Goal: Task Accomplishment & Management: Complete application form

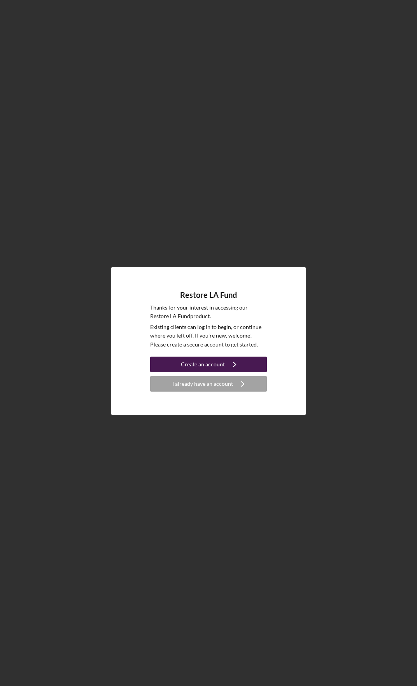
click at [229, 358] on icon "Icon/Navigate" at bounding box center [234, 364] width 19 height 19
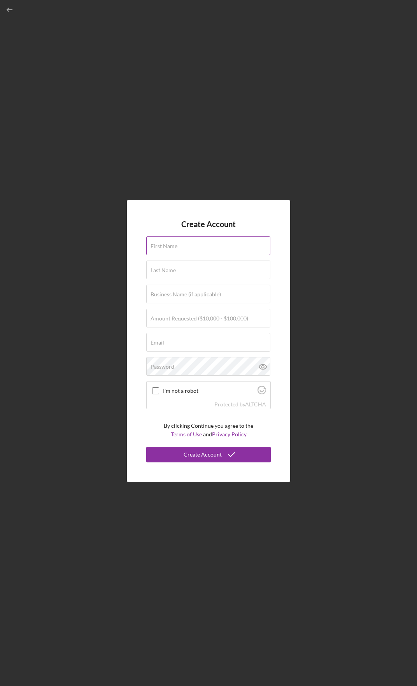
click at [206, 250] on input "First Name" at bounding box center [208, 246] width 124 height 19
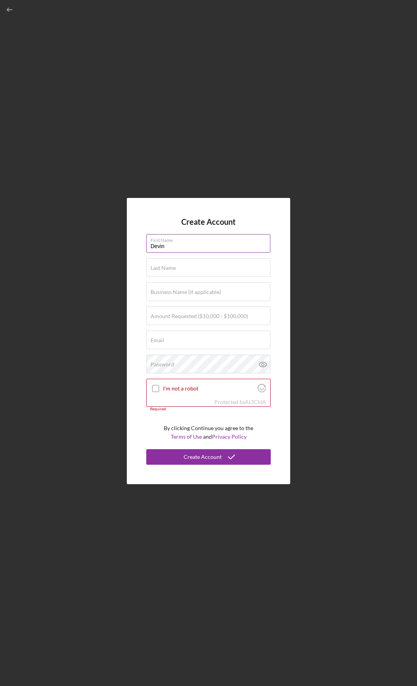
type input "Devin"
type input "Swanson"
type input "Demi Nishikigoi LLC"
type input "$100,000"
type input "[EMAIL_ADDRESS][DOMAIN_NAME]"
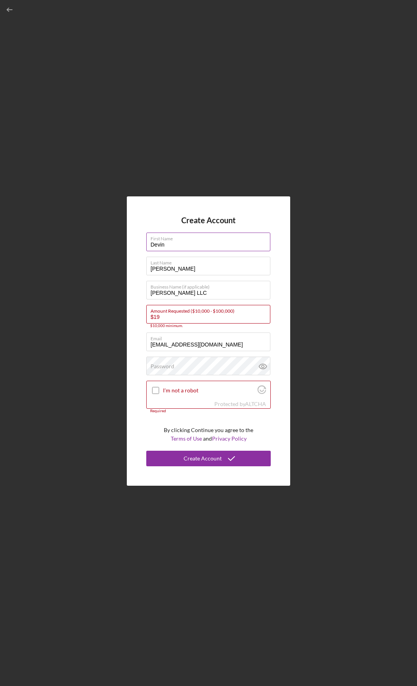
type input "$1"
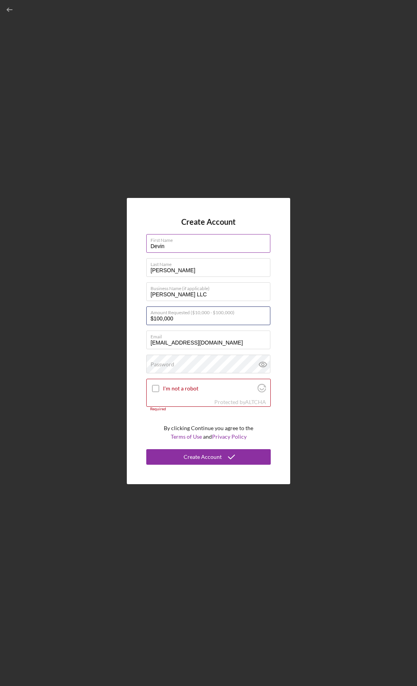
type input "$100,000"
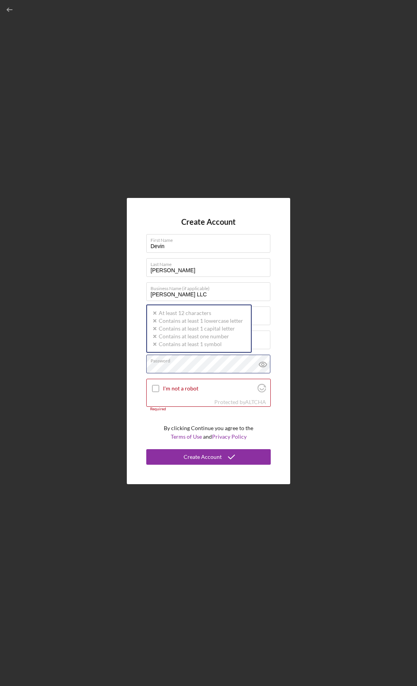
click at [207, 362] on div "Password Icon/icon-validation-no At least 12 characters Icon/icon-validation-no…" at bounding box center [208, 364] width 124 height 19
click at [155, 389] on input "I'm not a robot" at bounding box center [155, 388] width 7 height 7
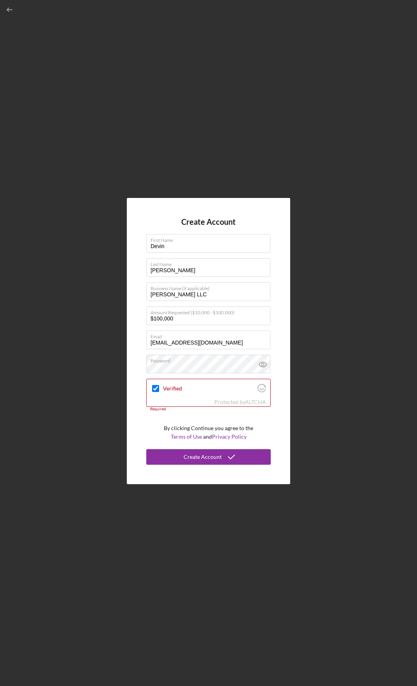
drag, startPoint x: 223, startPoint y: 456, endPoint x: 270, endPoint y: 447, distance: 47.7
click at [223, 456] on icon "submit" at bounding box center [231, 456] width 19 height 19
click at [247, 457] on button "Create Account" at bounding box center [208, 457] width 124 height 16
click at [214, 459] on div "Create Account" at bounding box center [203, 457] width 38 height 16
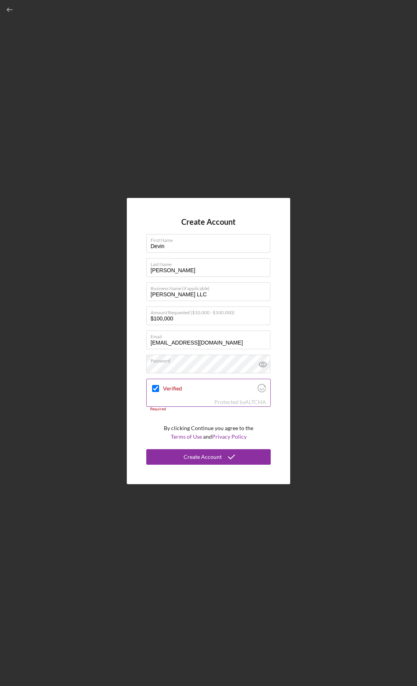
click at [161, 390] on div "Verified" at bounding box center [209, 388] width 124 height 18
click at [155, 391] on input "Verified" at bounding box center [155, 388] width 7 height 7
click at [156, 389] on input "Verified" at bounding box center [155, 388] width 7 height 7
click at [207, 394] on div "Verified" at bounding box center [209, 388] width 124 height 18
click at [256, 392] on div "Verified" at bounding box center [209, 388] width 124 height 18
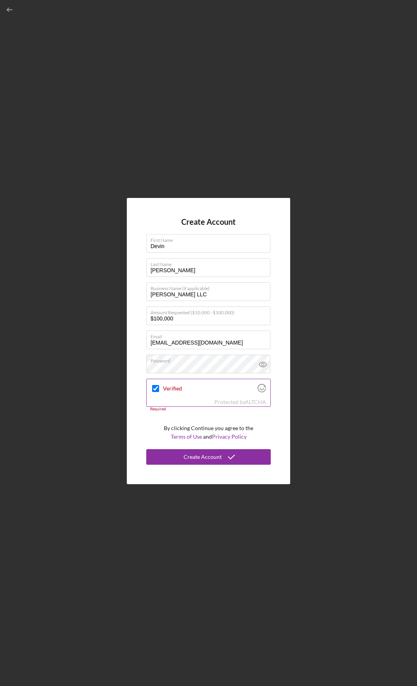
click at [263, 389] on icon "Visit Altcha.org" at bounding box center [261, 389] width 4 height 2
click at [154, 389] on input "Verified" at bounding box center [155, 388] width 7 height 7
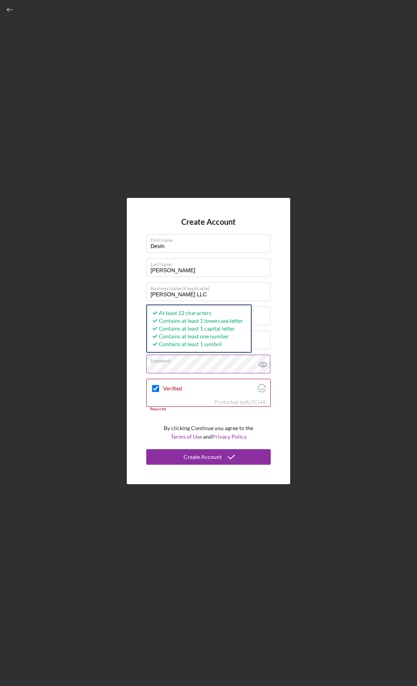
click at [259, 368] on icon at bounding box center [262, 364] width 19 height 19
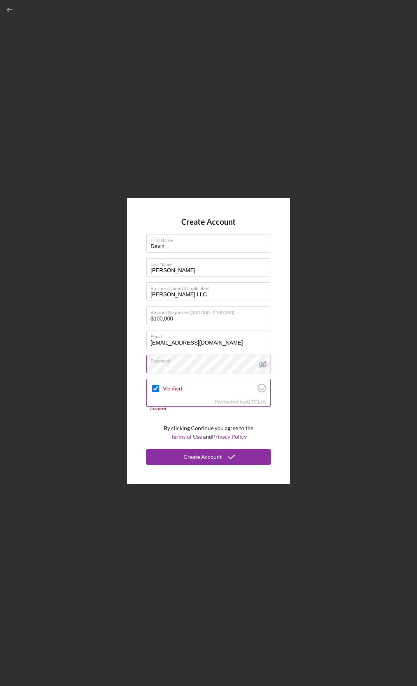
click at [155, 389] on input "Verified" at bounding box center [155, 388] width 7 height 7
click at [156, 389] on input "Verified" at bounding box center [155, 388] width 7 height 7
click at [156, 388] on input "Verified" at bounding box center [155, 388] width 7 height 7
checkbox input "true"
click at [193, 460] on div "Create Account" at bounding box center [203, 457] width 38 height 16
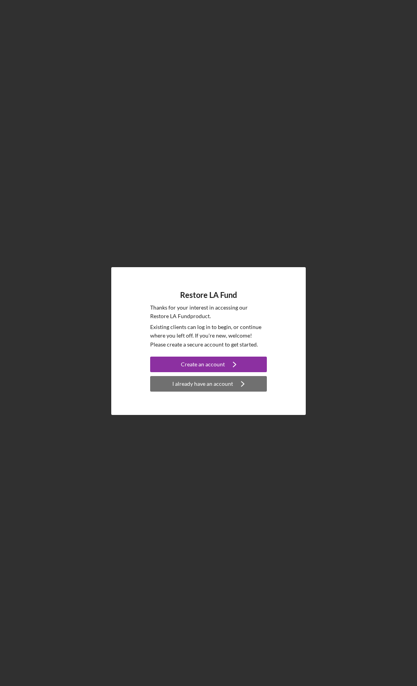
click at [184, 385] on div "I already have an account" at bounding box center [202, 384] width 61 height 16
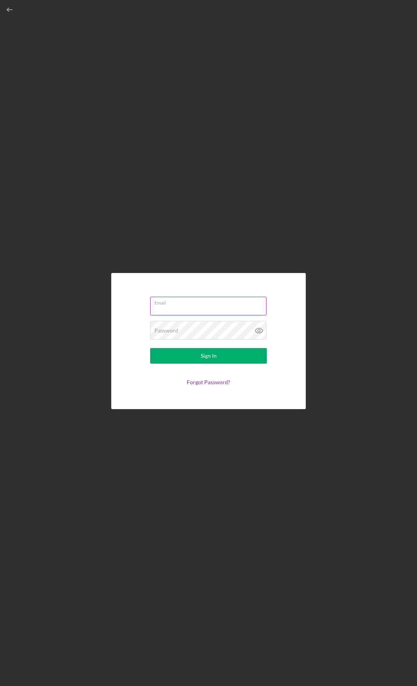
click at [189, 303] on div "Email" at bounding box center [208, 306] width 117 height 19
click at [189, 303] on div "Email Required" at bounding box center [208, 306] width 117 height 23
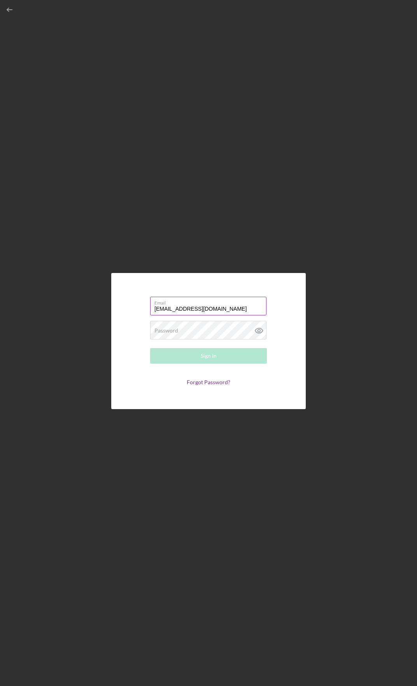
type input "[EMAIL_ADDRESS][DOMAIN_NAME]"
click at [150, 348] on button "Sign In" at bounding box center [208, 356] width 117 height 16
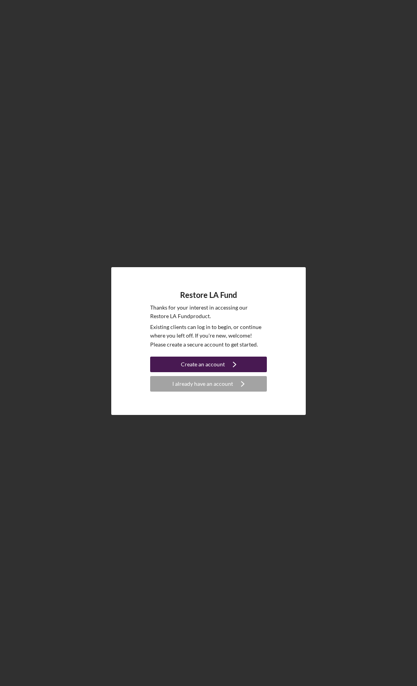
click at [231, 364] on icon "Icon/Navigate" at bounding box center [234, 364] width 19 height 19
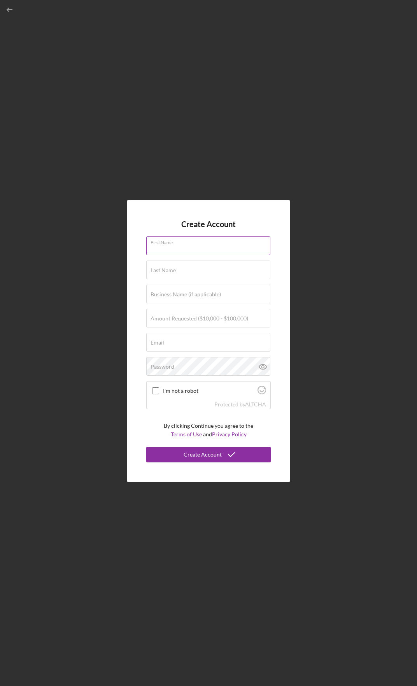
click at [210, 247] on input "First Name" at bounding box center [208, 246] width 124 height 19
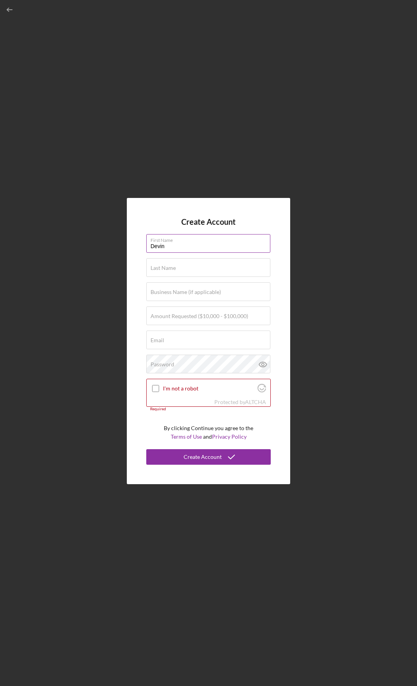
type input "Devin"
type input "Swanson"
type input "Demi Nishikigoi, LLC"
type input "$100,000"
type input "m"
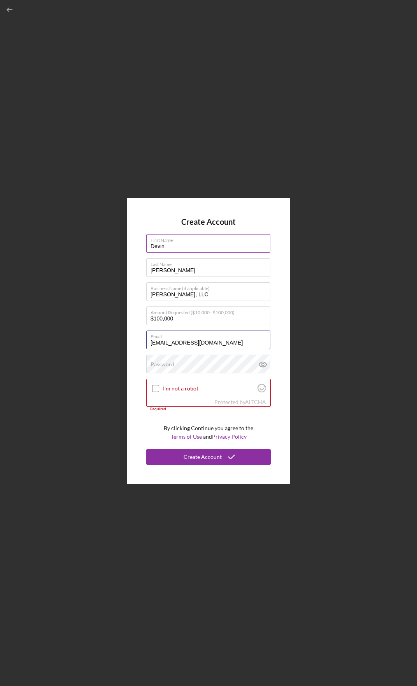
type input "[EMAIL_ADDRESS][DOMAIN_NAME]"
click at [152, 385] on input "I'm not a robot" at bounding box center [155, 388] width 7 height 7
checkbox input "true"
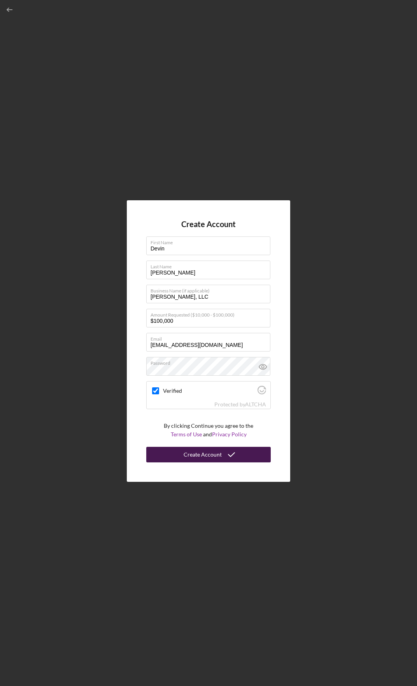
click at [215, 453] on div "Create Account" at bounding box center [203, 455] width 38 height 16
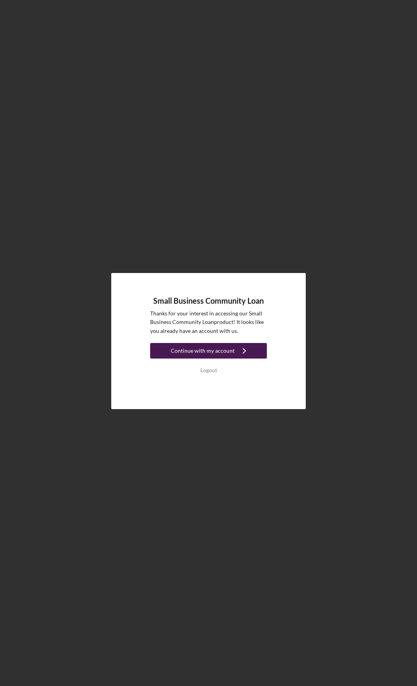
click at [252, 347] on button "Continue with my account Icon/Navigate" at bounding box center [208, 351] width 117 height 16
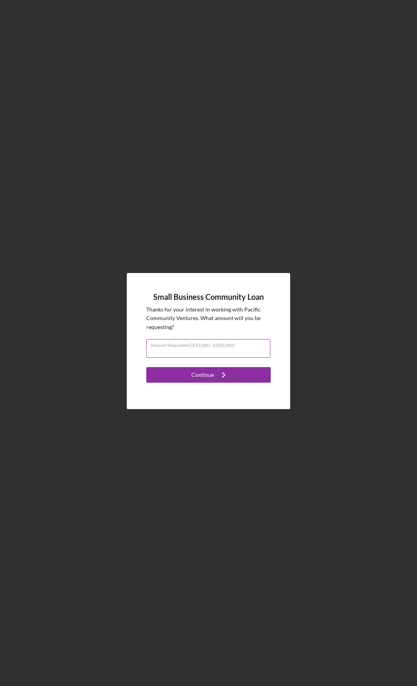
click at [252, 346] on div "Amount Requested ($10,000 - $500,000)" at bounding box center [208, 348] width 124 height 19
type input "$120,000"
click at [252, 386] on div "Small Business Community Loan Thanks for your interest in working with Pacific …" at bounding box center [208, 341] width 163 height 136
click at [253, 377] on button "Continue Icon/Navigate" at bounding box center [208, 375] width 124 height 16
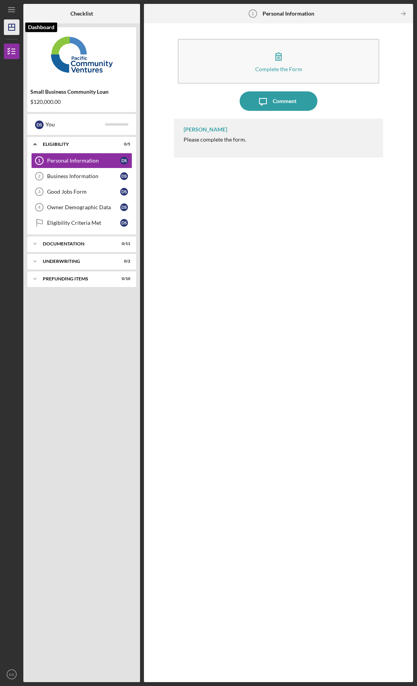
click at [12, 24] on icon "Icon/Dashboard" at bounding box center [11, 27] width 19 height 19
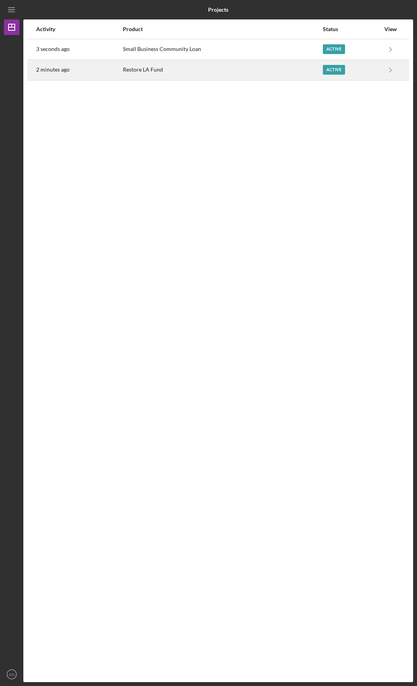
click at [268, 70] on div "Restore LA Fund" at bounding box center [222, 69] width 199 height 19
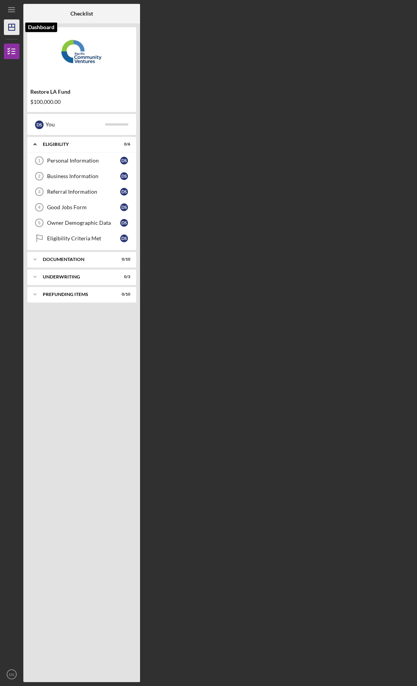
click at [9, 31] on icon "Icon/Dashboard" at bounding box center [11, 27] width 19 height 19
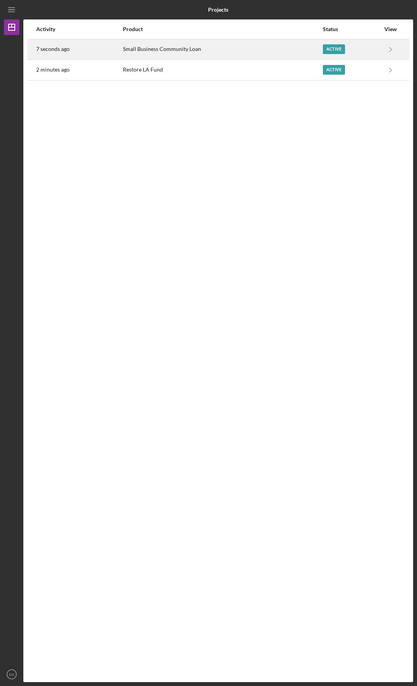
click at [183, 55] on div "Small Business Community Loan" at bounding box center [222, 49] width 199 height 19
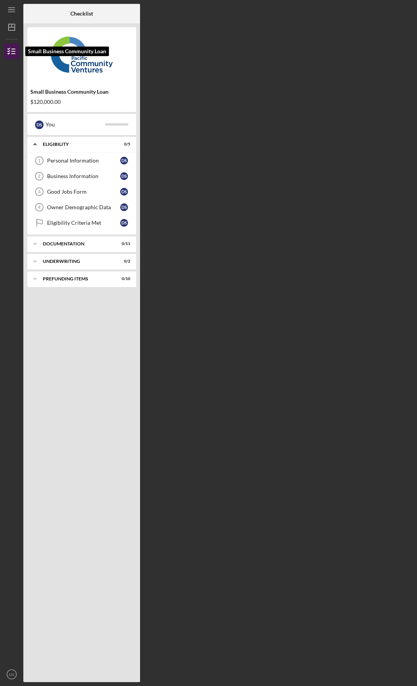
click at [7, 46] on icon "button" at bounding box center [11, 51] width 19 height 19
drag, startPoint x: 4, startPoint y: 28, endPoint x: 18, endPoint y: 32, distance: 14.6
click at [4, 28] on icon "Icon/Dashboard" at bounding box center [11, 27] width 19 height 19
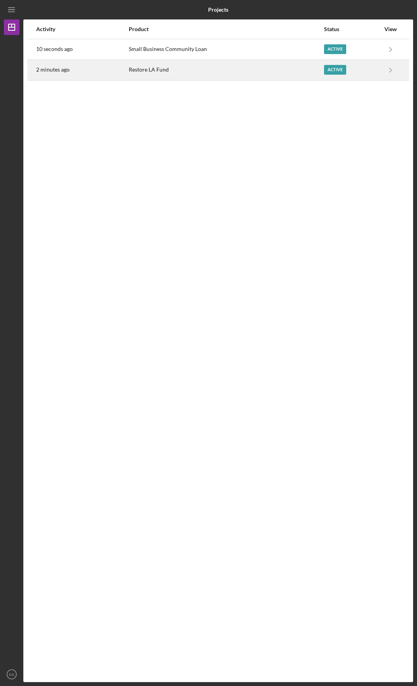
click at [173, 68] on div "Restore LA Fund" at bounding box center [226, 69] width 195 height 19
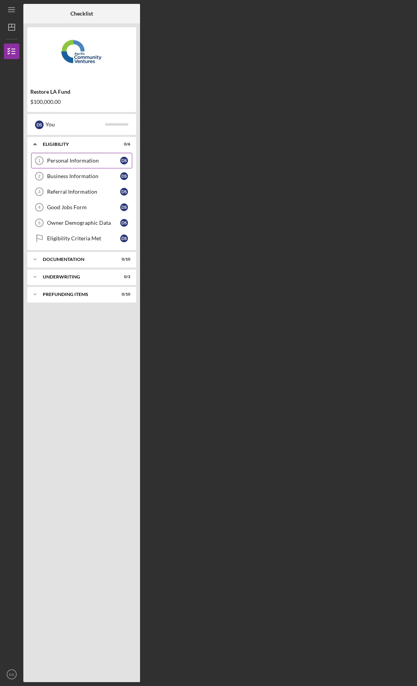
click at [92, 156] on link "Personal Information 1 Personal Information D S" at bounding box center [81, 161] width 101 height 16
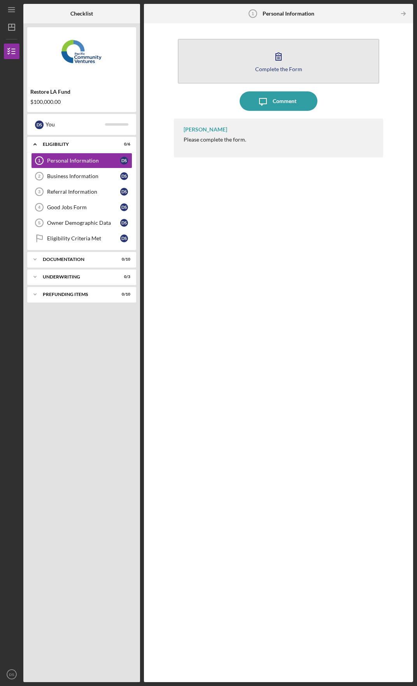
click at [252, 61] on button "Complete the Form Form" at bounding box center [279, 61] width 202 height 45
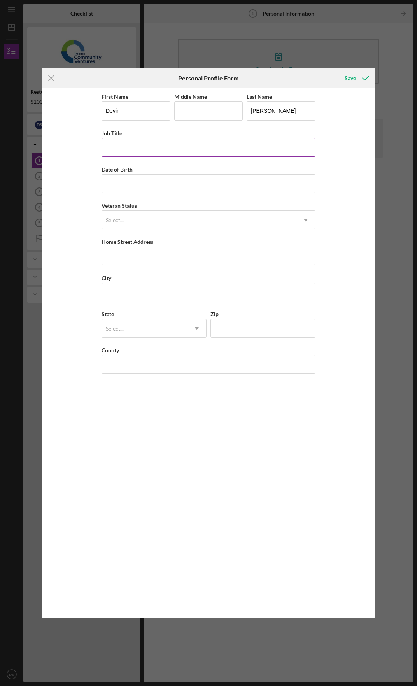
click at [176, 151] on input "Job Title" at bounding box center [209, 147] width 214 height 19
type input "President"
type input "0m/dd/yyyy"
type input "01/17/1989"
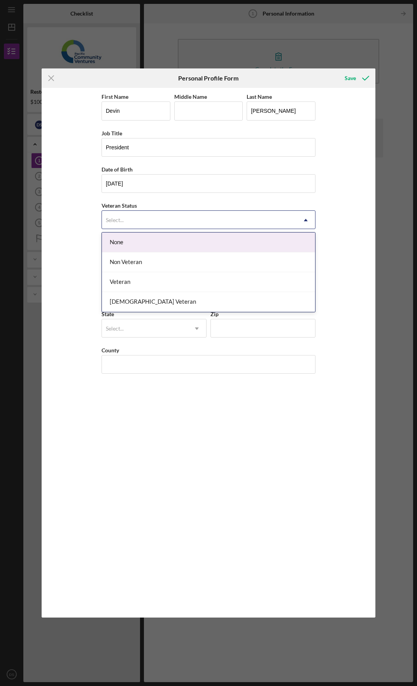
click at [152, 225] on div "Select..." at bounding box center [199, 220] width 195 height 18
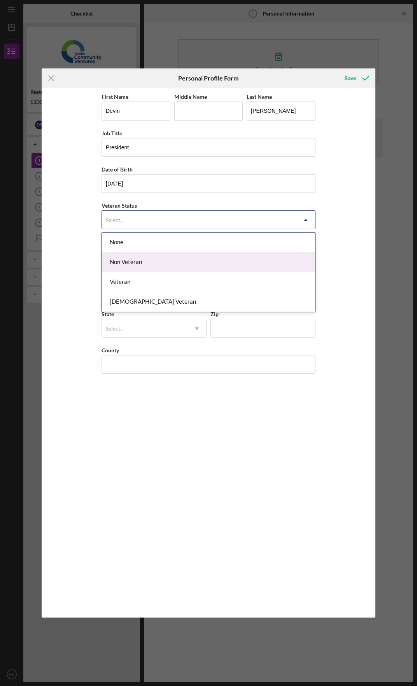
click at [167, 260] on div "Non Veteran" at bounding box center [208, 262] width 213 height 20
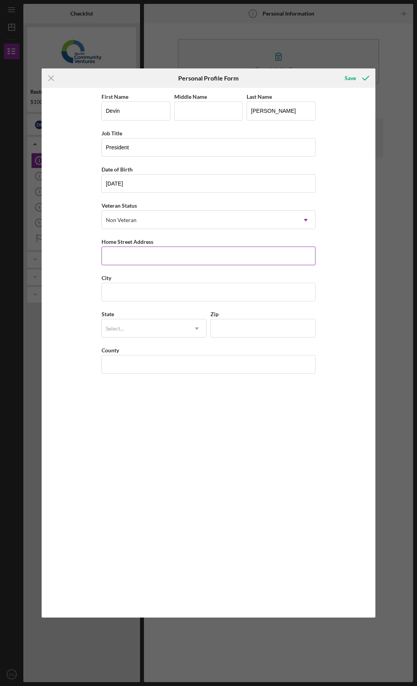
click at [191, 249] on input "Home Street Address" at bounding box center [209, 256] width 214 height 19
type input "4029 E Grand Ave"
type input "Pomona"
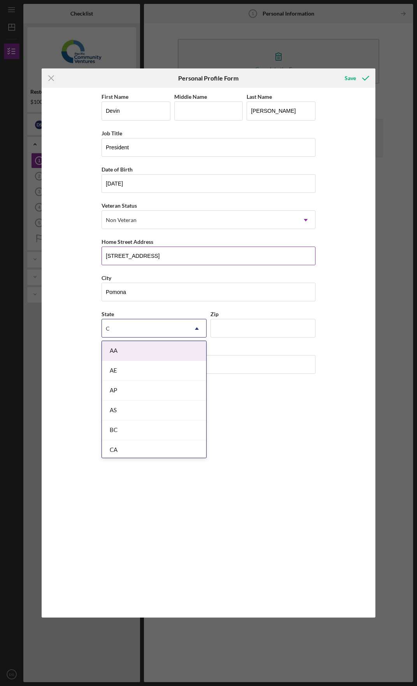
type input "CA"
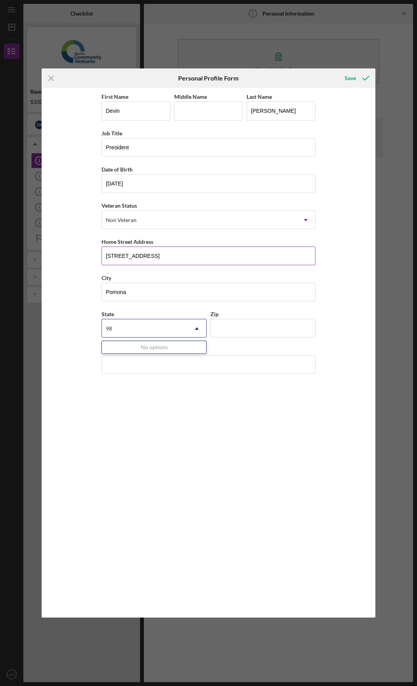
type input "9"
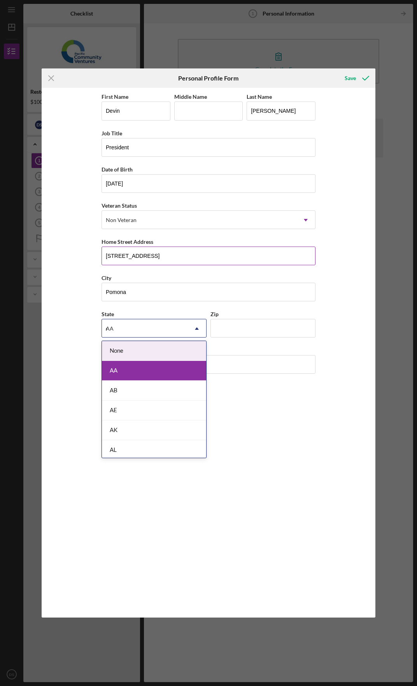
type input "ca"
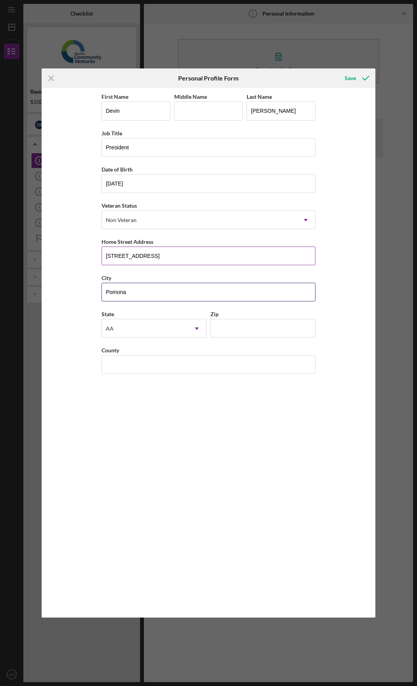
type input "c"
type input "Pomona"
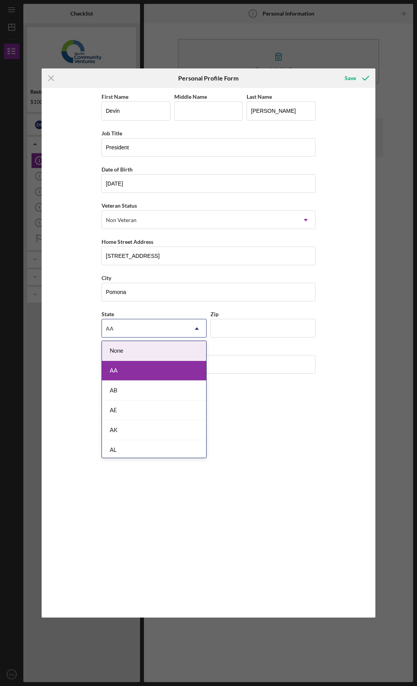
click at [130, 331] on div "AA" at bounding box center [145, 329] width 86 height 18
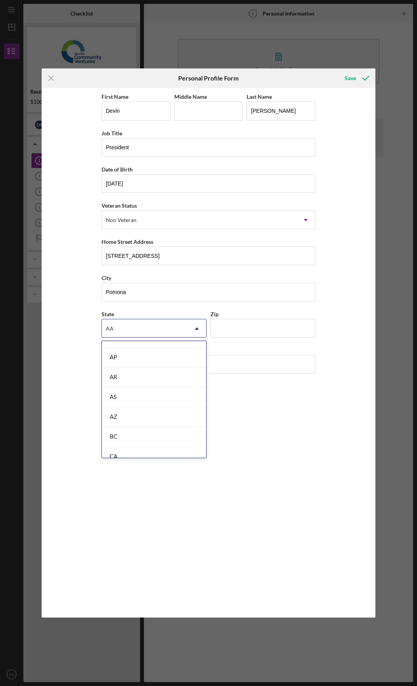
scroll to position [195, 0]
click at [149, 368] on div "CA" at bounding box center [154, 375] width 104 height 20
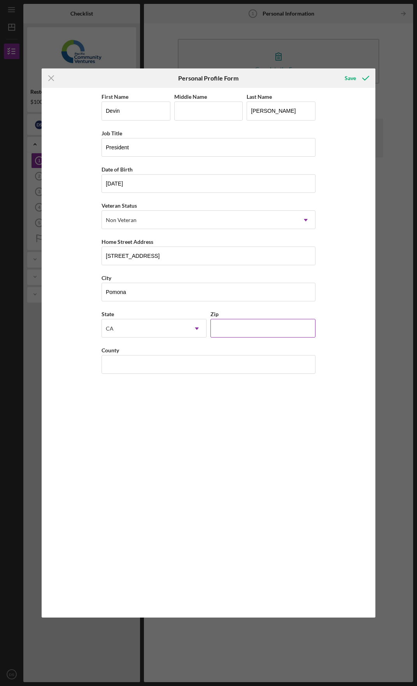
click at [218, 333] on input "Zip" at bounding box center [262, 328] width 105 height 19
click at [206, 254] on input "4029 E Grand Ave" at bounding box center [209, 256] width 214 height 19
click at [275, 325] on input "91780" at bounding box center [262, 328] width 105 height 19
type input "91766"
type input "S"
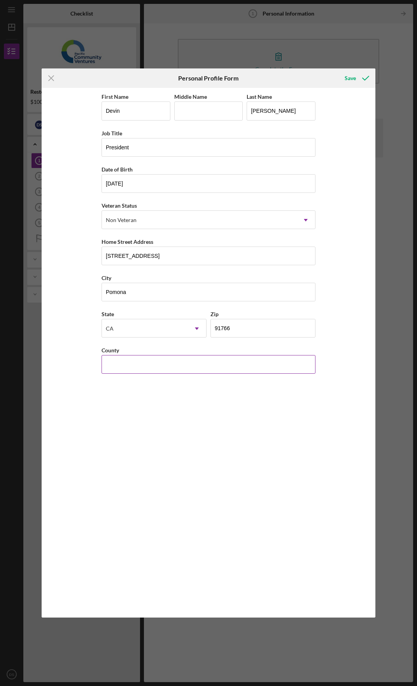
click at [215, 366] on input "County" at bounding box center [209, 364] width 214 height 19
type input "Los Angeles"
click at [364, 78] on icon "submit" at bounding box center [365, 77] width 19 height 19
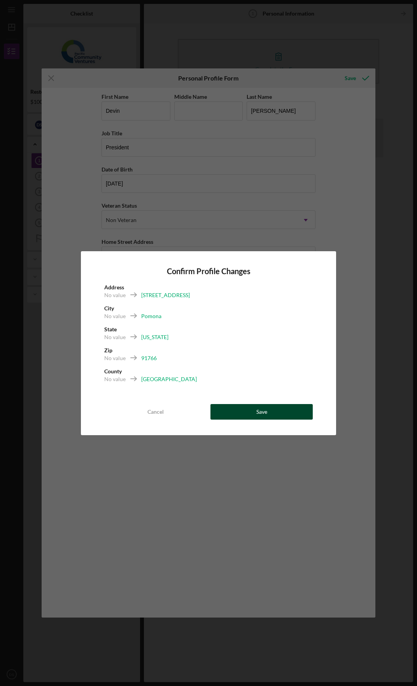
click at [247, 418] on button "Save" at bounding box center [261, 412] width 102 height 16
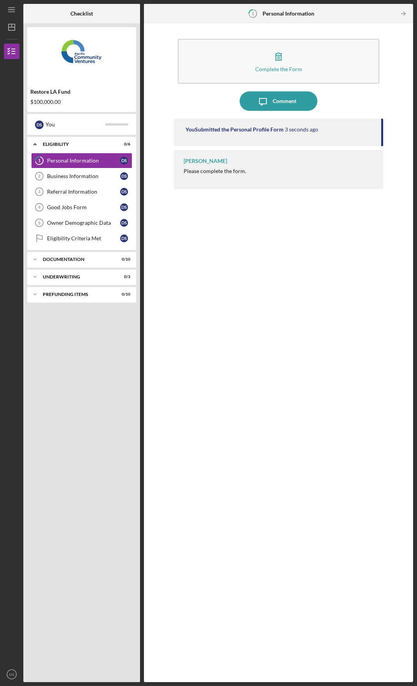
click at [329, 127] on div "You Submitted the Personal Profile Form 3 seconds ago" at bounding box center [280, 129] width 188 height 6
click at [90, 161] on div "Personal Information" at bounding box center [83, 161] width 73 height 6
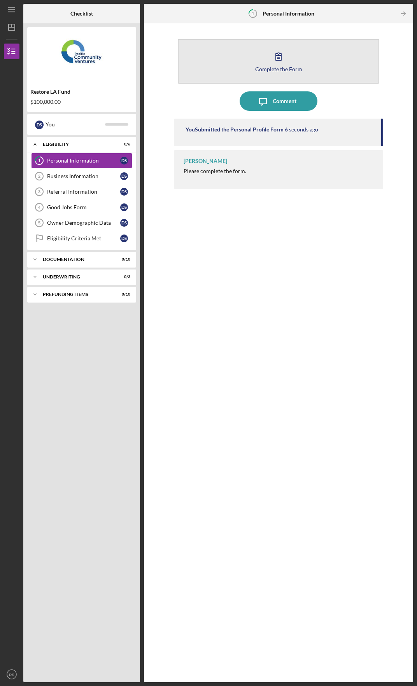
click at [260, 68] on div "Complete the Form" at bounding box center [278, 69] width 47 height 6
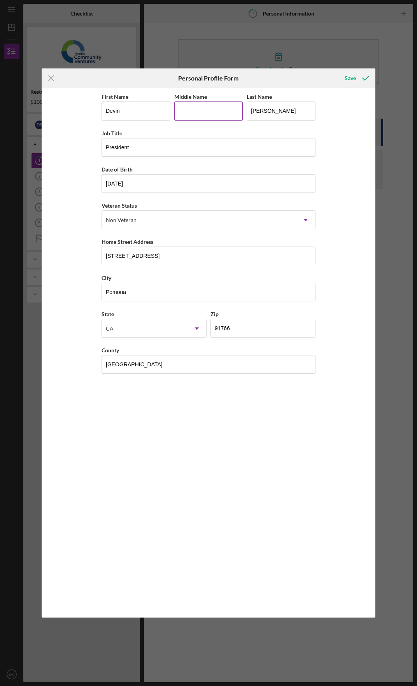
click at [233, 116] on input "Middle Name" at bounding box center [208, 111] width 69 height 19
type input "Carl"
click at [337, 70] on button "Save" at bounding box center [356, 78] width 39 height 16
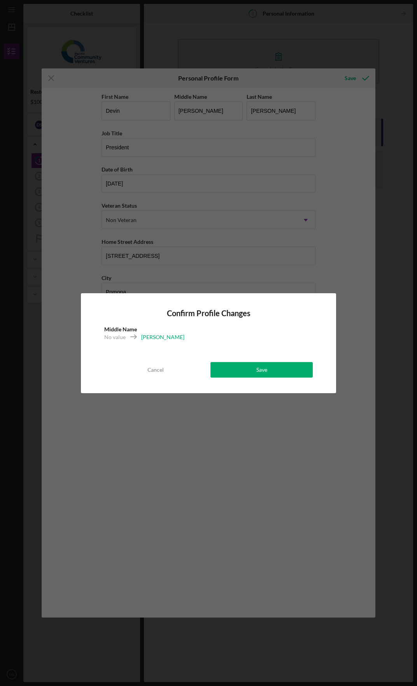
click at [280, 378] on div "Confirm Profile Changes Middle Name No value Carl Cancel Save" at bounding box center [208, 343] width 255 height 100
click at [280, 375] on button "Save" at bounding box center [261, 370] width 102 height 16
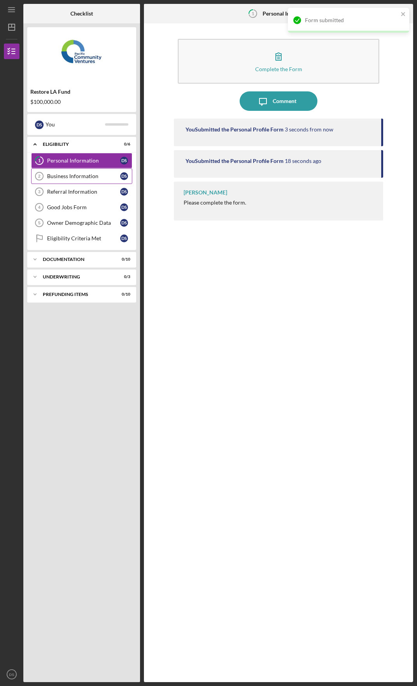
click at [84, 181] on link "Business Information 2 Business Information D S" at bounding box center [81, 176] width 101 height 16
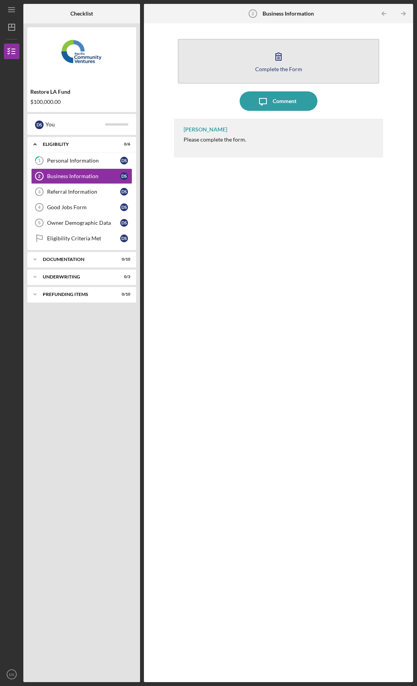
click at [236, 62] on button "Complete the Form Form" at bounding box center [279, 61] width 202 height 45
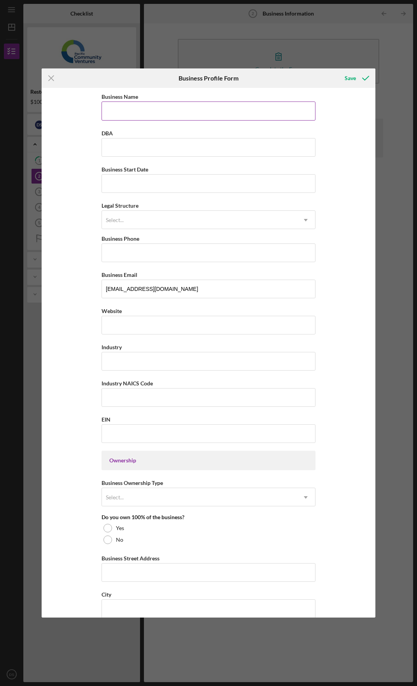
click at [163, 105] on input "Business Name" at bounding box center [209, 111] width 214 height 19
type input "Demi Nishikigoi, LLC"
type input "Demi Koi"
type input "05/22/2017"
click at [310, 208] on div "Legal Structure option , selected. Select is focused , press Down to open the m…" at bounding box center [209, 215] width 214 height 28
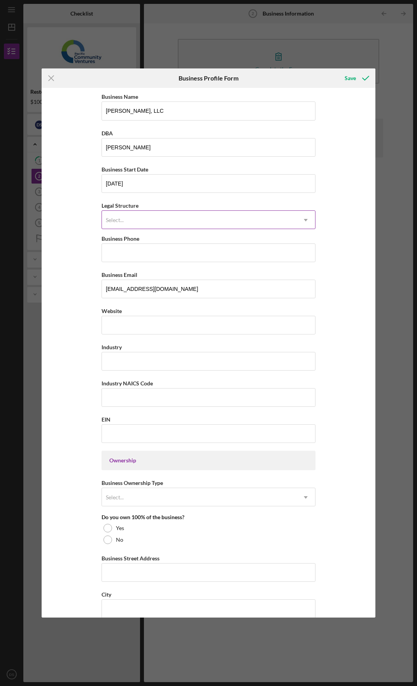
click at [296, 219] on icon "Icon/Dropdown Arrow" at bounding box center [305, 220] width 19 height 19
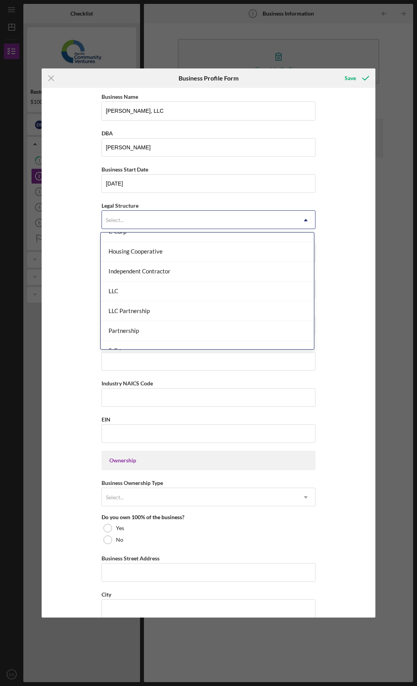
scroll to position [117, 0]
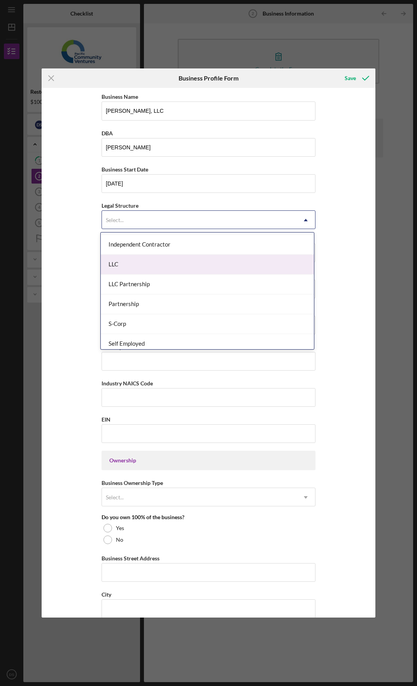
click at [237, 266] on div "LLC" at bounding box center [207, 265] width 213 height 20
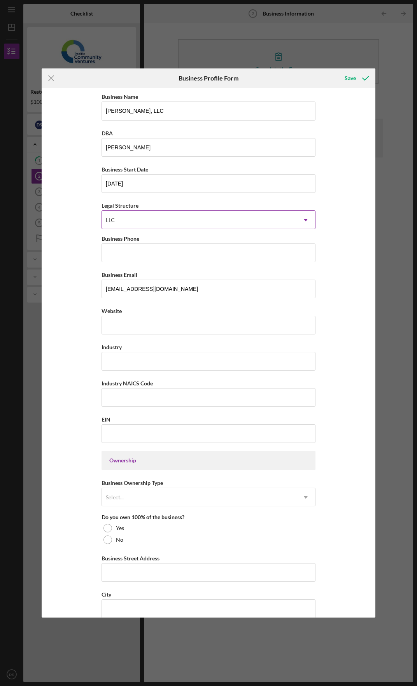
click at [265, 221] on div "LLC" at bounding box center [199, 220] width 195 height 18
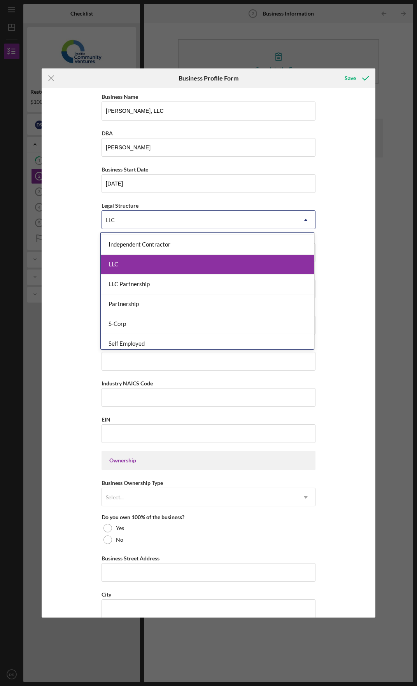
click at [263, 273] on div "LLC" at bounding box center [207, 265] width 213 height 20
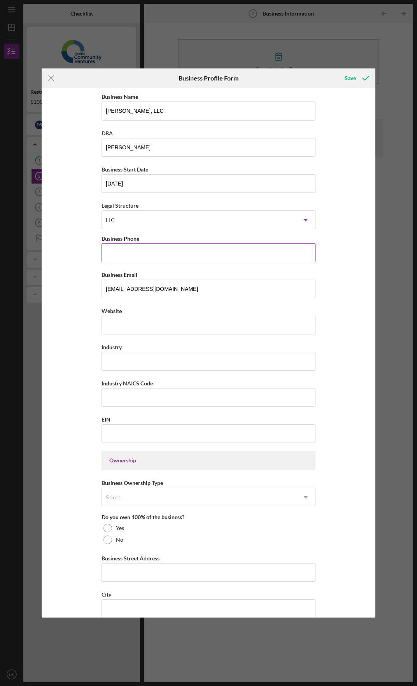
click at [272, 255] on input "Business Phone" at bounding box center [209, 253] width 214 height 19
type input "(626) 314-4460"
type input "www.demikoi.com"
click at [163, 359] on input "Tropical Fish" at bounding box center [209, 361] width 214 height 19
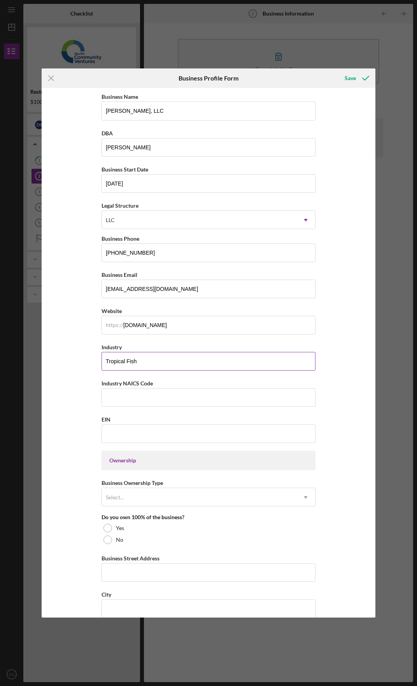
click at [163, 359] on input "Tropical Fish" at bounding box center [209, 361] width 214 height 19
drag, startPoint x: 163, startPoint y: 359, endPoint x: 77, endPoint y: 359, distance: 86.0
click at [77, 359] on div "Business Name Demi Nishikigoi, LLC DBA Demi Koi Business Start Date 05/22/2017 …" at bounding box center [209, 352] width 334 height 529
click at [171, 364] on input "Tropical Fish" at bounding box center [209, 361] width 214 height 19
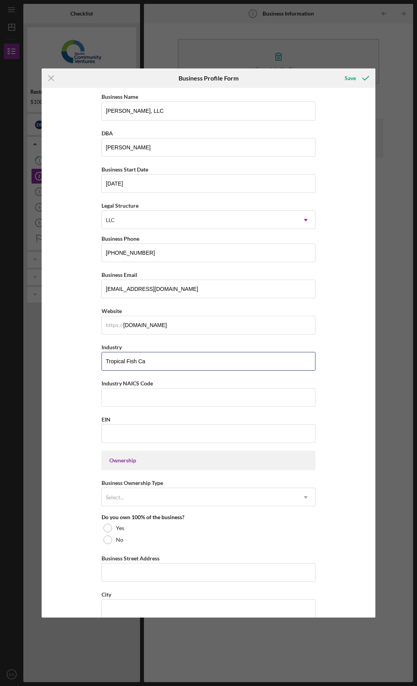
drag, startPoint x: 172, startPoint y: 363, endPoint x: 34, endPoint y: 339, distance: 140.1
click at [34, 339] on div "Icon/Menu Close Business Profile Form Save Business Name Demi Nishikigoi, LLC D…" at bounding box center [208, 343] width 417 height 686
type input "P"
type input "Tropical Fish Care"
click at [305, 400] on input "Industry NAICS Code" at bounding box center [209, 397] width 214 height 19
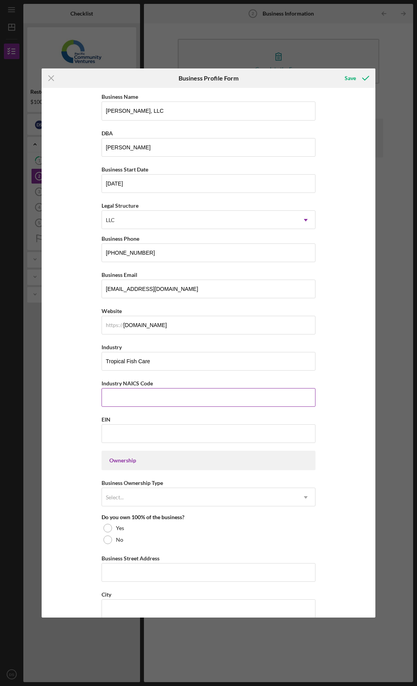
paste input "459910"
type input "459910"
click at [204, 438] on input "EIN" at bounding box center [209, 433] width 214 height 19
type input "82-#######"
click at [224, 507] on div "Select..." at bounding box center [199, 498] width 195 height 18
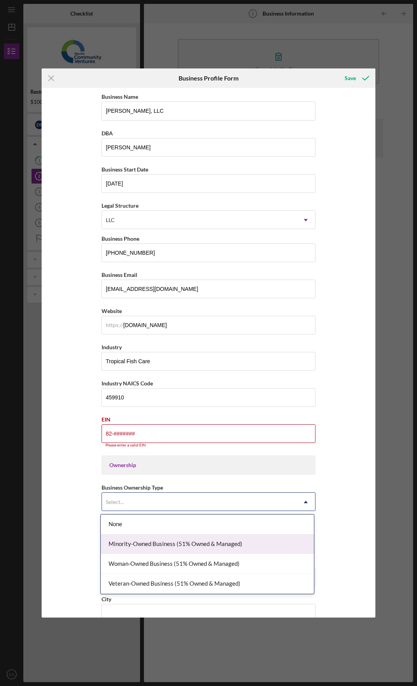
click at [282, 529] on div "None" at bounding box center [207, 525] width 213 height 20
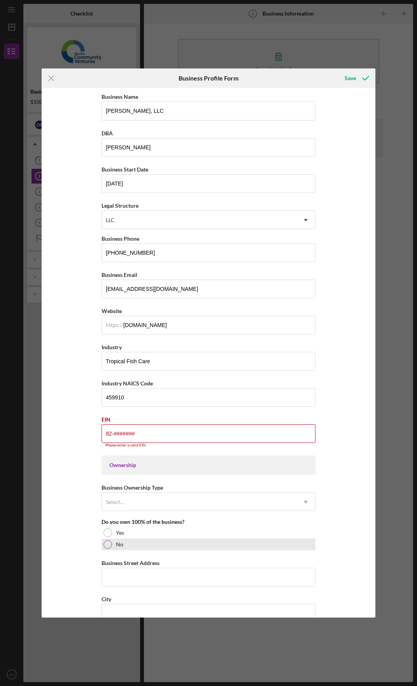
click at [277, 542] on div "No" at bounding box center [209, 545] width 214 height 12
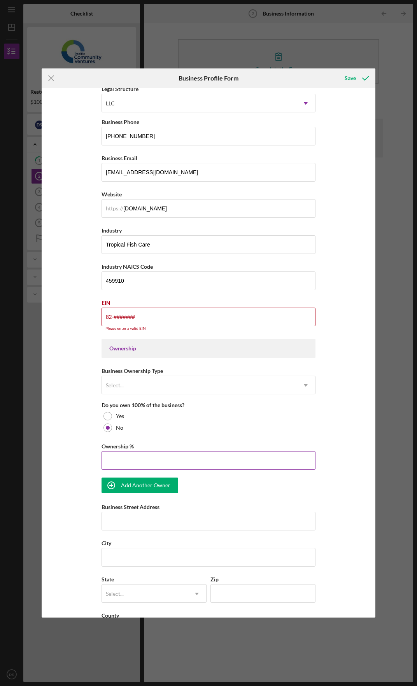
click at [276, 463] on input "Ownership %" at bounding box center [209, 460] width 214 height 19
type input "50.00%"
click at [155, 476] on div "Business Name Demi Nishikigoi, LLC DBA Demi Koi Business Start Date 05/22/2017 …" at bounding box center [209, 401] width 214 height 853
click at [154, 490] on div "Add Another Owner" at bounding box center [145, 486] width 49 height 16
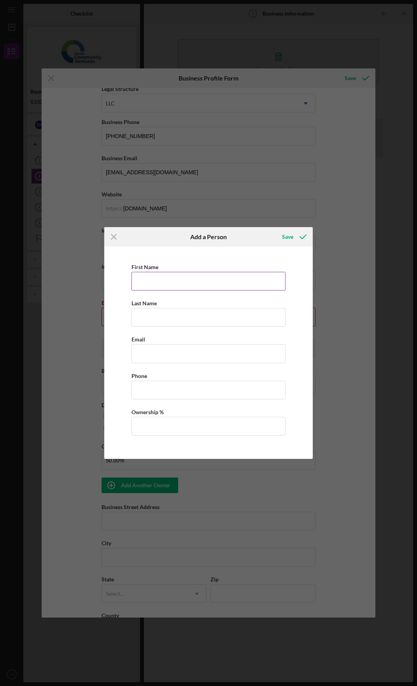
click at [180, 283] on input "First Name" at bounding box center [208, 281] width 154 height 19
type input "Michelle"
type input "Swanson"
type input "mikki@demikoi.com"
type input "(626) 314-4460"
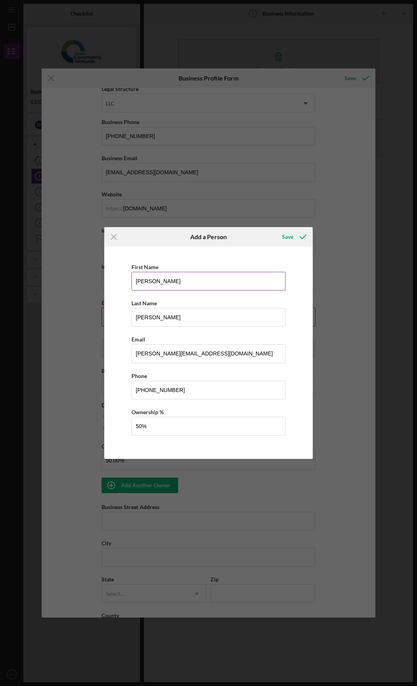
type input "50.00%"
click at [296, 237] on icon "button" at bounding box center [302, 236] width 19 height 19
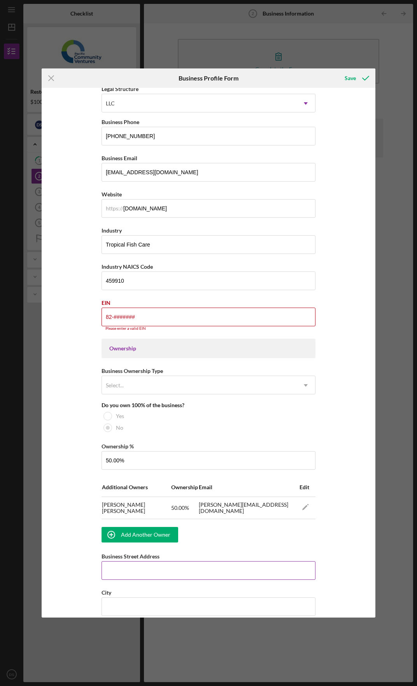
click at [214, 564] on input "Business Street Address" at bounding box center [209, 570] width 214 height 19
type input "9171 Las Tunas Dr."
type input "Temple City"
type input "91780"
type input "California"
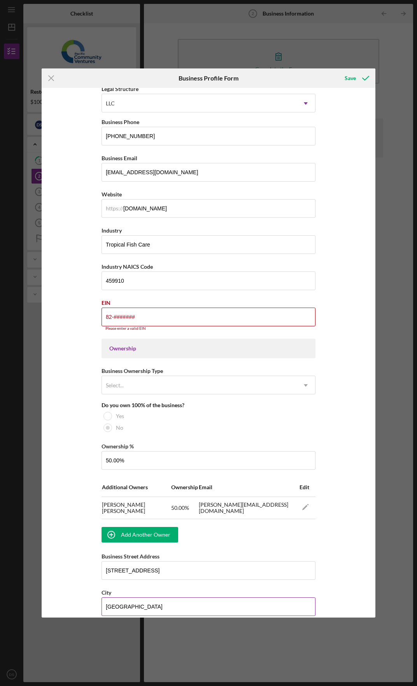
scroll to position [272, 0]
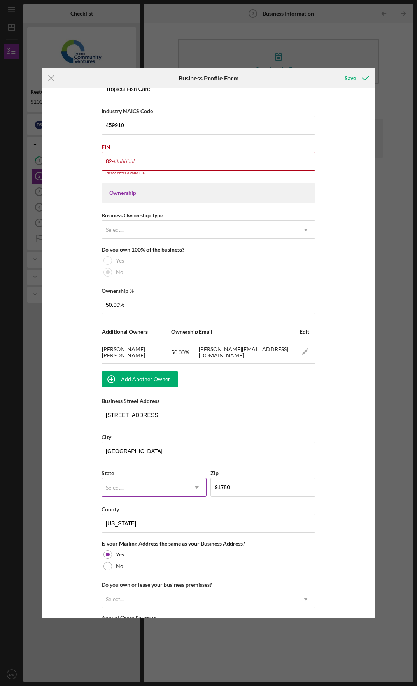
click at [172, 479] on div "Select..." at bounding box center [145, 488] width 86 height 18
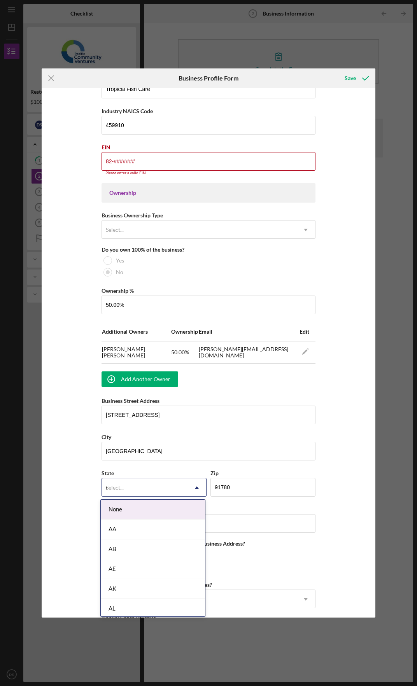
type input "ca"
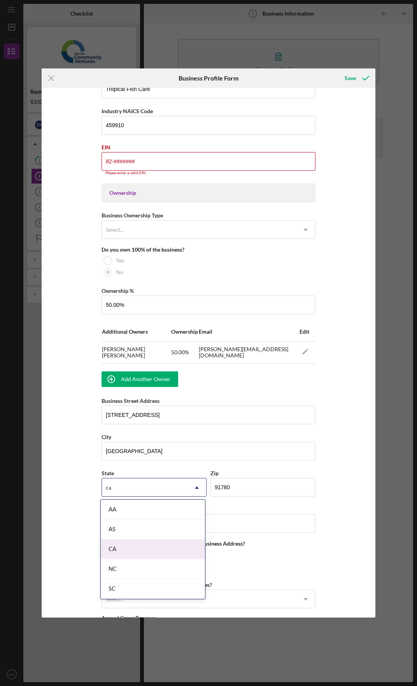
click at [161, 551] on div "CA" at bounding box center [153, 550] width 104 height 20
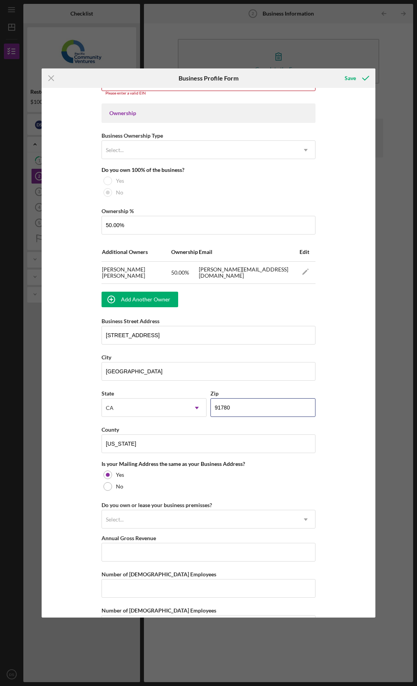
scroll to position [380, 0]
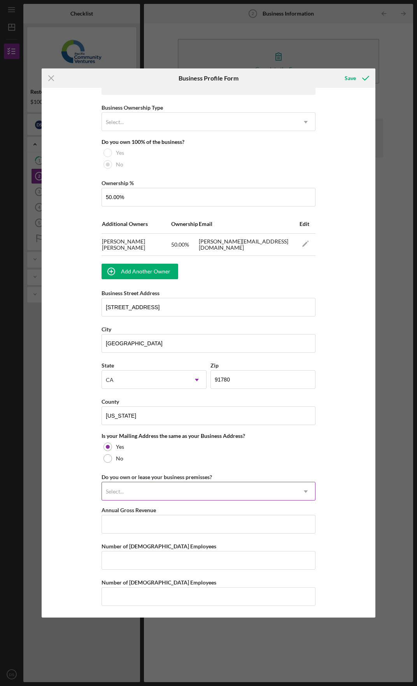
click at [215, 493] on div "Select..." at bounding box center [199, 492] width 195 height 18
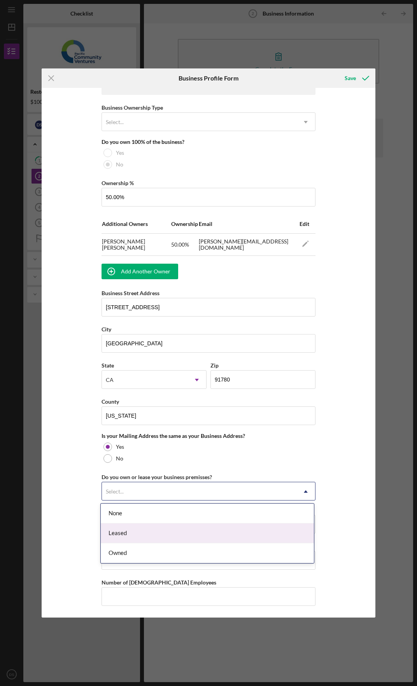
click at [209, 529] on div "Leased" at bounding box center [207, 534] width 213 height 20
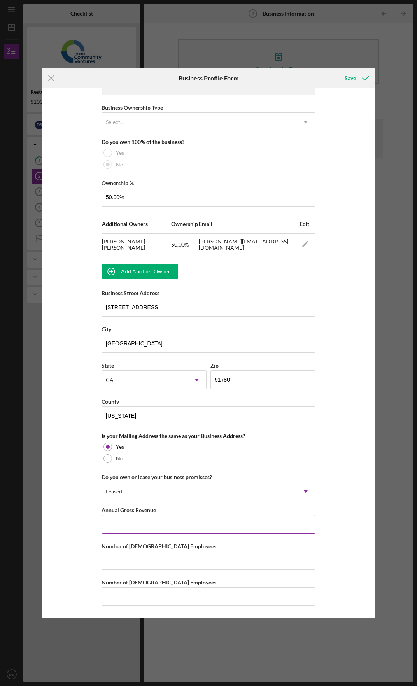
click at [212, 528] on input "Annual Gross Revenue" at bounding box center [209, 524] width 214 height 19
click at [248, 522] on input "Annual Gross Revenue" at bounding box center [209, 524] width 214 height 19
click at [224, 530] on input "$130,000" at bounding box center [209, 524] width 214 height 19
type input "$150,000"
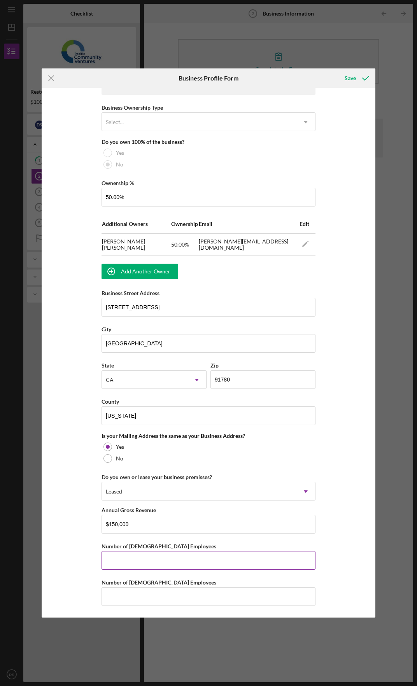
click at [256, 564] on input "Number of Full-Time Employees" at bounding box center [209, 560] width 214 height 19
type input "2"
type input "0"
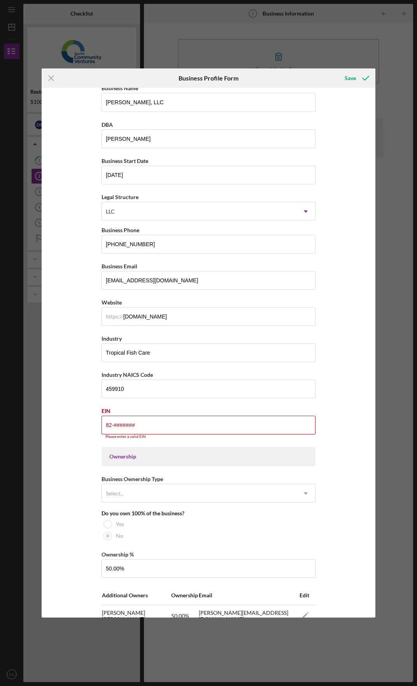
scroll to position [0, 0]
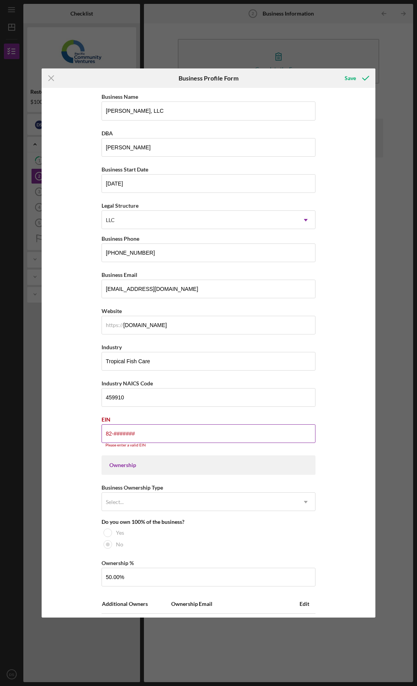
click at [153, 433] on input "82-#######" at bounding box center [209, 433] width 214 height 19
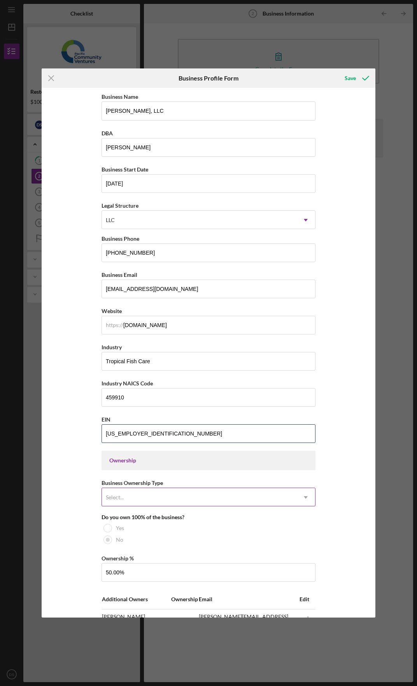
type input "82-2091705"
click at [171, 500] on div "Select..." at bounding box center [199, 498] width 195 height 18
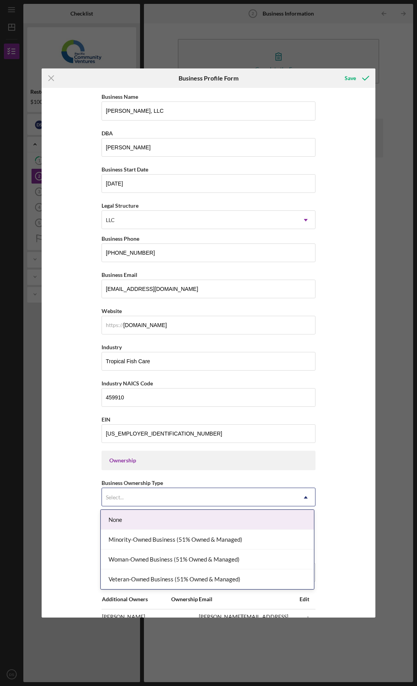
click at [171, 500] on div "Select..." at bounding box center [199, 498] width 195 height 18
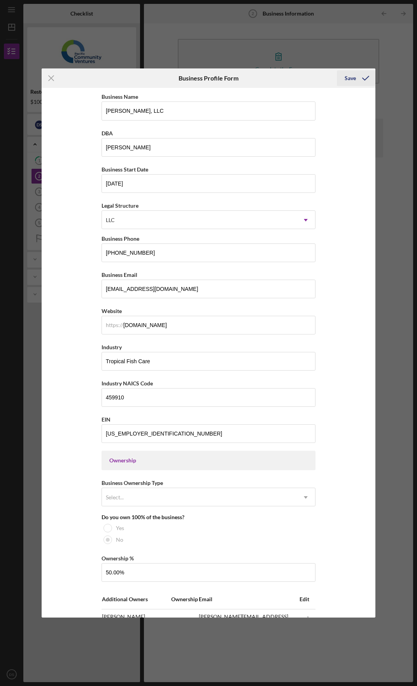
click at [356, 72] on icon "submit" at bounding box center [365, 77] width 19 height 19
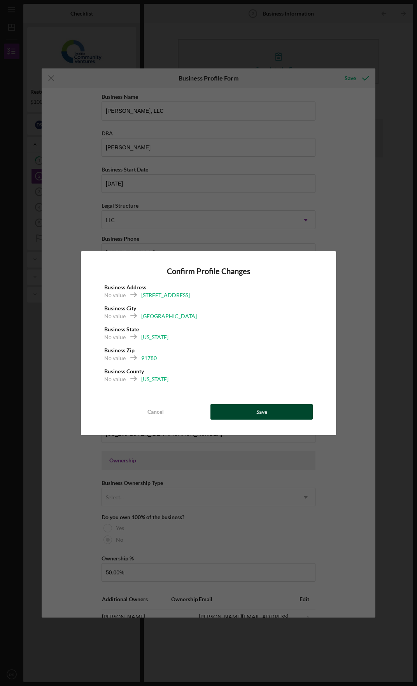
click at [228, 407] on button "Save" at bounding box center [261, 412] width 102 height 16
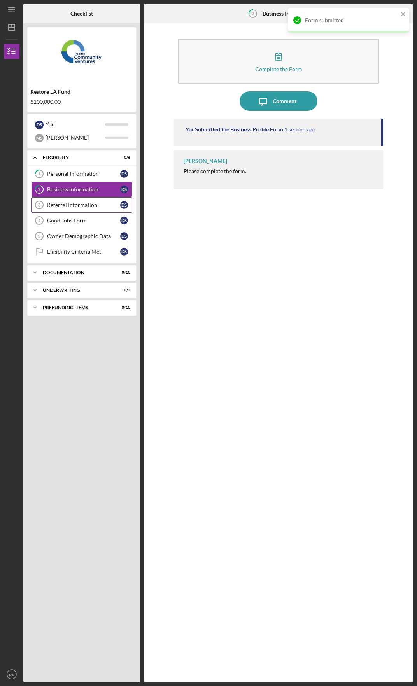
drag, startPoint x: 97, startPoint y: 207, endPoint x: 119, endPoint y: 193, distance: 26.1
click at [97, 207] on div "Referral Information" at bounding box center [83, 205] width 73 height 6
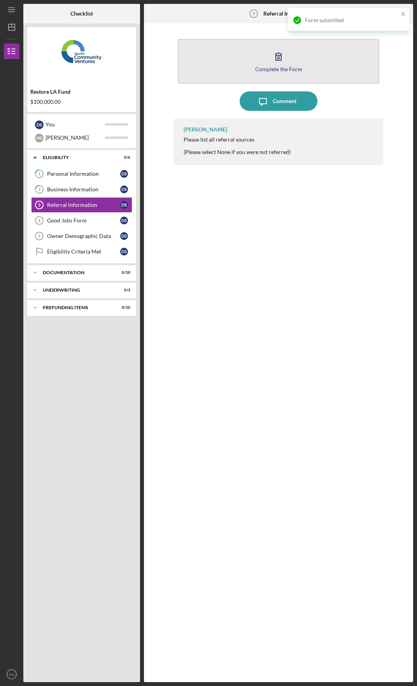
click at [303, 64] on button "Complete the Form Form" at bounding box center [279, 61] width 202 height 45
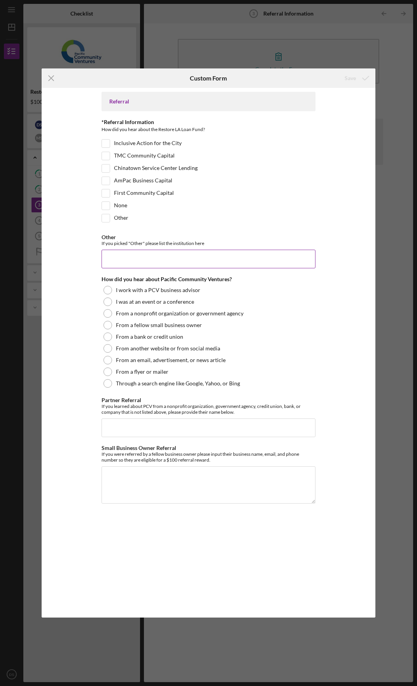
click at [174, 251] on input "Other" at bounding box center [209, 259] width 214 height 19
paste input "Pacific Community Ventures"
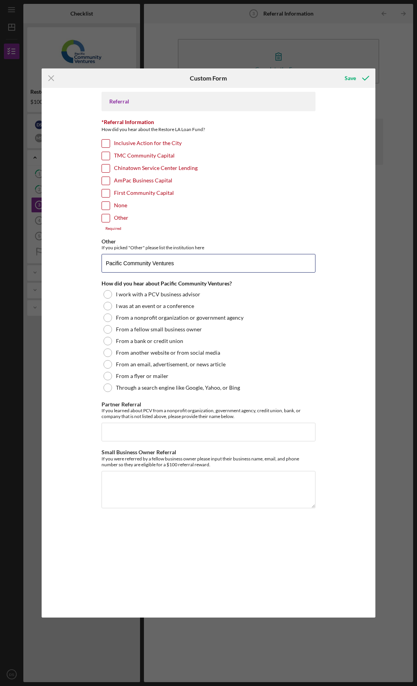
type input "Pacific Community Ventures"
click at [115, 229] on div "Required" at bounding box center [209, 228] width 214 height 5
click at [107, 215] on input "Other" at bounding box center [106, 218] width 8 height 8
checkbox input "true"
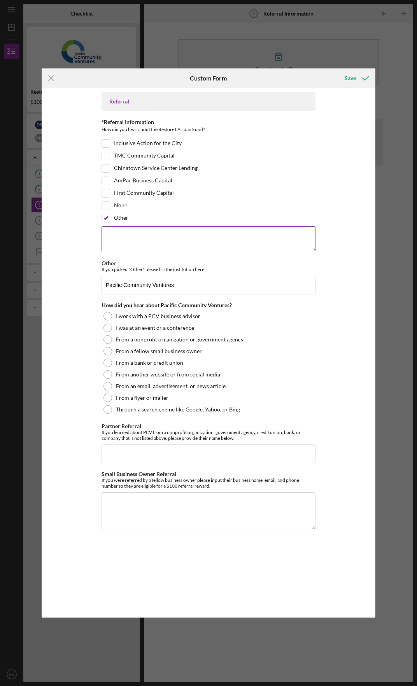
click at [229, 237] on textarea at bounding box center [209, 238] width 214 height 25
paste textarea "Pacific Community Ventures"
type textarea "Pacific Community Ventures"
drag, startPoint x: 222, startPoint y: 291, endPoint x: 82, endPoint y: 288, distance: 139.3
click at [82, 288] on div "Referral *Referral Information How did you hear about the Restore LA Loan Fund?…" at bounding box center [209, 352] width 334 height 529
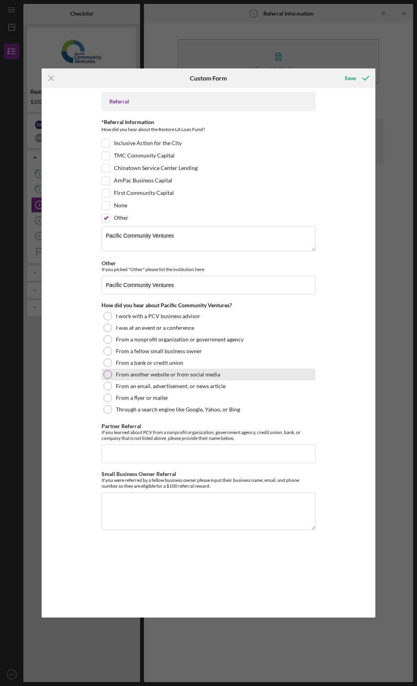
click at [149, 375] on label "From another website or from social media" at bounding box center [168, 375] width 104 height 6
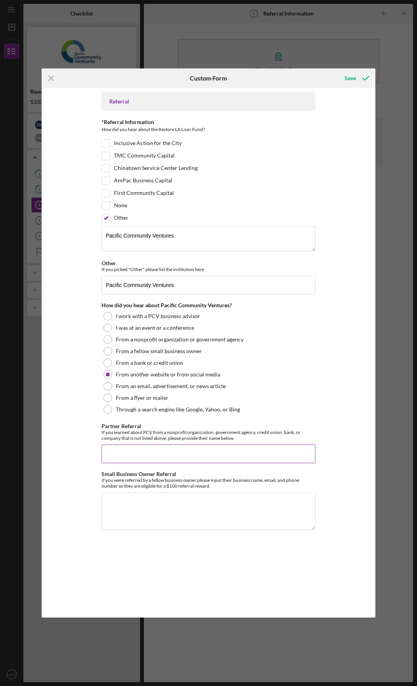
click at [163, 462] on input "Partner Referral" at bounding box center [209, 454] width 214 height 19
drag, startPoint x: 163, startPoint y: 453, endPoint x: 104, endPoint y: 455, distance: 59.6
click at [104, 455] on input "zv" at bounding box center [209, 454] width 214 height 19
drag, startPoint x: 153, startPoint y: 457, endPoint x: 92, endPoint y: 449, distance: 61.6
click at [92, 449] on div "Referral *Referral Information How did you hear about the Restore LA Loan Fund?…" at bounding box center [209, 352] width 334 height 529
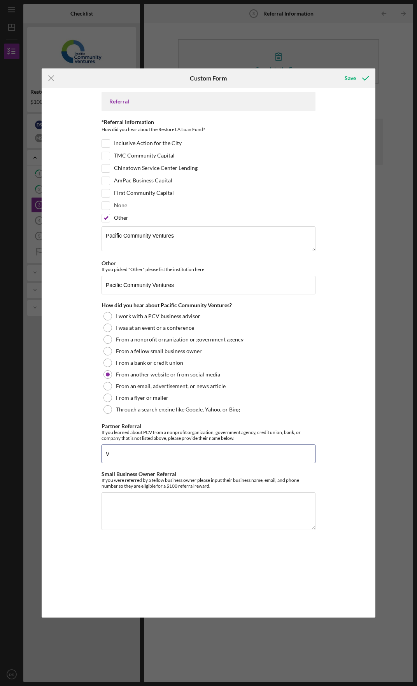
paste input "https://www.ibank.ca.gov/"
type input "https://www.ibank.ca.gov/"
click at [186, 554] on div "Referral *Referral Information How did you hear about the Restore LA Loan Fund?…" at bounding box center [209, 353] width 214 height 522
click at [358, 79] on icon "submit" at bounding box center [365, 77] width 19 height 19
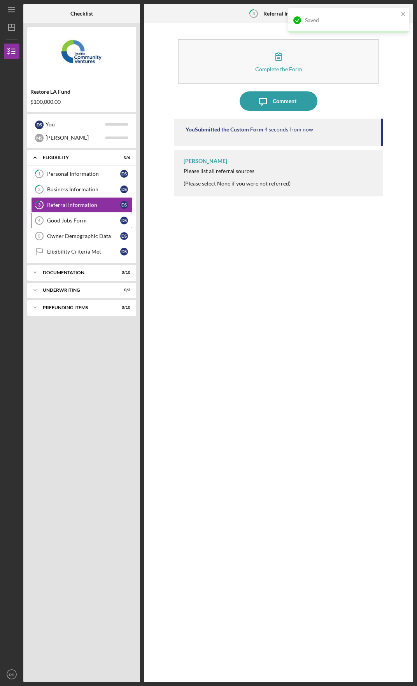
click at [53, 216] on link "Good Jobs Form 4 Good Jobs Form D S" at bounding box center [81, 221] width 101 height 16
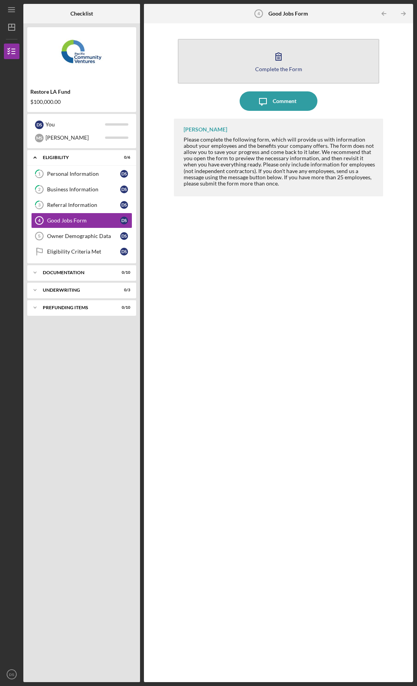
click at [302, 69] on button "Complete the Form Form" at bounding box center [279, 61] width 202 height 45
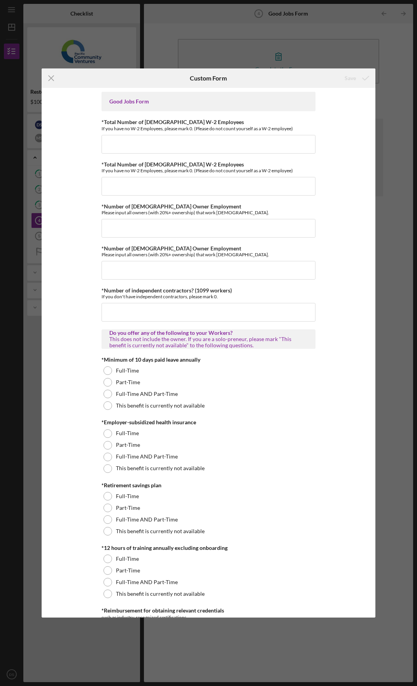
click at [302, 69] on div "Save" at bounding box center [319, 77] width 111 height 19
click at [252, 137] on input "*Total Number of Full-Time W-2 Employees" at bounding box center [209, 144] width 214 height 19
type input "0"
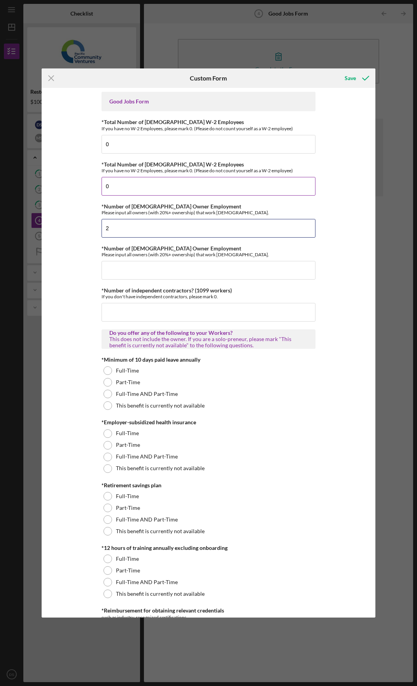
type input "2"
type input "0"
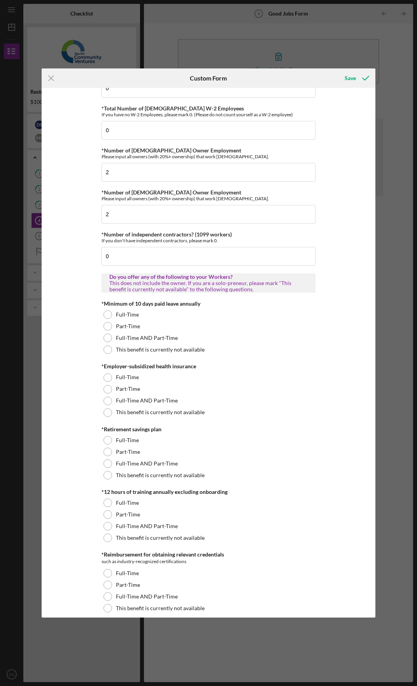
scroll to position [39, 0]
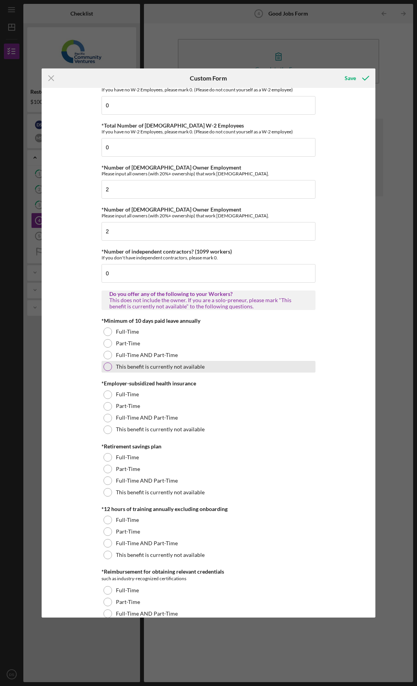
click at [180, 371] on div "This benefit is currently not available" at bounding box center [209, 367] width 214 height 12
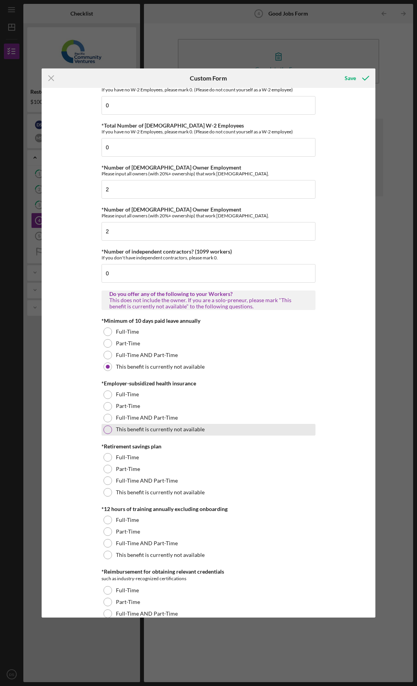
click at [172, 433] on div "This benefit is currently not available" at bounding box center [209, 430] width 214 height 12
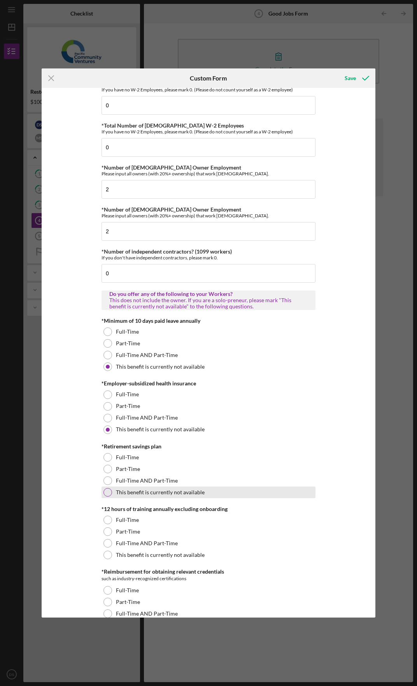
click at [180, 494] on label "This benefit is currently not available" at bounding box center [160, 492] width 89 height 6
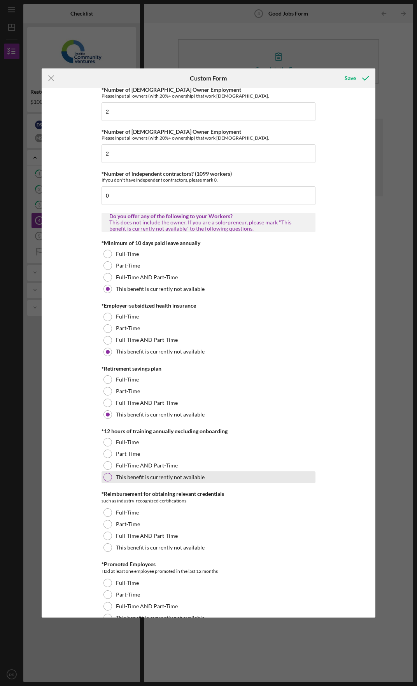
click at [189, 479] on label "This benefit is currently not available" at bounding box center [160, 477] width 89 height 6
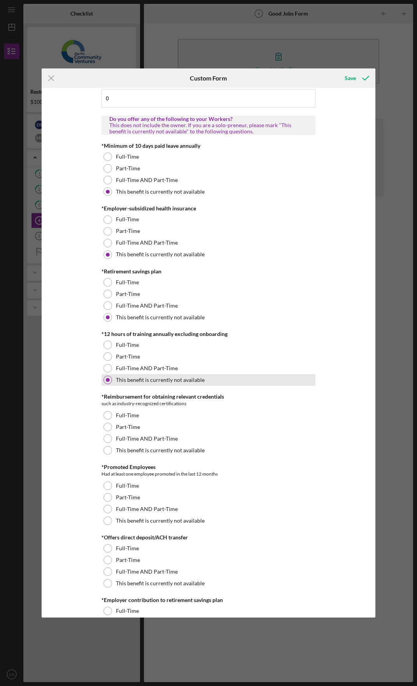
scroll to position [233, 0]
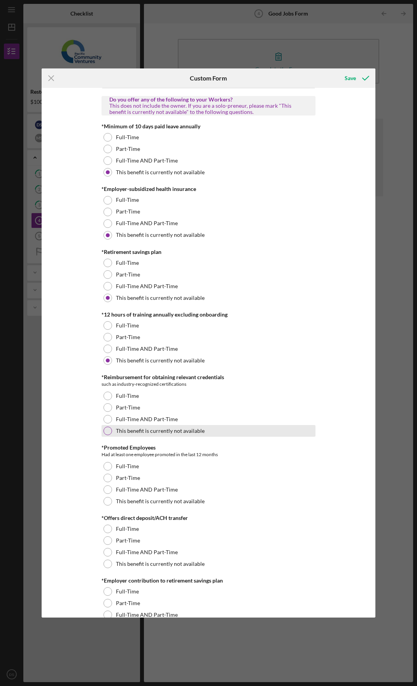
click at [191, 428] on label "This benefit is currently not available" at bounding box center [160, 431] width 89 height 6
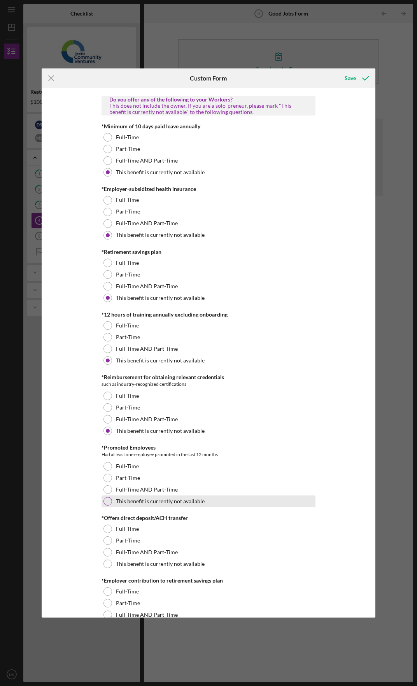
click at [193, 503] on label "This benefit is currently not available" at bounding box center [160, 501] width 89 height 6
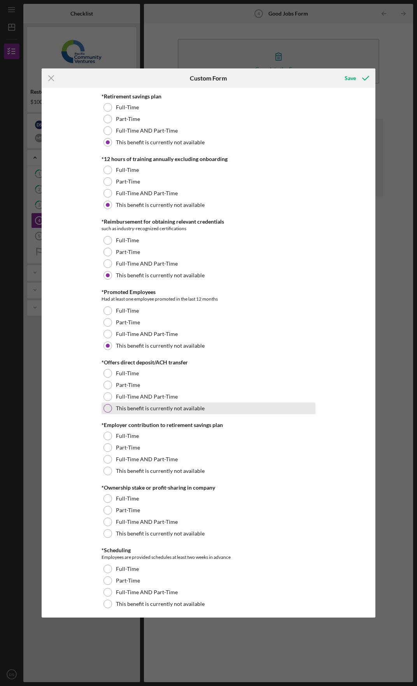
click at [190, 407] on label "This benefit is currently not available" at bounding box center [160, 408] width 89 height 6
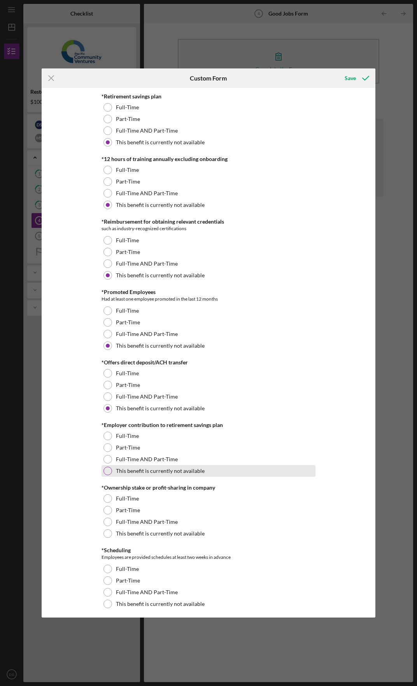
click at [209, 473] on div "This benefit is currently not available" at bounding box center [209, 471] width 214 height 12
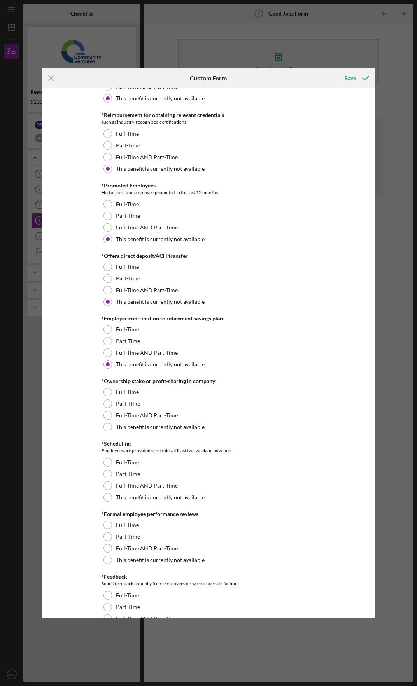
scroll to position [506, 0]
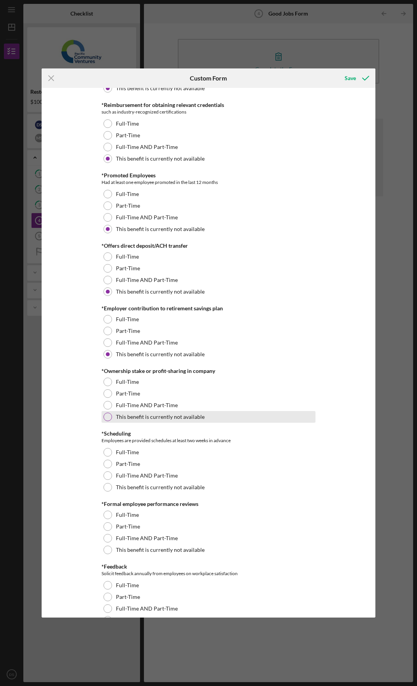
click at [207, 422] on div "This benefit is currently not available" at bounding box center [209, 417] width 214 height 12
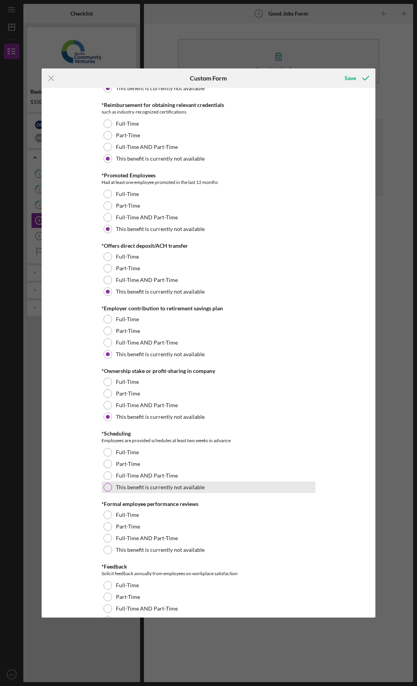
click at [211, 482] on div "This benefit is currently not available" at bounding box center [209, 488] width 214 height 12
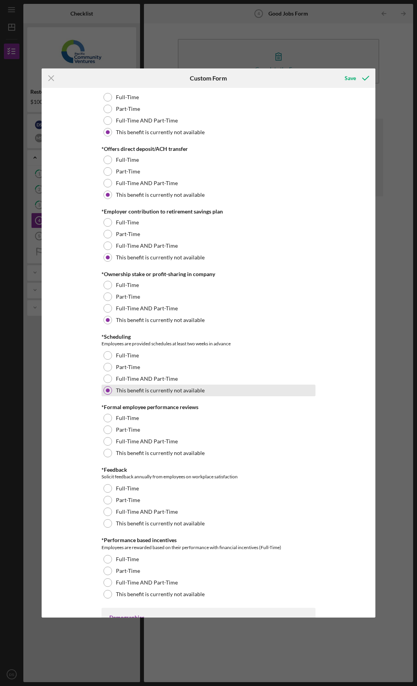
scroll to position [661, 0]
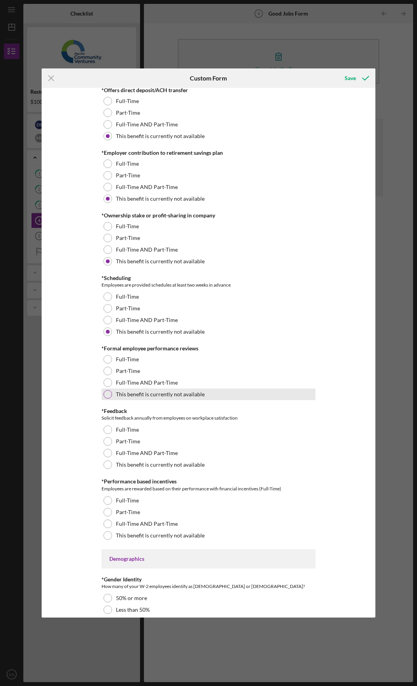
click at [224, 396] on div "This benefit is currently not available" at bounding box center [209, 395] width 214 height 12
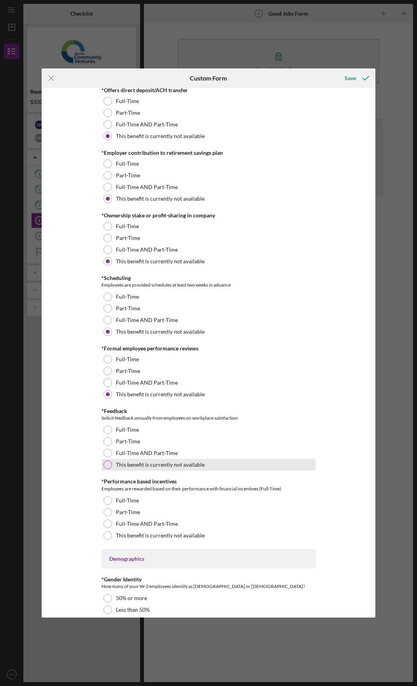
click at [233, 461] on div "This benefit is currently not available" at bounding box center [209, 465] width 214 height 12
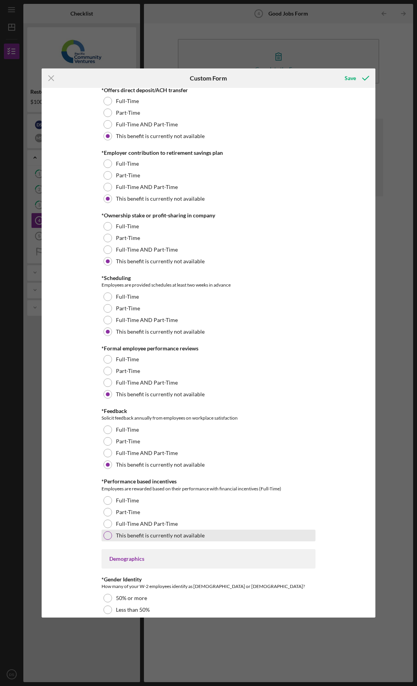
click at [229, 533] on div "This benefit is currently not available" at bounding box center [209, 536] width 214 height 12
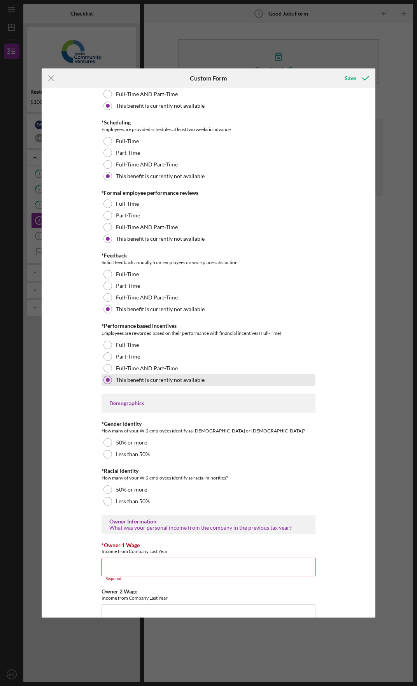
scroll to position [934, 0]
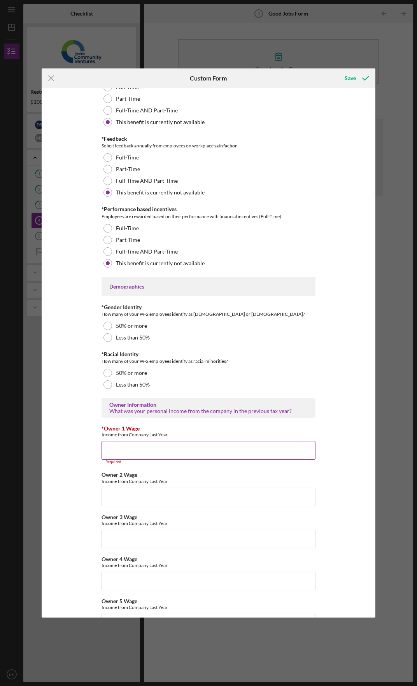
click at [207, 448] on input "*Owner 1 Wage" at bounding box center [209, 450] width 214 height 19
click at [224, 454] on input "*Owner 1 Wage" at bounding box center [209, 450] width 214 height 19
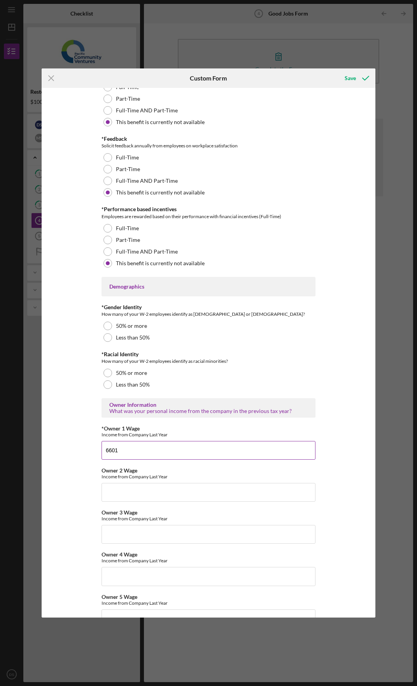
type input "6601"
click at [195, 501] on input "Owner 2 Wage" at bounding box center [209, 492] width 214 height 19
type input "$6,601"
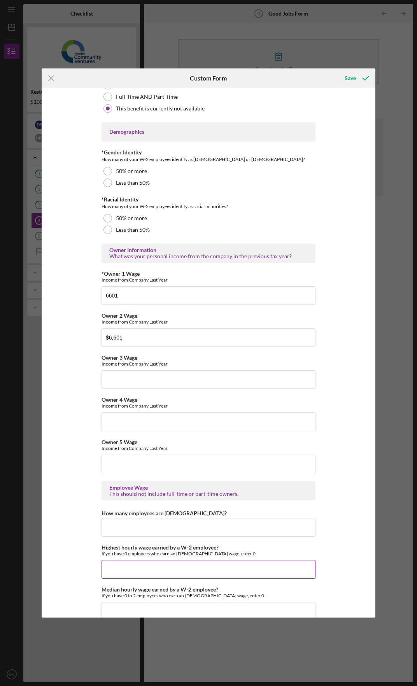
scroll to position [1089, 0]
click at [235, 528] on input "How many employees are hourly?" at bounding box center [209, 526] width 214 height 19
type input "0"
type input "$0"
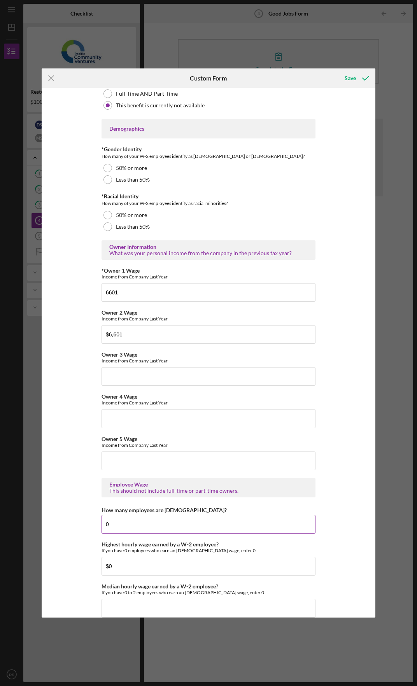
click at [223, 519] on input "0" at bounding box center [209, 524] width 214 height 19
click at [226, 567] on input "$0" at bounding box center [209, 566] width 214 height 19
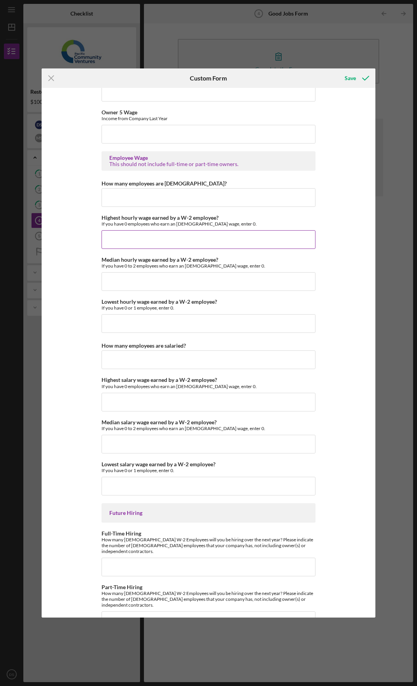
scroll to position [1431, 0]
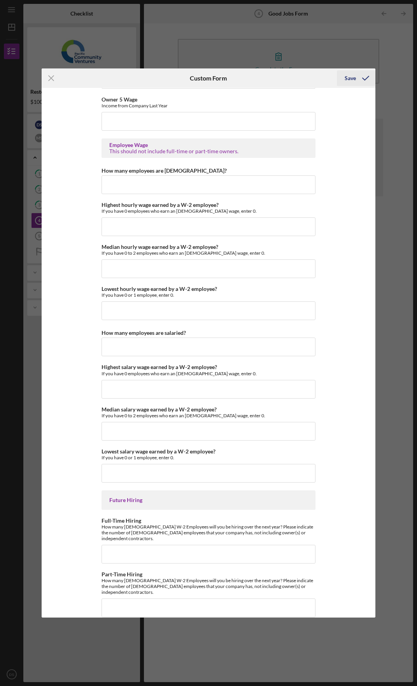
click at [357, 73] on icon "submit" at bounding box center [365, 77] width 19 height 19
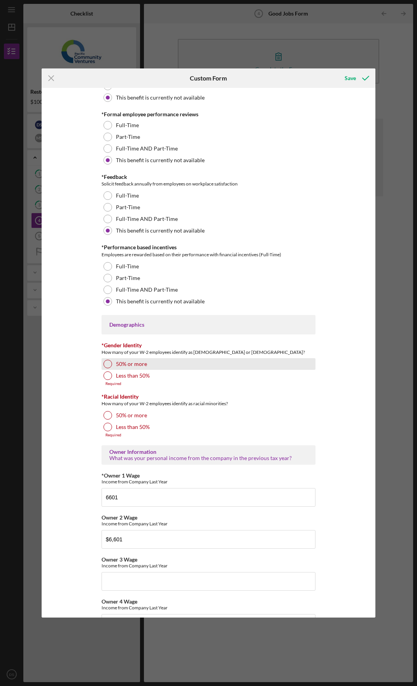
click at [138, 363] on label "50% or more" at bounding box center [131, 364] width 31 height 6
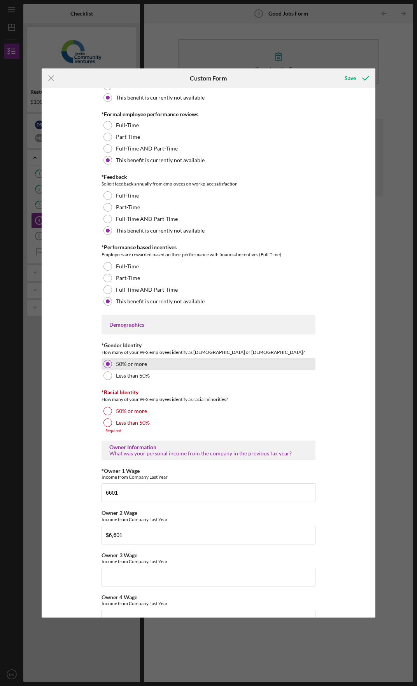
click at [138, 363] on label "50% or more" at bounding box center [131, 364] width 31 height 6
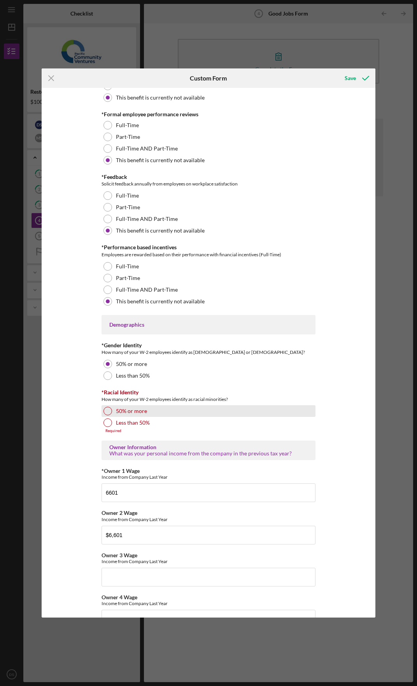
click at [143, 415] on div "50% or more" at bounding box center [209, 411] width 214 height 12
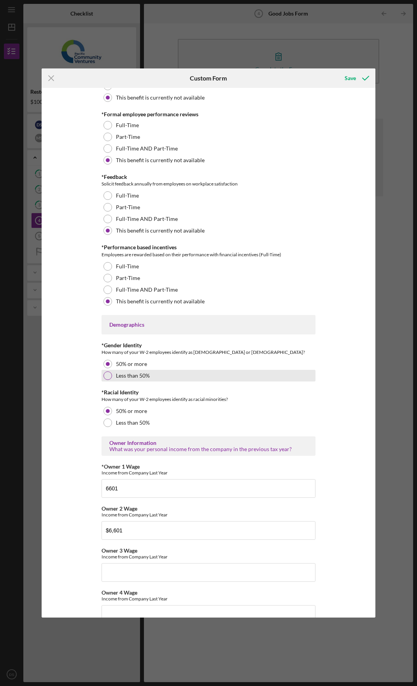
click at [257, 374] on div "Less than 50%" at bounding box center [209, 376] width 214 height 12
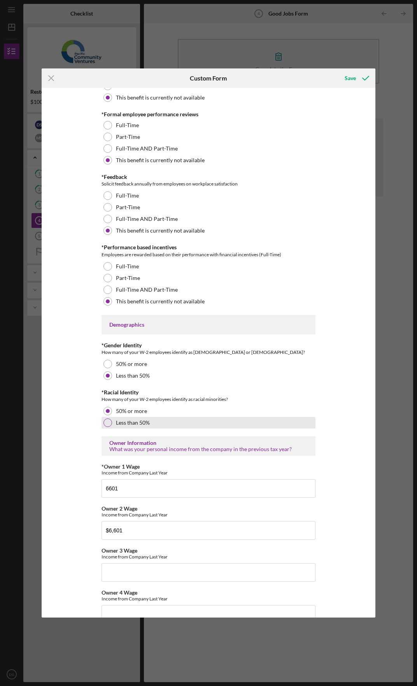
click at [268, 421] on div "Less than 50%" at bounding box center [209, 423] width 214 height 12
click at [351, 84] on div "Save" at bounding box center [350, 78] width 11 height 16
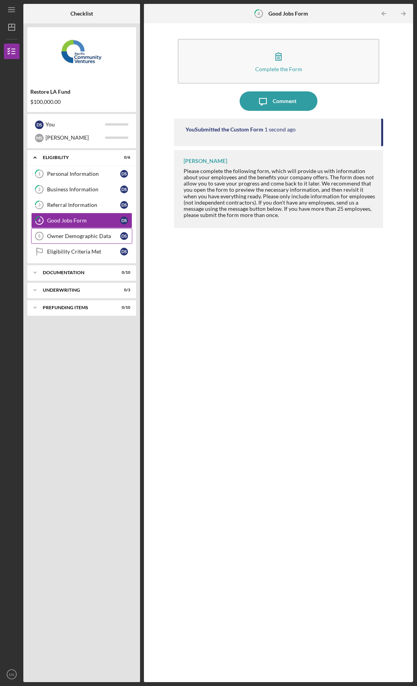
click at [58, 238] on div "Owner Demographic Data" at bounding box center [83, 236] width 73 height 6
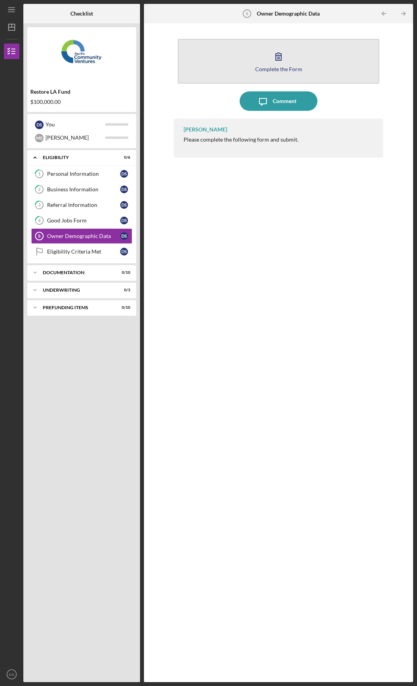
click at [305, 55] on button "Complete the Form Form" at bounding box center [279, 61] width 202 height 45
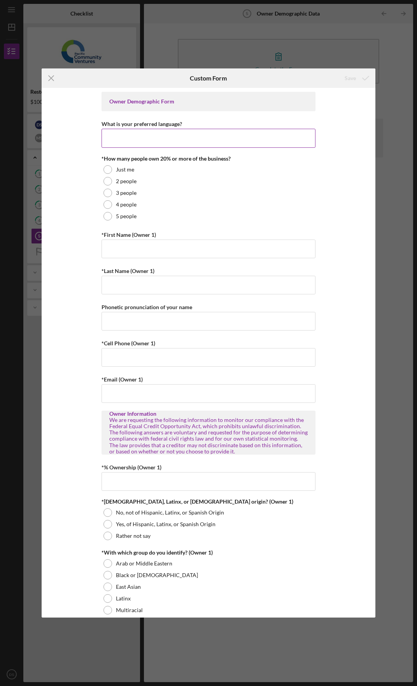
click at [274, 145] on input "What is your preferred language?" at bounding box center [209, 138] width 214 height 19
type input "English"
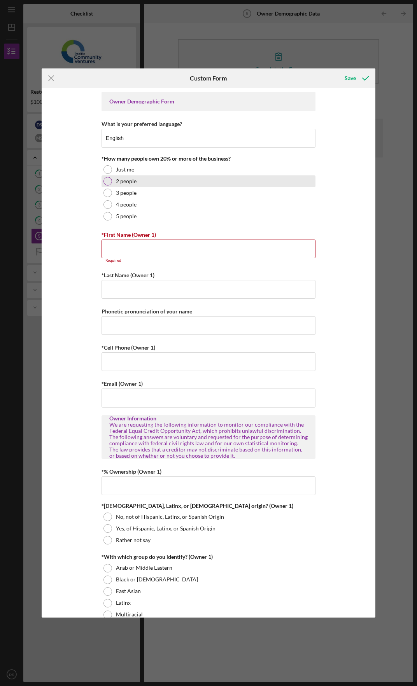
click at [129, 184] on label "2 people" at bounding box center [126, 181] width 21 height 6
click at [149, 247] on input "*First Name (Owner 1)" at bounding box center [209, 249] width 214 height 19
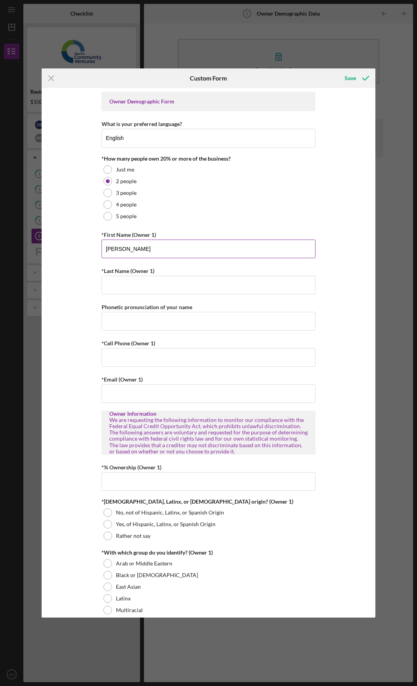
type input "Devin Swanson"
type input "M"
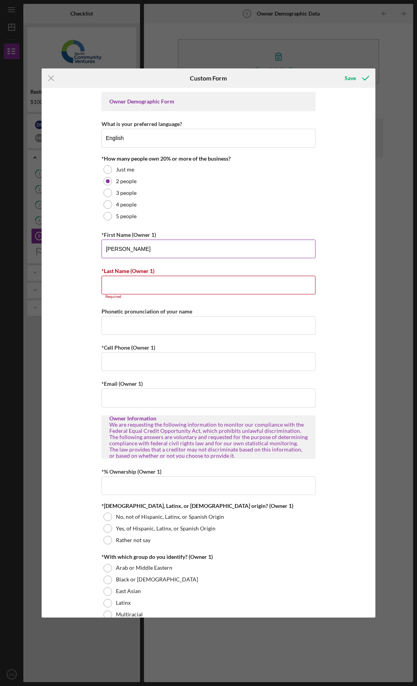
type input "Z"
type input "Devin"
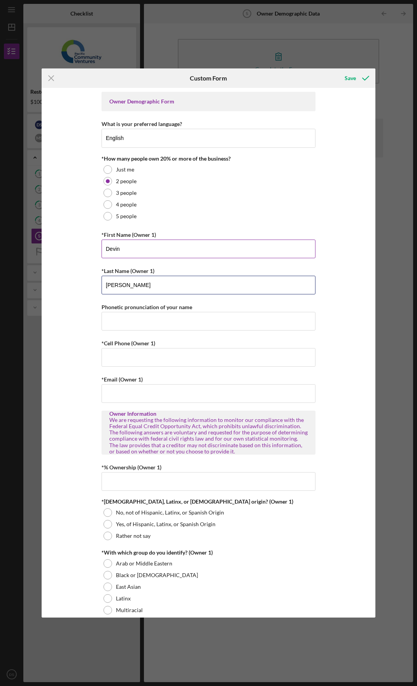
type input "Swanson"
type input "(323) ###-####"
type input "(626) 314-4460"
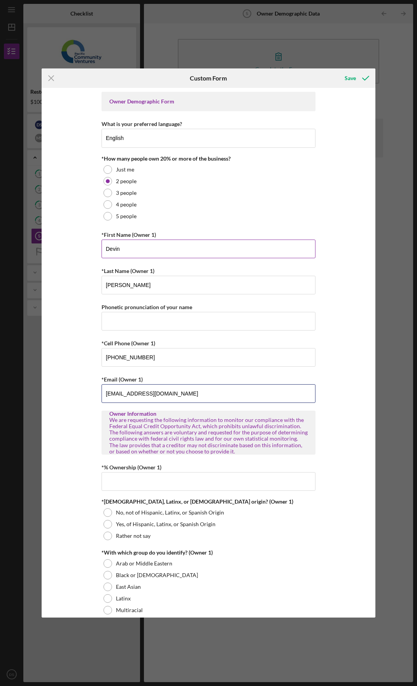
type input "[EMAIL_ADDRESS][DOMAIN_NAME]"
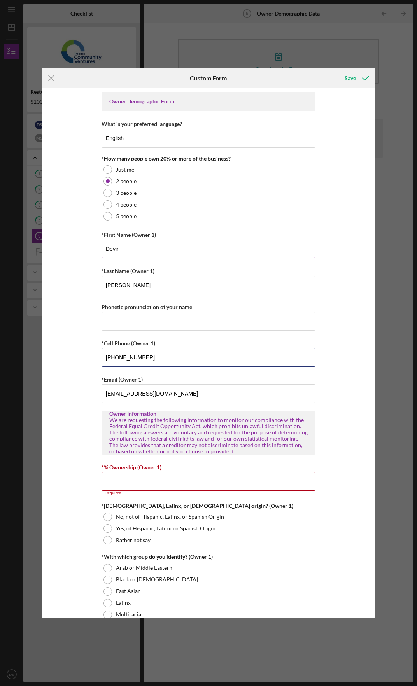
type input "(6##) ###-####"
type input "(651) 208-3302"
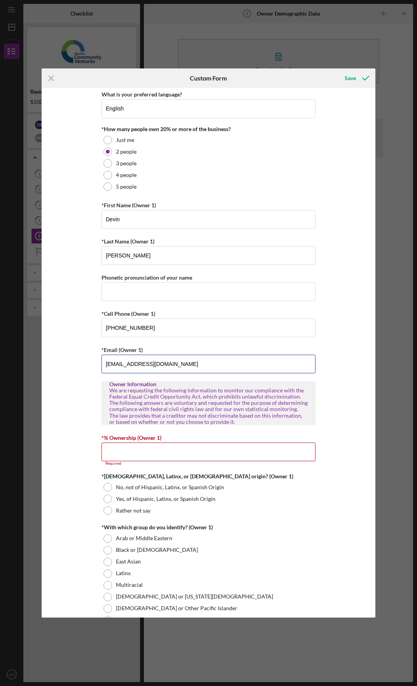
scroll to position [39, 0]
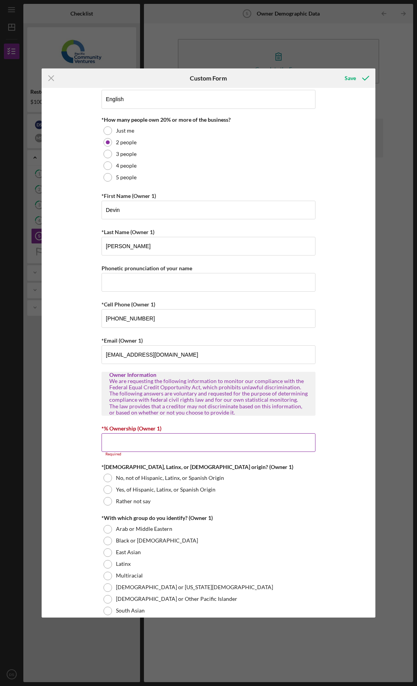
click at [171, 440] on input "*% Ownership (Owner 1)" at bounding box center [209, 442] width 214 height 19
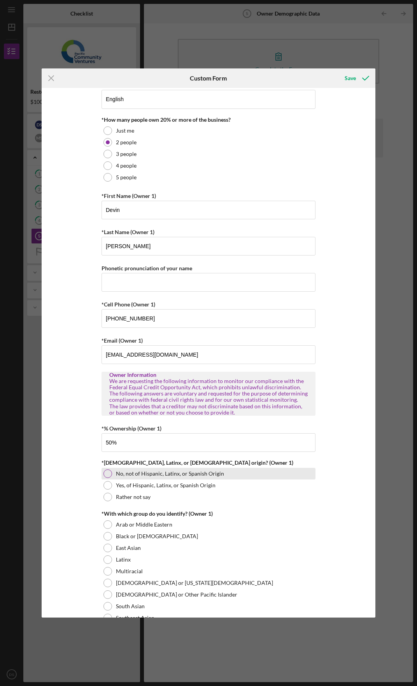
type input "50.00000%"
click at [131, 479] on div "No, not of Hispanic, Latinx, or Spanish Origin" at bounding box center [209, 474] width 214 height 12
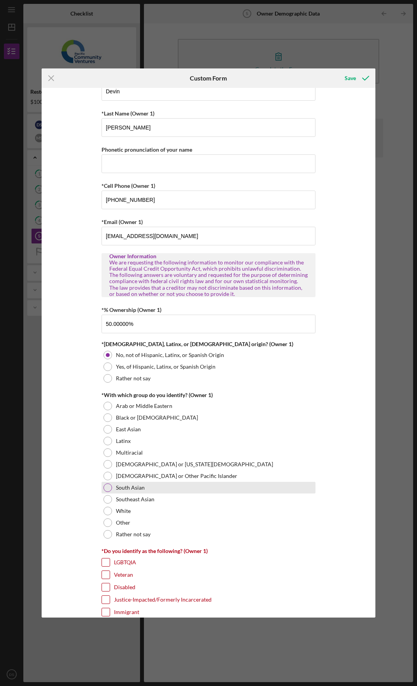
scroll to position [195, 0]
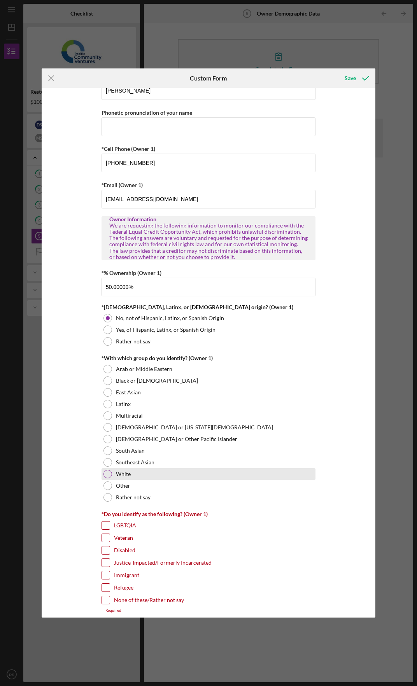
click at [135, 479] on div "White" at bounding box center [209, 474] width 214 height 12
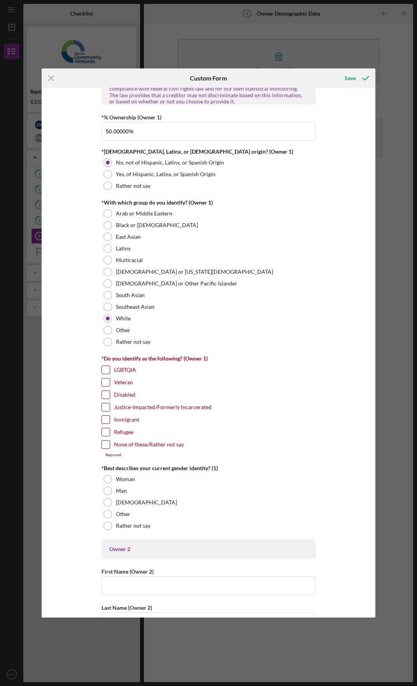
click at [153, 444] on label "None of these/Rather not say" at bounding box center [149, 445] width 70 height 8
click at [110, 444] on input "None of these/Rather not say" at bounding box center [106, 445] width 8 height 8
checkbox input "true"
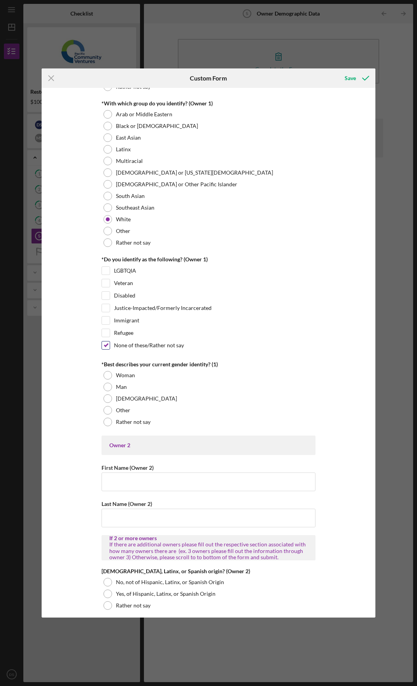
scroll to position [467, 0]
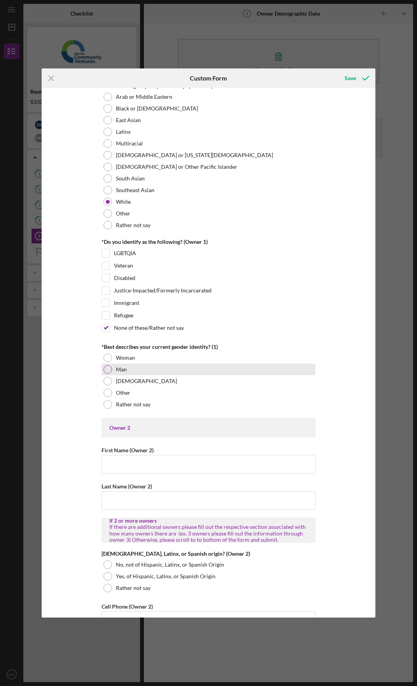
click at [145, 372] on div "Man" at bounding box center [209, 370] width 214 height 12
click at [152, 469] on input "First Name (Owner 2)" at bounding box center [209, 464] width 214 height 19
type input "Michelle"
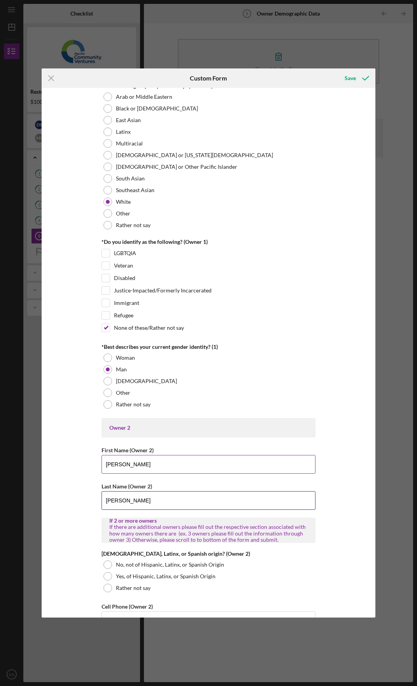
type input "Swanson"
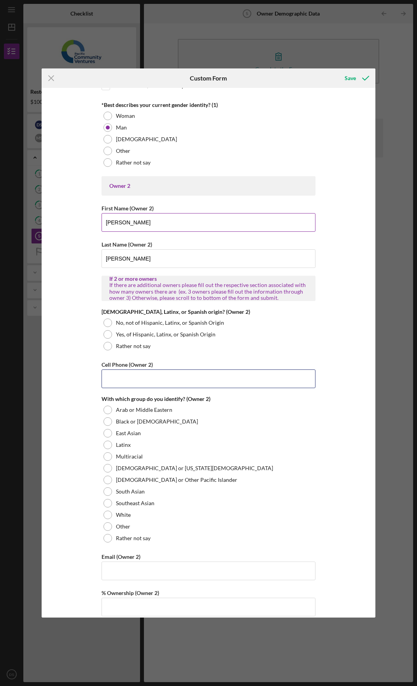
scroll to position [713, 0]
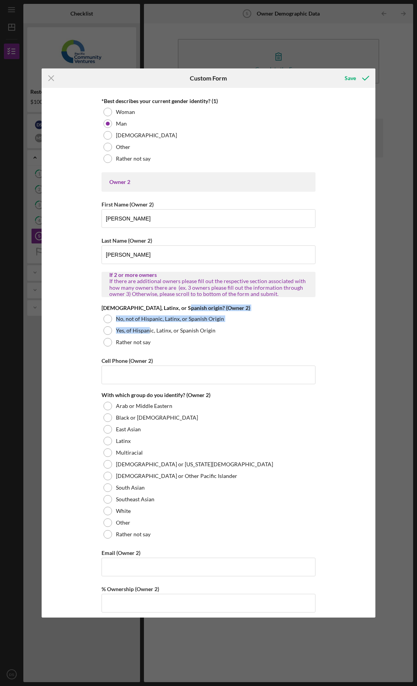
drag, startPoint x: 147, startPoint y: 332, endPoint x: 176, endPoint y: 312, distance: 35.1
click at [176, 312] on div "Hispanic, Latinx, or Spanish origin? (Owner 2) No, not of Hispanic, Latinx, or …" at bounding box center [209, 326] width 214 height 43
drag, startPoint x: 176, startPoint y: 312, endPoint x: 178, endPoint y: 318, distance: 5.7
click at [178, 318] on label "No, not of Hispanic, Latinx, or Spanish Origin" at bounding box center [170, 319] width 108 height 6
click at [175, 374] on input "Cell Phone (Owner 2)" at bounding box center [209, 375] width 214 height 19
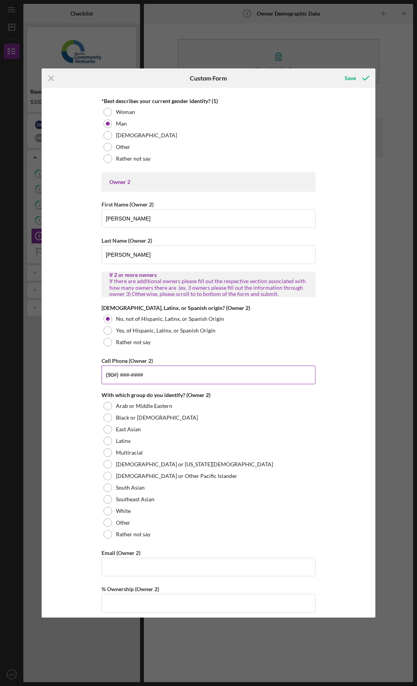
type input "(9##) ###-####"
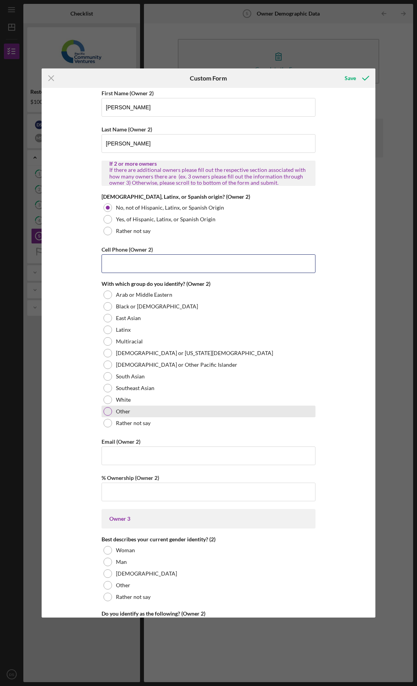
scroll to position [907, 0]
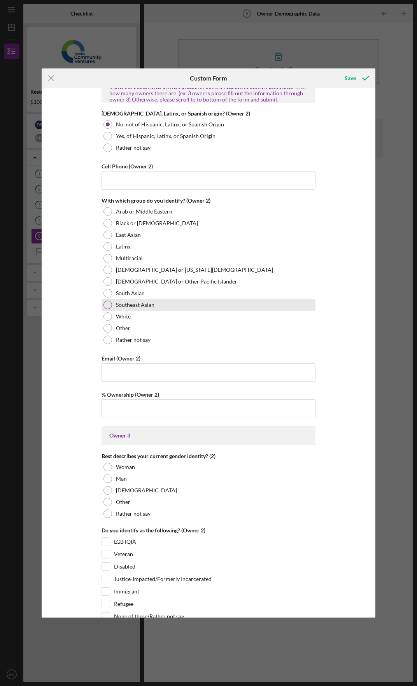
click at [114, 304] on div "Southeast Asian" at bounding box center [209, 305] width 214 height 12
click at [163, 379] on input "Email (Owner 2)" at bounding box center [209, 372] width 214 height 19
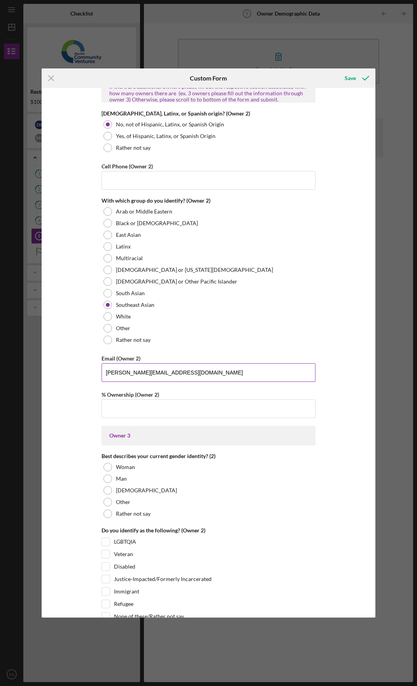
type input "mikki@demikoi.com"
type input "50.00000%"
click at [109, 466] on div at bounding box center [107, 467] width 9 height 9
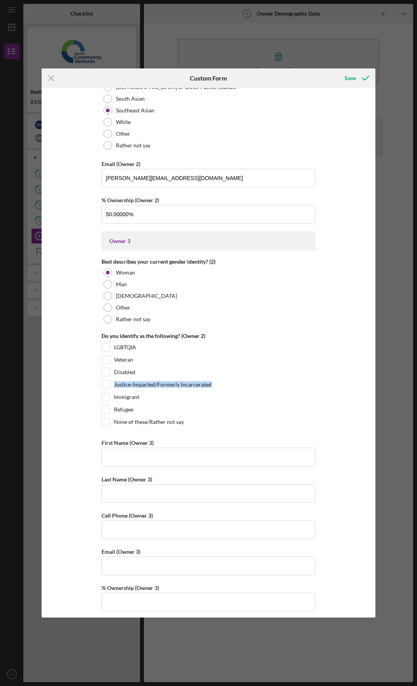
drag, startPoint x: 107, startPoint y: 392, endPoint x: 76, endPoint y: 394, distance: 30.8
click at [76, 394] on div "Owner Demographic Form What is your preferred language? English *How many peopl…" at bounding box center [209, 352] width 334 height 529
drag, startPoint x: 76, startPoint y: 394, endPoint x: 110, endPoint y: 397, distance: 34.0
click at [110, 397] on div "Immigrant" at bounding box center [209, 399] width 214 height 12
click at [107, 397] on input "Immigrant" at bounding box center [106, 397] width 8 height 8
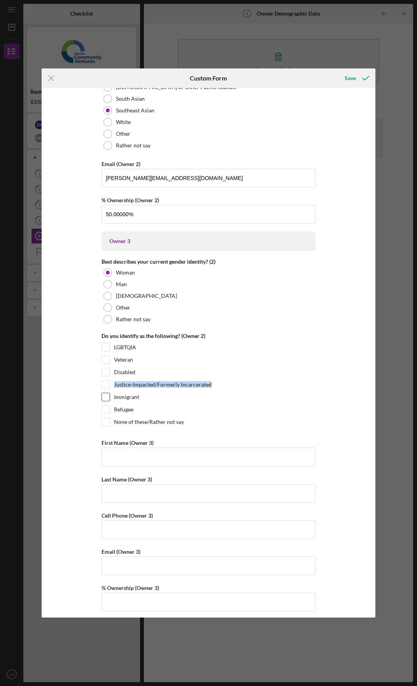
checkbox input "true"
click at [225, 455] on input "First Name (Owner 3)" at bounding box center [209, 457] width 214 height 19
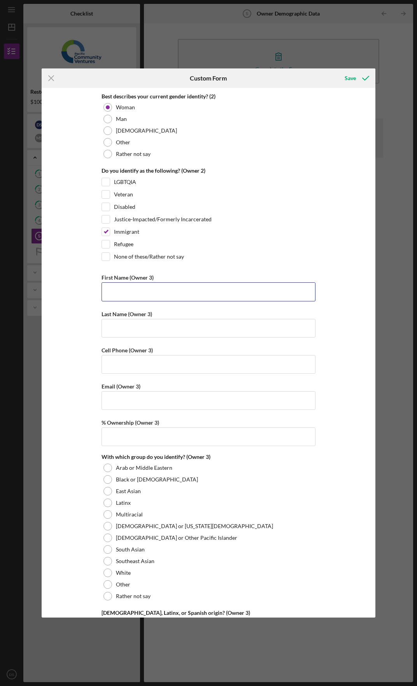
scroll to position [1335, 0]
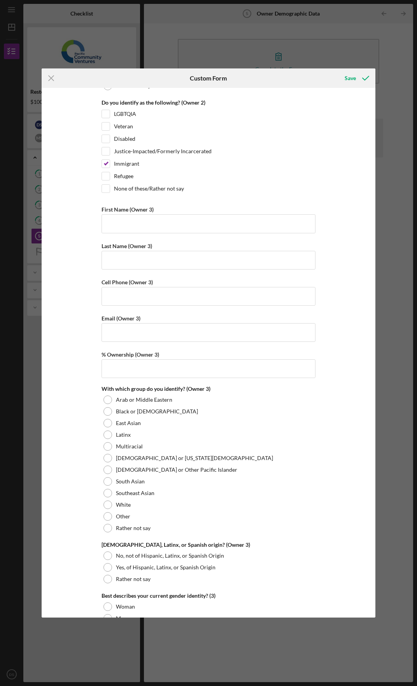
click at [70, 415] on div "Owner Demographic Form What is your preferred language? English *How many peopl…" at bounding box center [209, 352] width 334 height 529
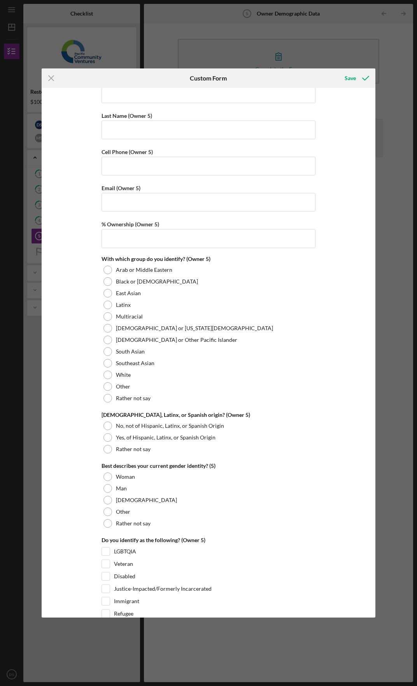
scroll to position [2683, 0]
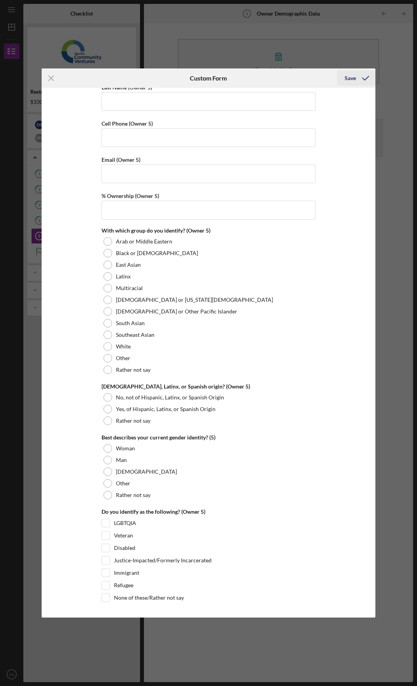
click at [343, 74] on button "Save" at bounding box center [356, 78] width 39 height 16
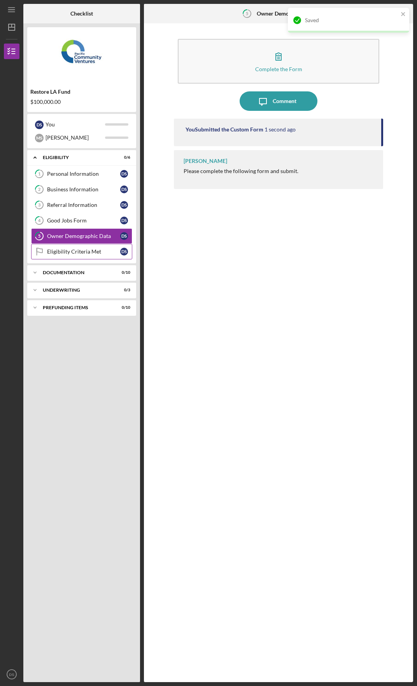
click at [49, 251] on div "Eligibility Criteria Met" at bounding box center [83, 252] width 73 height 6
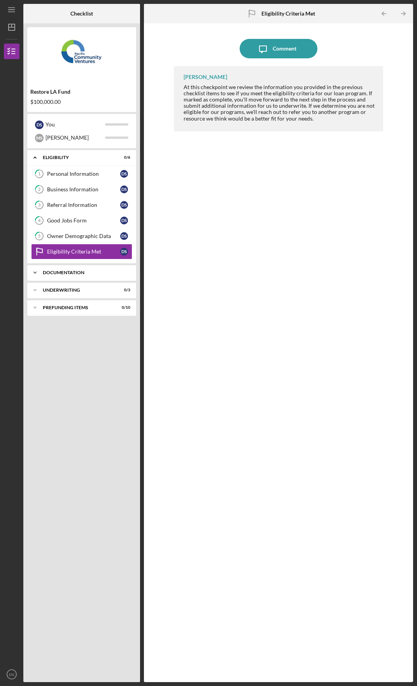
click at [88, 266] on div "Icon/Expander Documentation 0 / 10" at bounding box center [81, 273] width 109 height 16
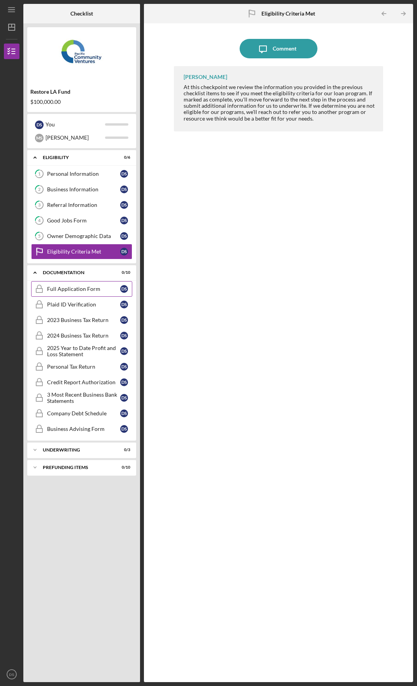
click at [89, 287] on div "Full Application Form" at bounding box center [83, 289] width 73 height 6
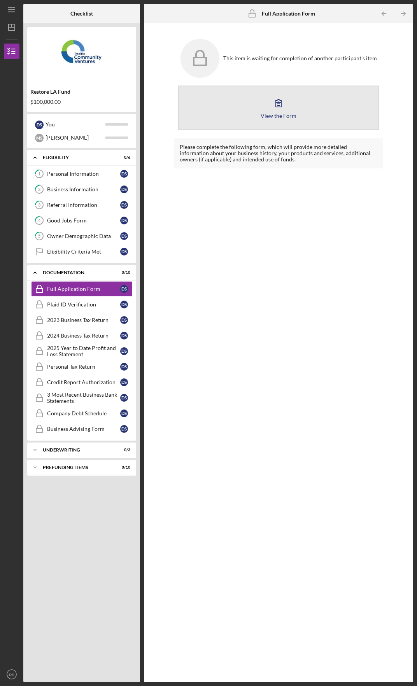
click at [253, 126] on button "View the Form Form" at bounding box center [279, 108] width 202 height 45
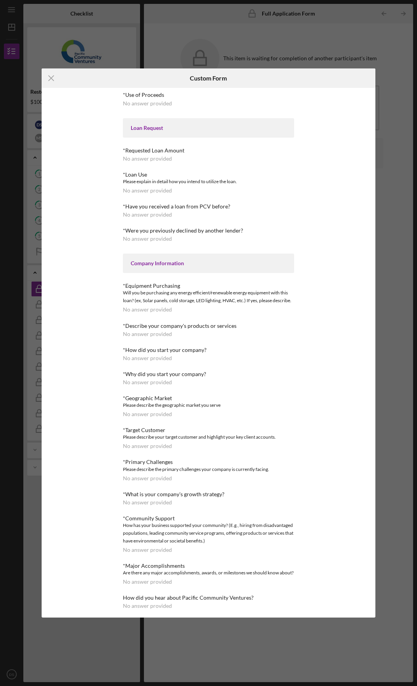
click at [147, 121] on div "Loan Request" at bounding box center [208, 127] width 171 height 19
click at [50, 72] on icon "Icon/Menu Close" at bounding box center [51, 77] width 19 height 19
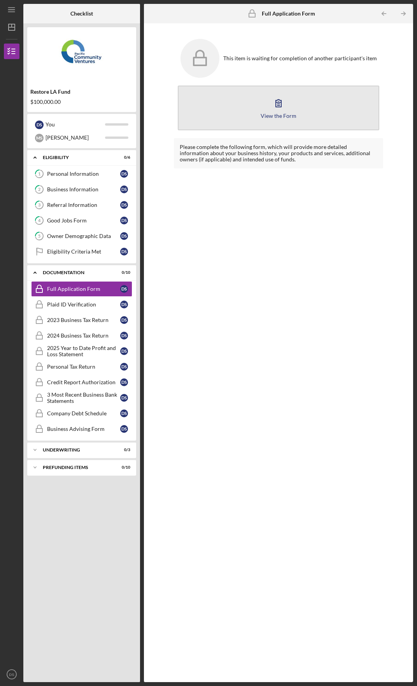
click at [283, 98] on icon "button" at bounding box center [278, 102] width 19 height 19
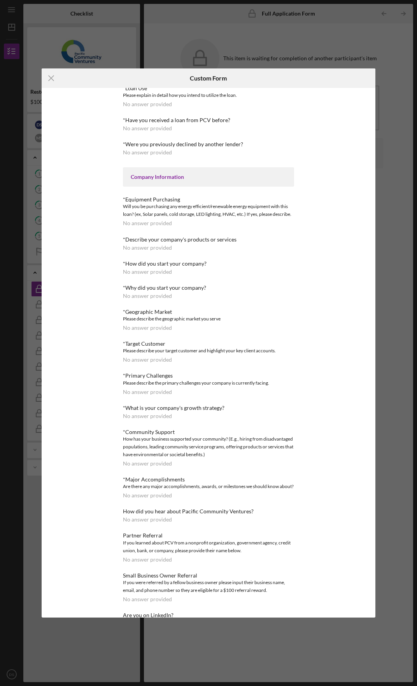
scroll to position [156, 0]
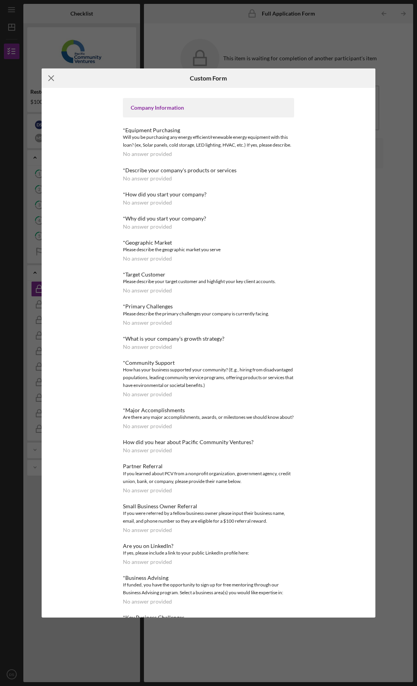
click at [50, 79] on icon "Icon/Menu Close" at bounding box center [51, 77] width 19 height 19
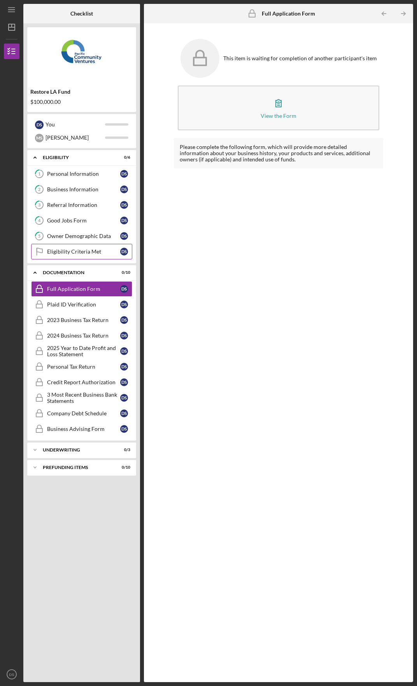
click at [80, 244] on link "Eligibility Criteria Met Eligibility Criteria Met D S" at bounding box center [81, 252] width 101 height 16
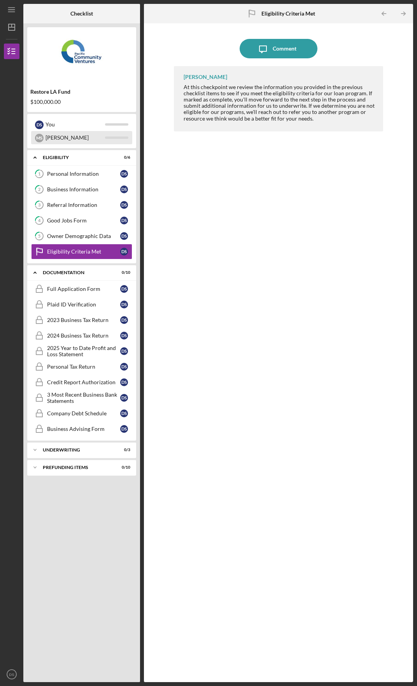
drag, startPoint x: 80, startPoint y: 156, endPoint x: 73, endPoint y: 139, distance: 18.5
click at [80, 156] on div "Eligibility" at bounding box center [77, 157] width 68 height 5
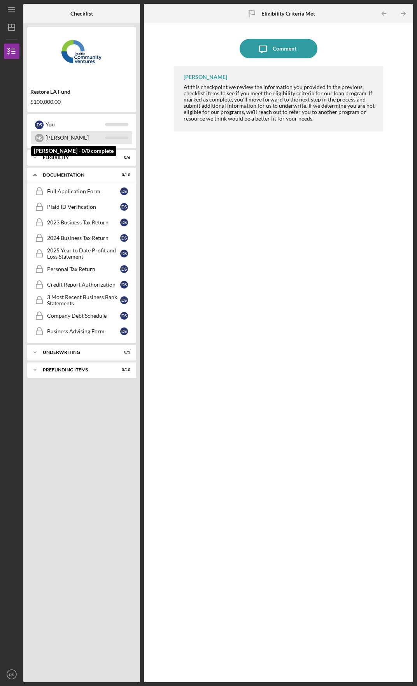
click at [72, 135] on div "Michelle" at bounding box center [76, 137] width 60 height 13
click at [47, 133] on div "Michelle" at bounding box center [76, 137] width 60 height 13
click at [44, 136] on div "M S Michelle" at bounding box center [81, 137] width 101 height 13
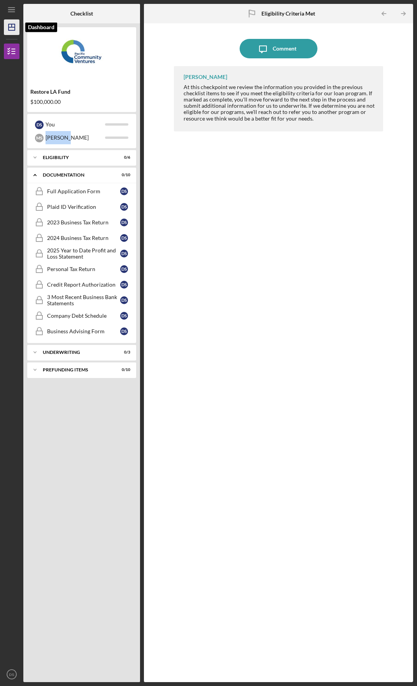
click at [14, 27] on line "button" at bounding box center [12, 27] width 6 height 0
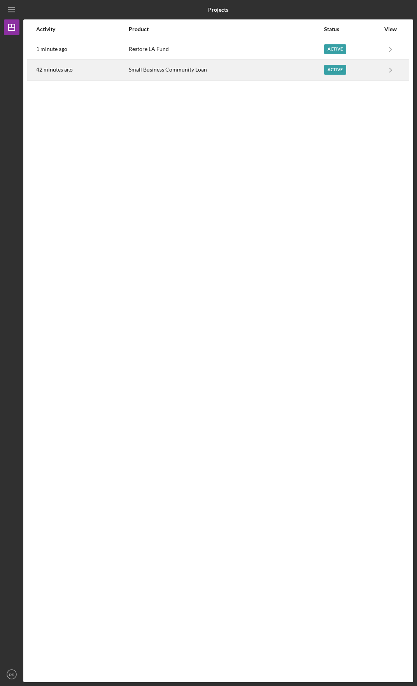
click at [361, 69] on div "Active" at bounding box center [352, 69] width 56 height 19
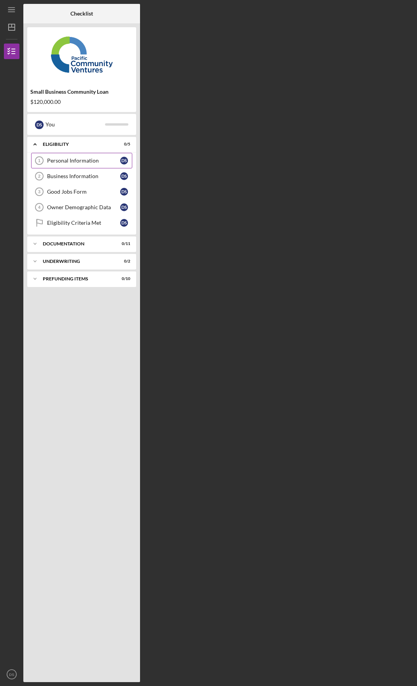
click at [89, 165] on link "Personal Information 1 Personal Information D S" at bounding box center [81, 161] width 101 height 16
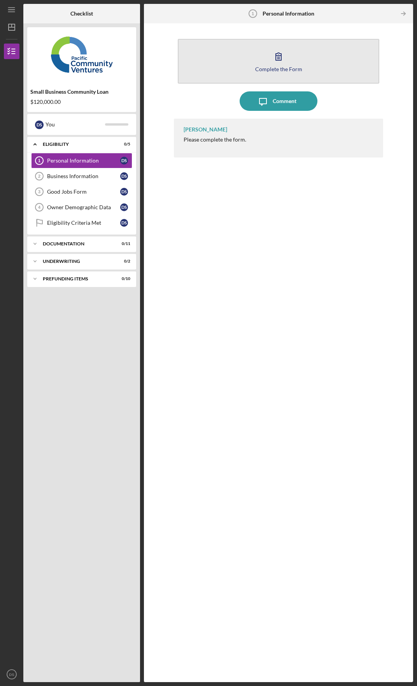
click at [282, 52] on icon "button" at bounding box center [278, 56] width 19 height 19
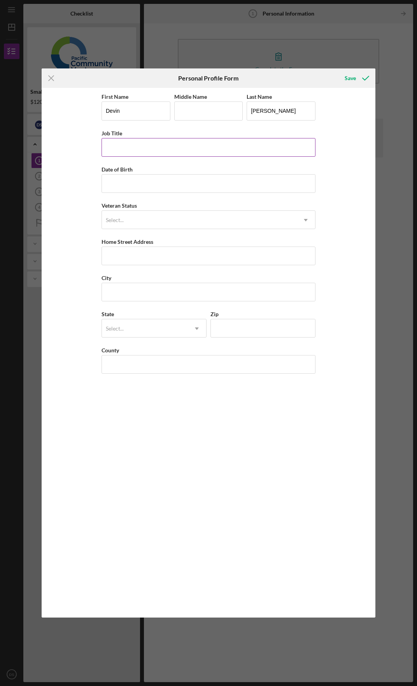
click at [266, 144] on input "Job Title" at bounding box center [209, 147] width 214 height 19
type input "President"
type input "01/17/1989"
type input "4029 E Grand Ave"
type input "Pomona"
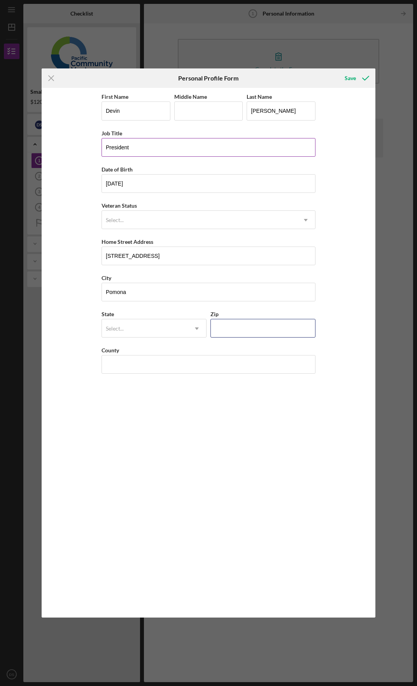
type input "91766"
type input "Los Angeles"
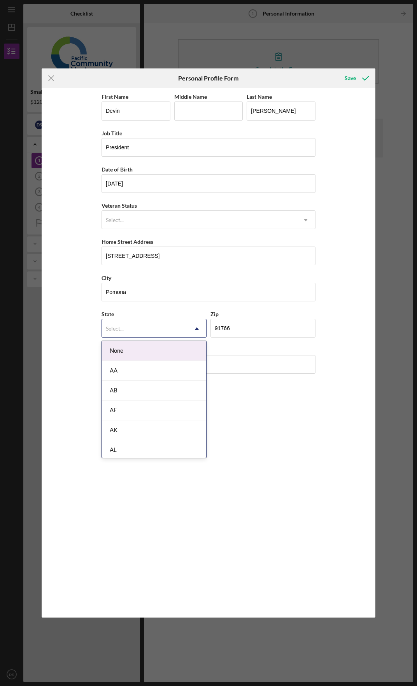
click at [157, 332] on div "Select..." at bounding box center [145, 329] width 86 height 18
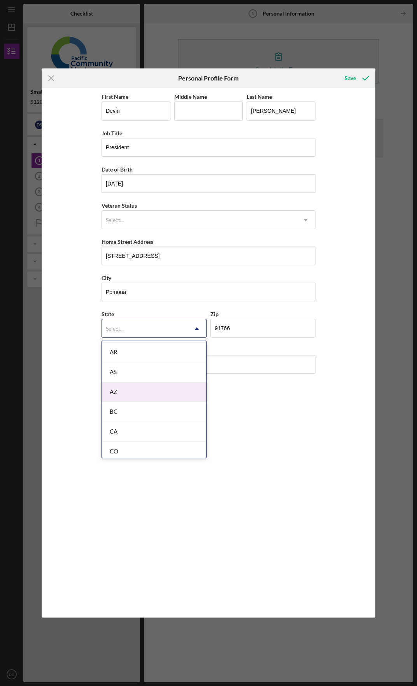
scroll to position [156, 0]
click at [162, 414] on div "CA" at bounding box center [154, 414] width 104 height 20
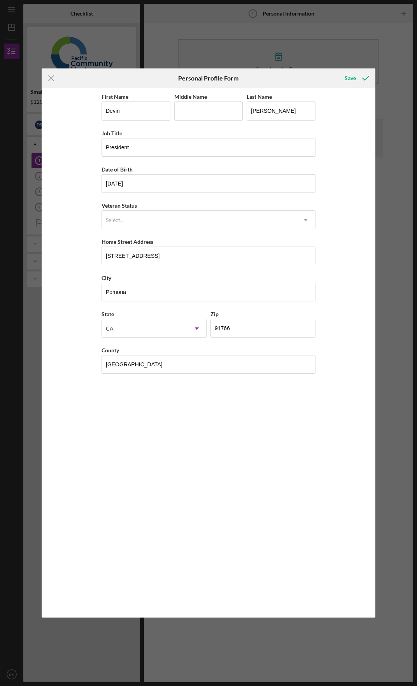
drag, startPoint x: 359, startPoint y: 82, endPoint x: 327, endPoint y: 167, distance: 90.6
click at [327, 167] on form "Icon/Menu Close Personal Profile Form Save First Name Devin Middle Name Last Na…" at bounding box center [209, 342] width 334 height 549
click at [282, 228] on div "Select..." at bounding box center [199, 220] width 195 height 18
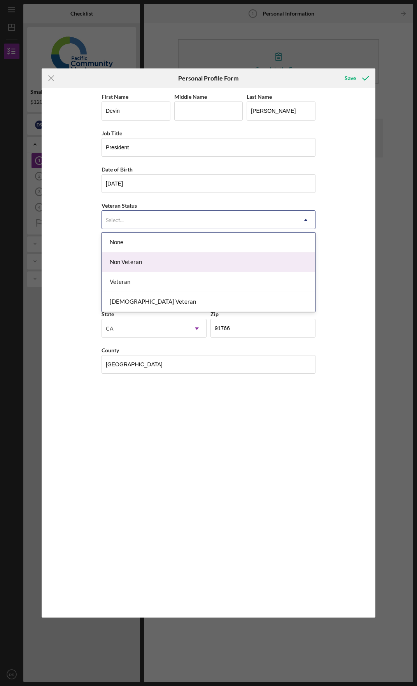
click at [266, 261] on div "Non Veteran" at bounding box center [208, 262] width 213 height 20
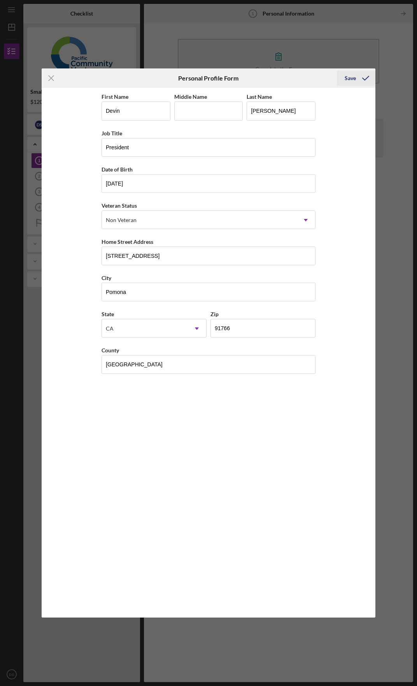
click at [364, 82] on icon "submit" at bounding box center [365, 77] width 19 height 19
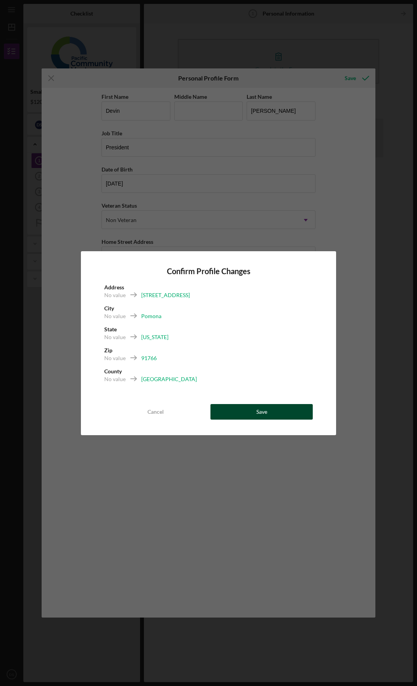
click at [260, 408] on div "Save" at bounding box center [261, 412] width 11 height 16
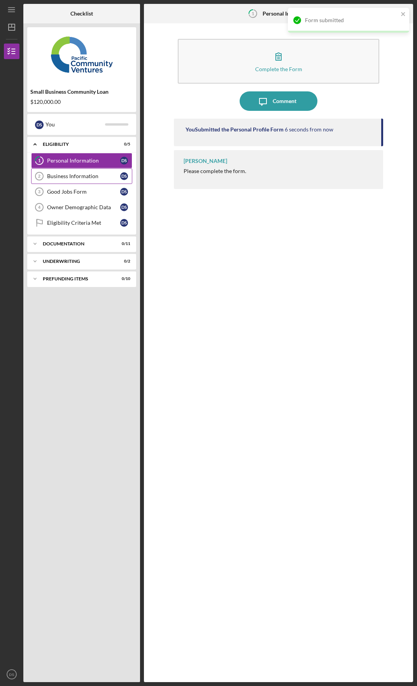
drag, startPoint x: 77, startPoint y: 177, endPoint x: 90, endPoint y: 170, distance: 14.8
click at [77, 177] on div "Business Information" at bounding box center [83, 176] width 73 height 6
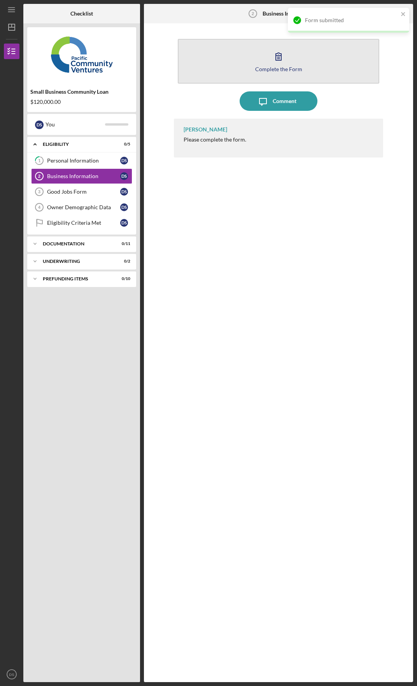
click at [298, 61] on button "Complete the Form Form" at bounding box center [279, 61] width 202 height 45
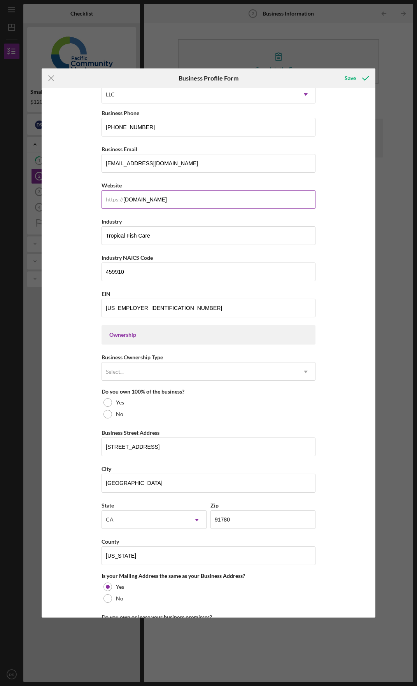
scroll to position [32, 0]
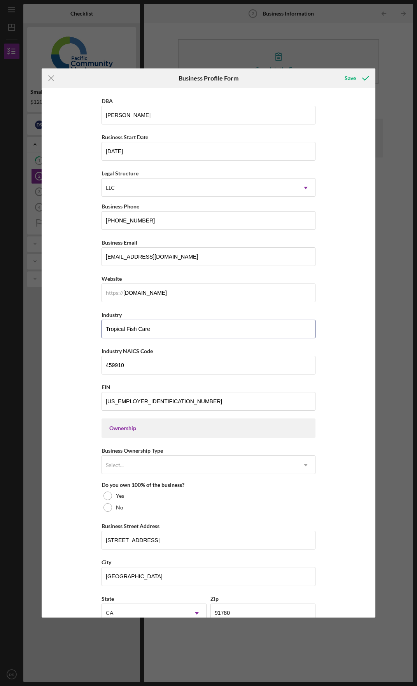
drag, startPoint x: 183, startPoint y: 332, endPoint x: 98, endPoint y: 329, distance: 84.9
click at [98, 329] on div "Business Name Demi Nishikigoi, LLC DBA Demi Koi Business Start Date 05/22/2017 …" at bounding box center [209, 352] width 334 height 529
click at [177, 331] on input "Tropical Fish Care" at bounding box center [209, 329] width 214 height 19
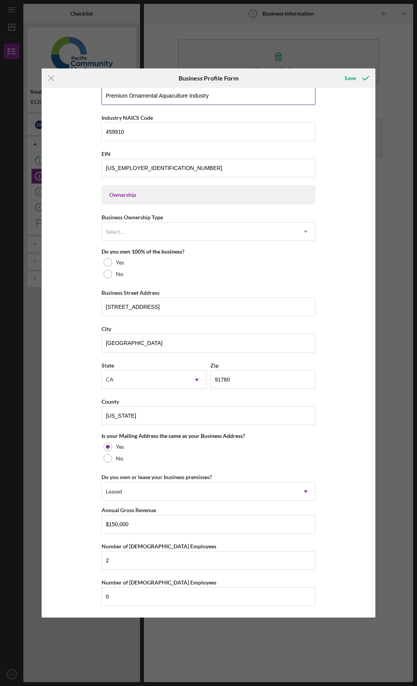
scroll to position [227, 0]
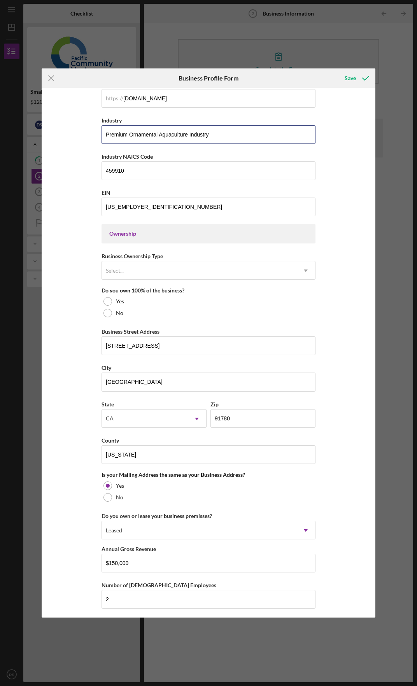
type input "Premium Ornamental Aquaculture Industry"
click at [124, 319] on div "Business Name Demi Nishikigoi, LLC DBA Demi Koi Business Start Date 05/22/2017 …" at bounding box center [209, 259] width 214 height 788
click at [129, 314] on div "No" at bounding box center [209, 313] width 214 height 12
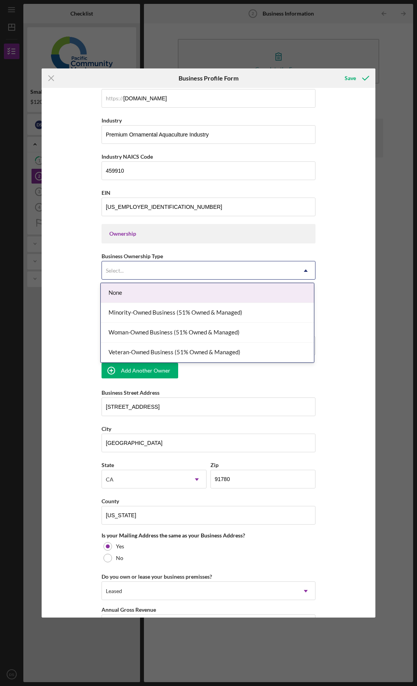
click at [195, 267] on div "Select..." at bounding box center [199, 271] width 195 height 18
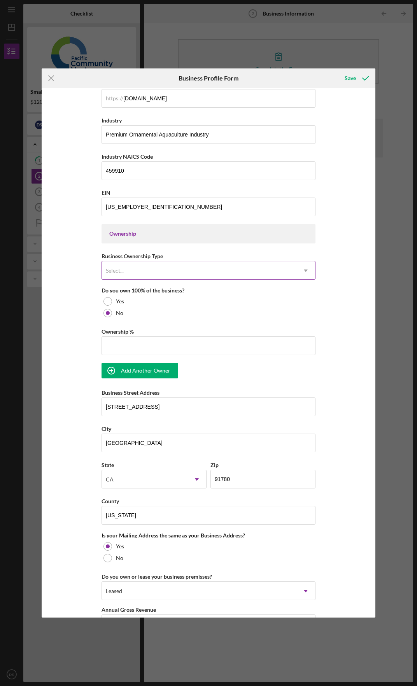
click at [199, 269] on div "Select..." at bounding box center [199, 271] width 195 height 18
click at [263, 349] on input "Ownership %" at bounding box center [209, 346] width 214 height 19
type input "50.00%"
click at [157, 370] on div "Add Another Owner" at bounding box center [145, 371] width 49 height 16
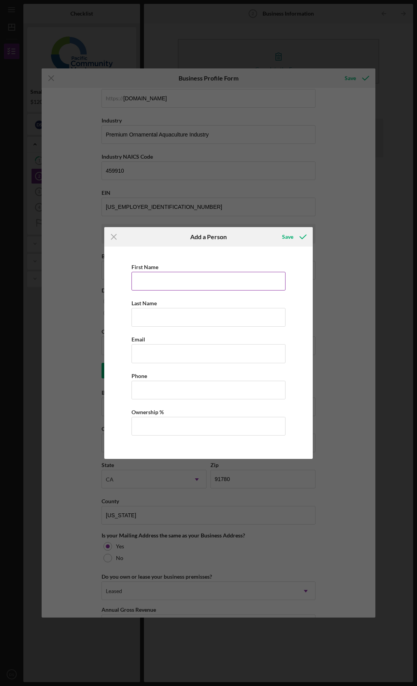
click at [175, 286] on input "First Name" at bounding box center [208, 281] width 154 height 19
type input "Michelle"
type input "Swanson"
type input "mikki@demikoi.com"
type input "50.00%"
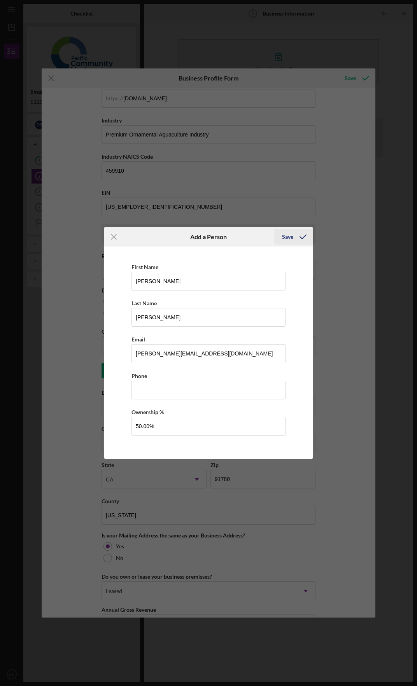
click at [290, 230] on div "Save" at bounding box center [287, 237] width 11 height 16
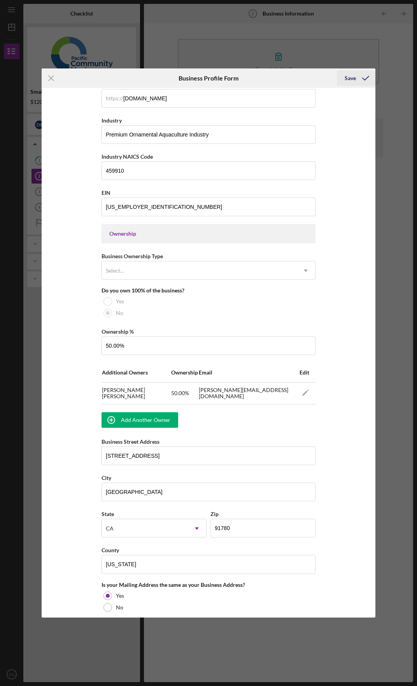
click at [363, 78] on icon "submit" at bounding box center [365, 77] width 19 height 19
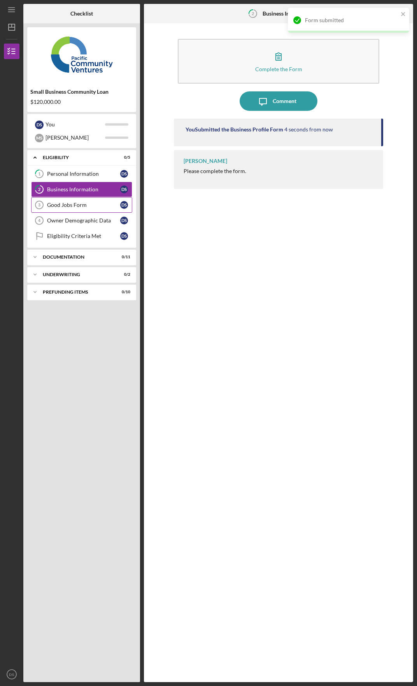
click at [84, 205] on div "Good Jobs Form" at bounding box center [83, 205] width 73 height 6
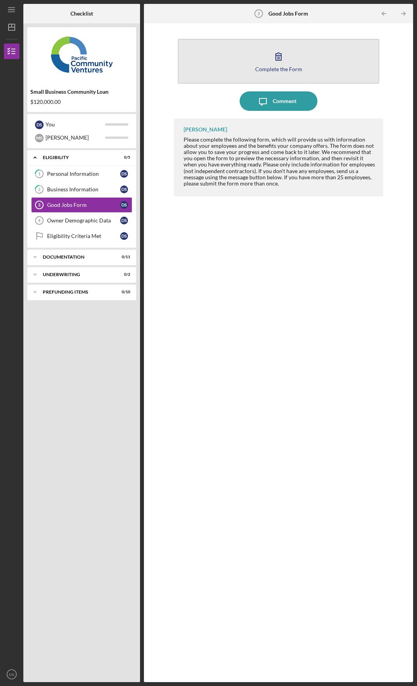
click at [282, 40] on div "Complete the Form Form" at bounding box center [278, 61] width 209 height 53
click at [280, 54] on icon "button" at bounding box center [278, 56] width 5 height 7
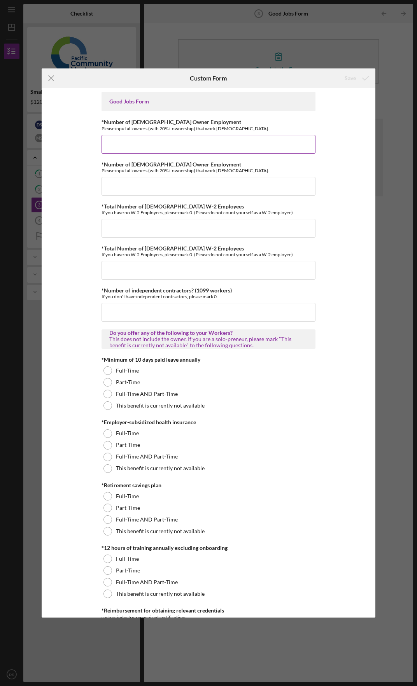
click at [207, 148] on input "*Number of Full-Time Owner Employment" at bounding box center [209, 144] width 214 height 19
type input "2"
type input "0"
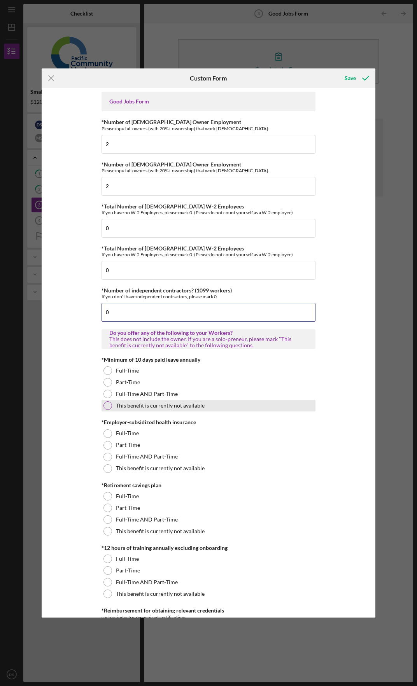
type input "0"
click at [252, 408] on div "This benefit is currently not available" at bounding box center [209, 406] width 214 height 12
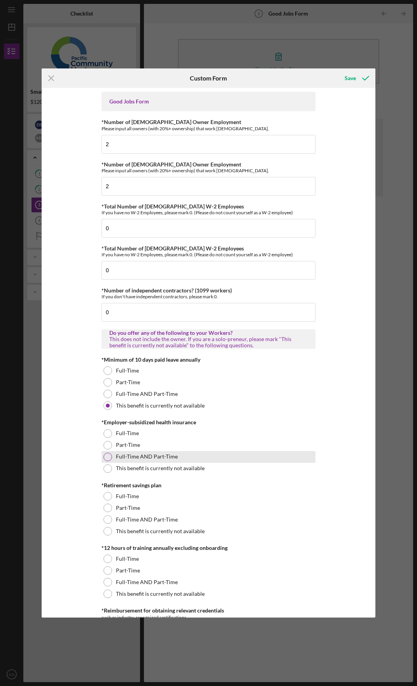
click at [244, 460] on div "Full-Time AND Part-Time" at bounding box center [209, 457] width 214 height 12
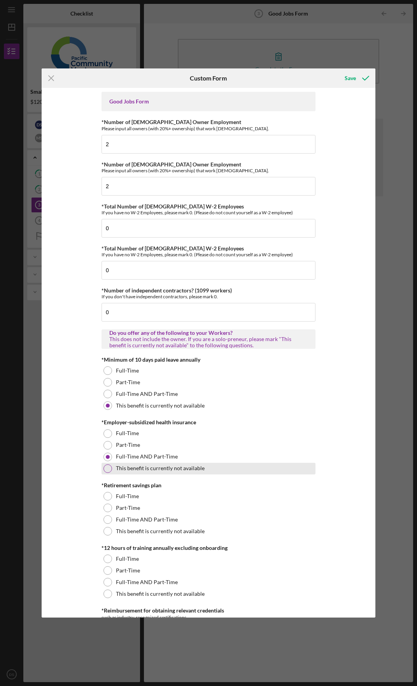
click at [247, 465] on div "This benefit is currently not available" at bounding box center [209, 469] width 214 height 12
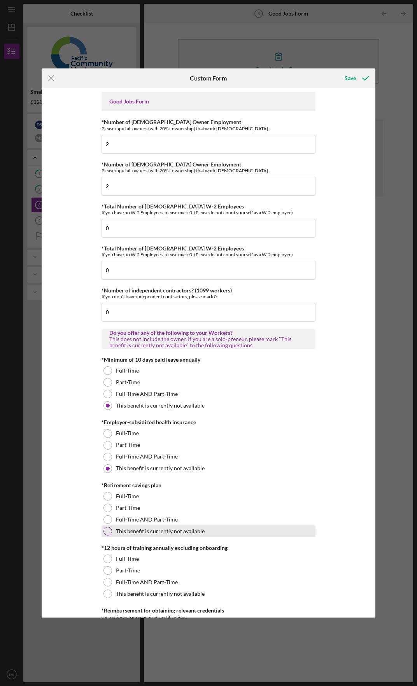
click at [238, 537] on div "This benefit is currently not available" at bounding box center [209, 532] width 214 height 12
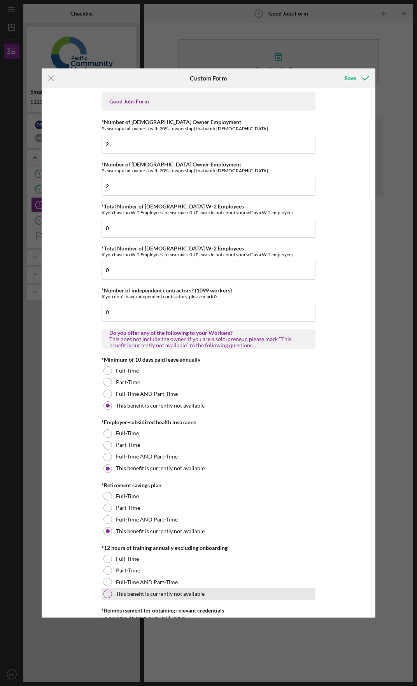
click at [235, 592] on div "This benefit is currently not available" at bounding box center [209, 594] width 214 height 12
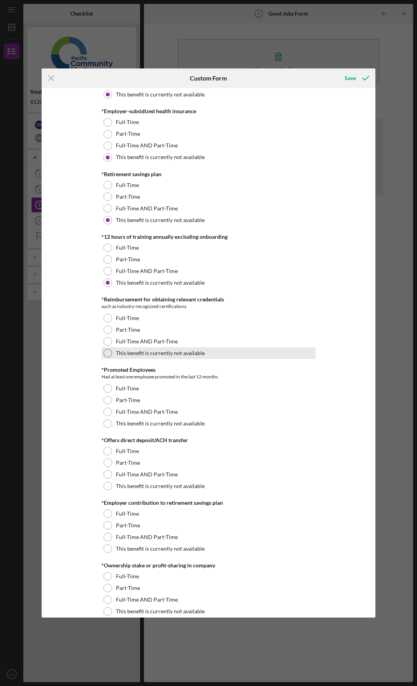
click at [147, 352] on label "This benefit is currently not available" at bounding box center [160, 353] width 89 height 6
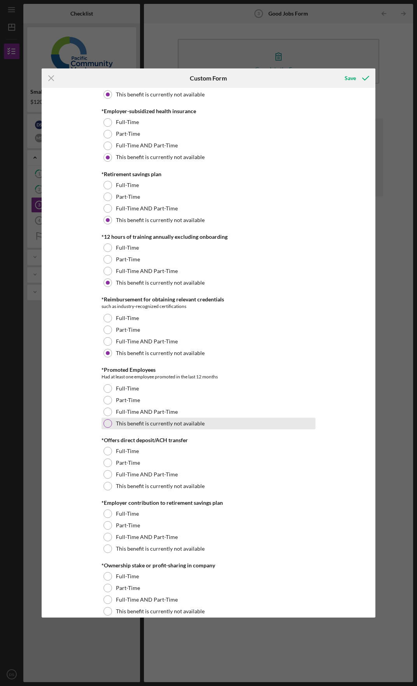
click at [143, 425] on label "This benefit is currently not available" at bounding box center [160, 424] width 89 height 6
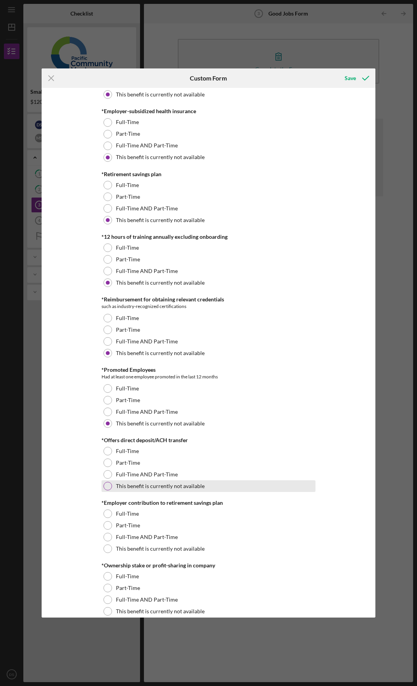
click at [134, 485] on label "This benefit is currently not available" at bounding box center [160, 486] width 89 height 6
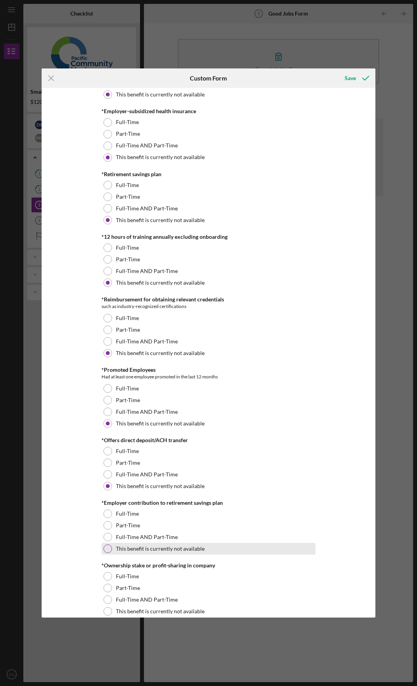
click at [146, 550] on label "This benefit is currently not available" at bounding box center [160, 549] width 89 height 6
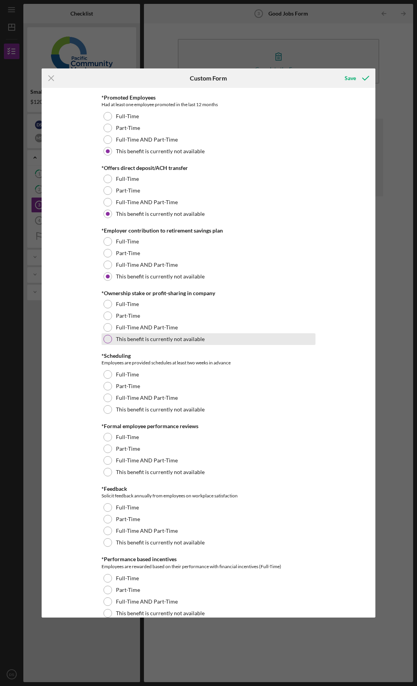
click at [154, 342] on label "This benefit is currently not available" at bounding box center [160, 339] width 89 height 6
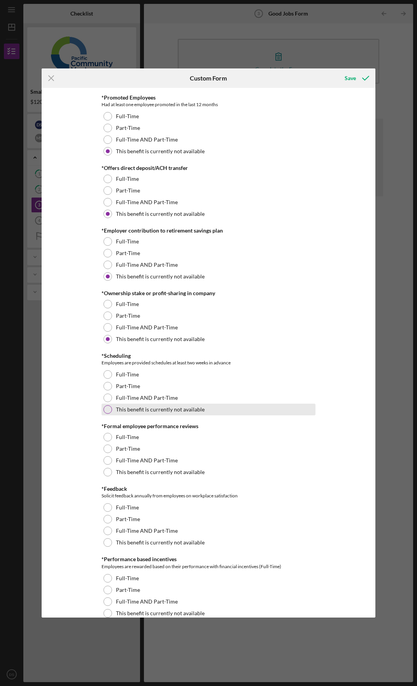
click at [142, 408] on label "This benefit is currently not available" at bounding box center [160, 410] width 89 height 6
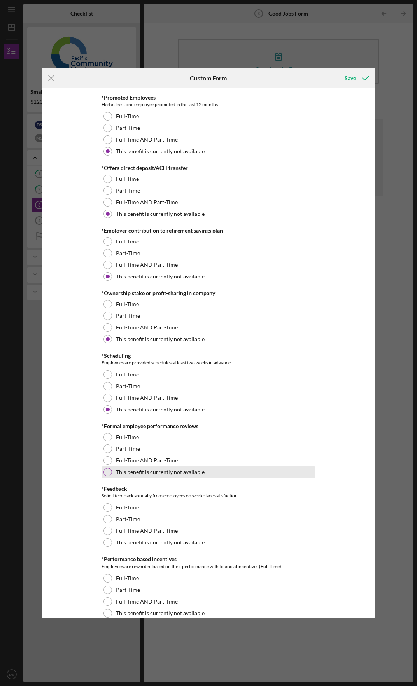
click at [140, 470] on label "This benefit is currently not available" at bounding box center [160, 472] width 89 height 6
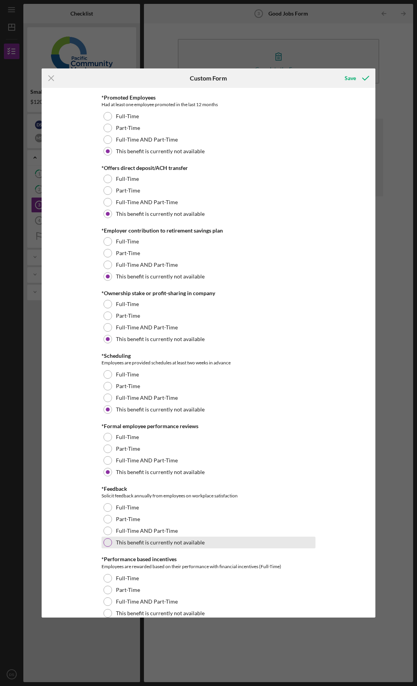
click at [133, 547] on div "This benefit is currently not available" at bounding box center [209, 543] width 214 height 12
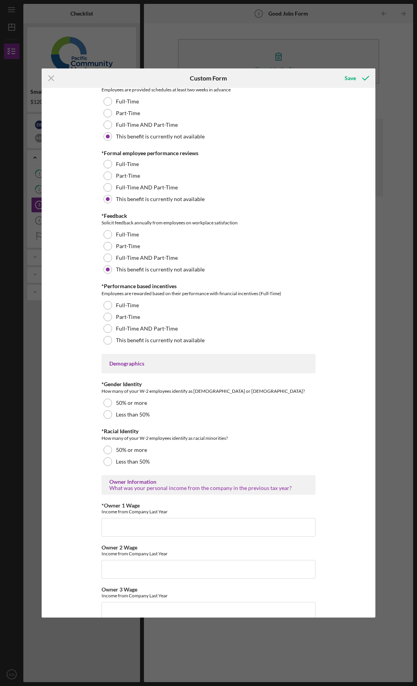
scroll to position [856, 0]
click at [149, 342] on label "This benefit is currently not available" at bounding box center [160, 341] width 89 height 6
click at [135, 412] on label "Less than 50%" at bounding box center [133, 415] width 34 height 6
click at [136, 468] on div "Less than 50%" at bounding box center [209, 463] width 214 height 12
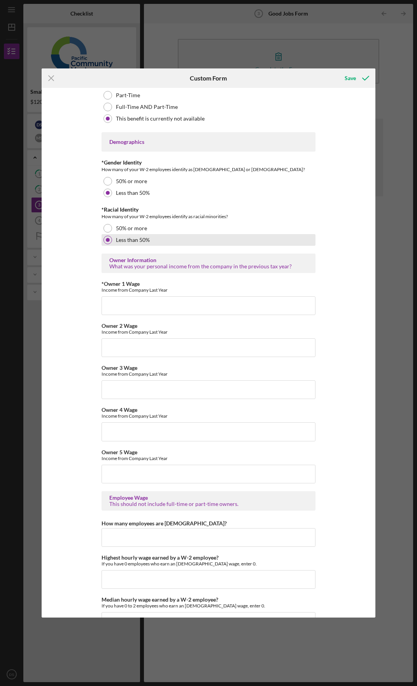
scroll to position [1128, 0]
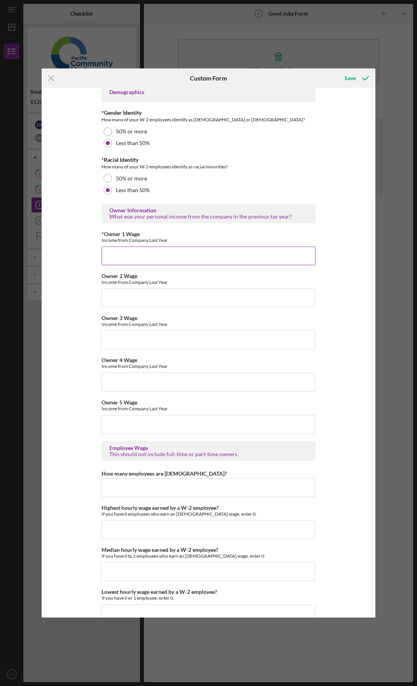
click at [154, 259] on input "*Owner 1 Wage" at bounding box center [209, 256] width 214 height 19
type input "6601"
type input "$6,601"
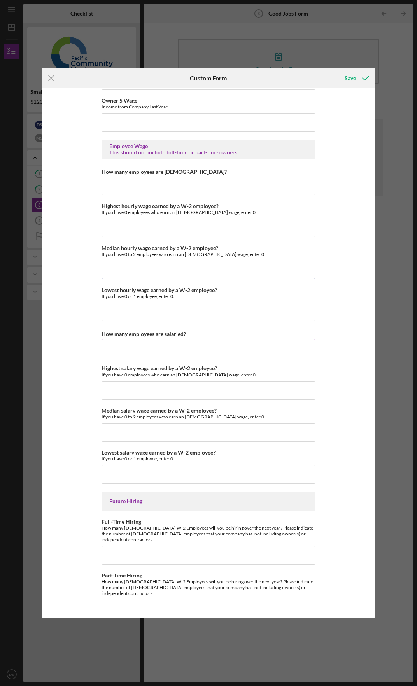
scroll to position [1431, 0]
click at [359, 77] on icon "submit" at bounding box center [365, 77] width 19 height 19
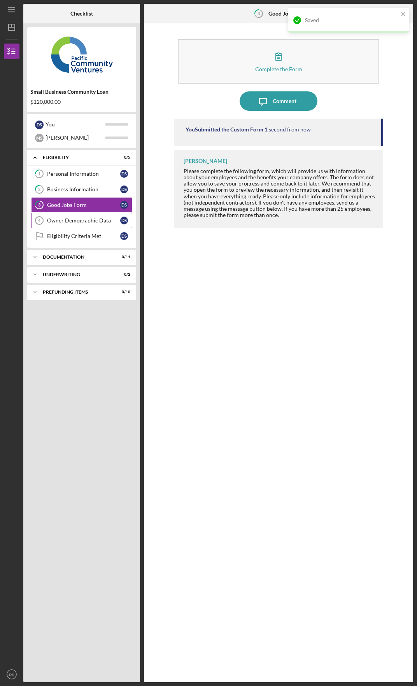
click at [75, 222] on div "Owner Demographic Data" at bounding box center [83, 220] width 73 height 6
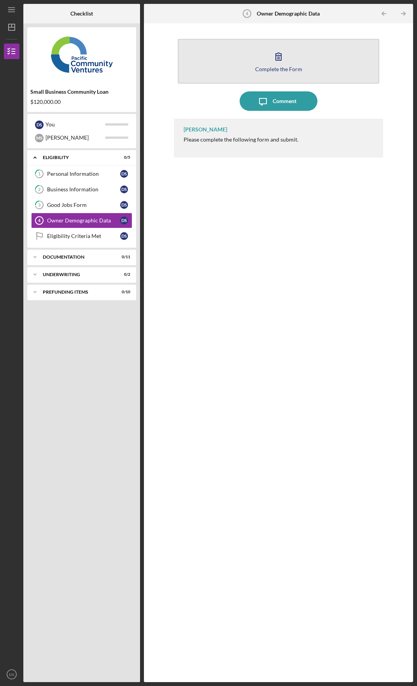
click at [286, 58] on icon "button" at bounding box center [278, 56] width 19 height 19
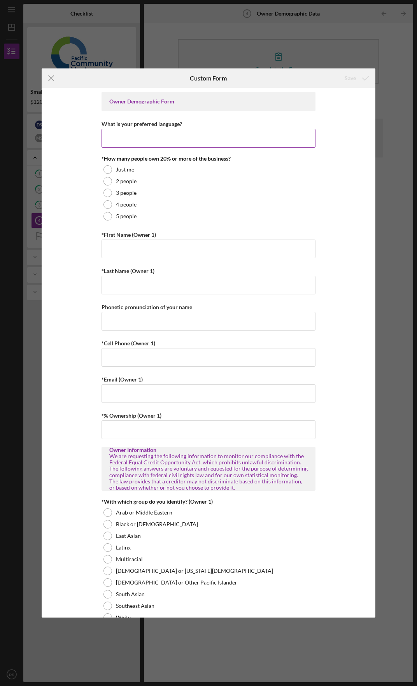
click at [209, 142] on input "What is your preferred language?" at bounding box center [209, 138] width 214 height 19
type input "English"
click at [132, 181] on label "2 people" at bounding box center [126, 181] width 21 height 6
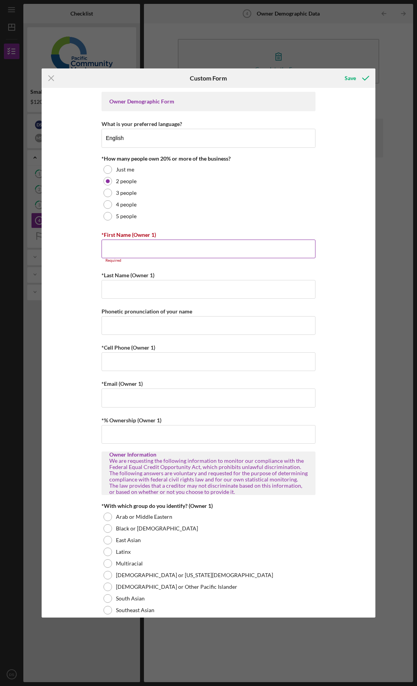
click at [126, 247] on input "*First Name (Owner 1)" at bounding box center [209, 249] width 214 height 19
type input "<"
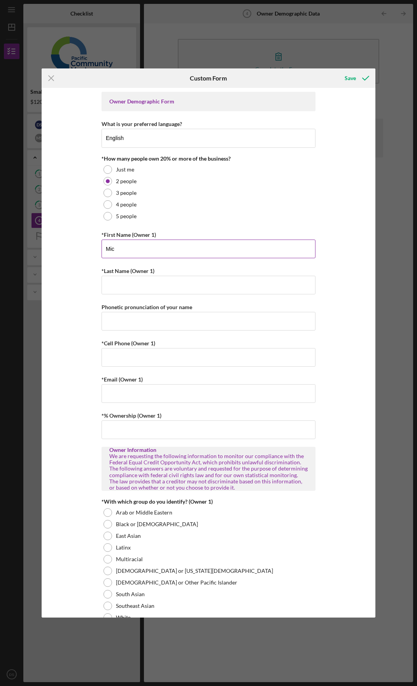
type input "Michelle"
type input "Swanson"
type input "6263144460"
type input "mikki@demikoi.com"
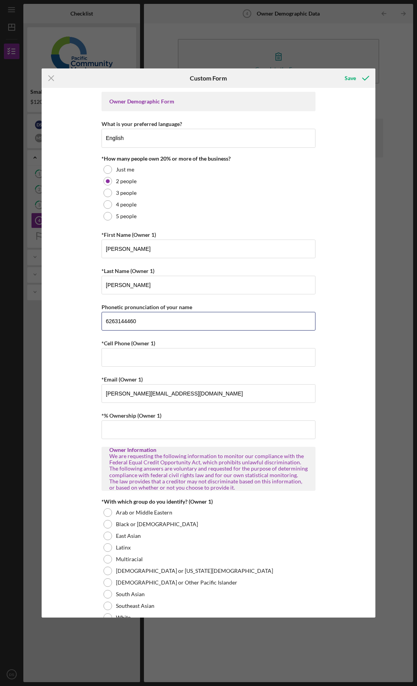
drag, startPoint x: 140, startPoint y: 320, endPoint x: 70, endPoint y: 320, distance: 70.0
click at [70, 320] on div "Owner Demographic Form What is your preferred language? English *How many peopl…" at bounding box center [209, 352] width 334 height 529
drag, startPoint x: 137, startPoint y: 248, endPoint x: 68, endPoint y: 257, distance: 69.0
click at [68, 257] on div "Owner Demographic Form What is your preferred language? English *How many peopl…" at bounding box center [209, 352] width 334 height 529
type input "Devin"
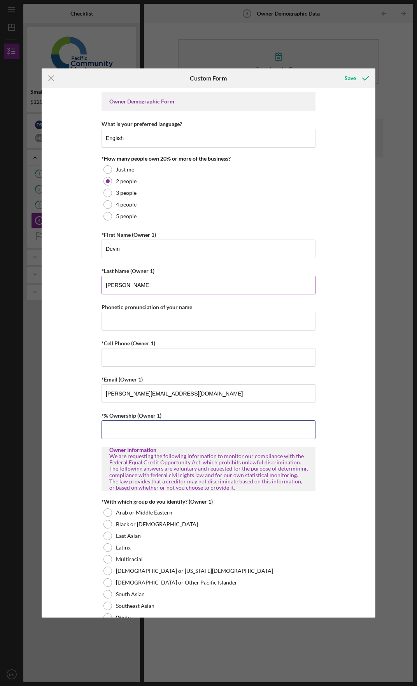
type input "50.00000%"
type input "Michelle"
type input "Swanson"
type input "mikki@demikoi.com"
type input "50.00000%"
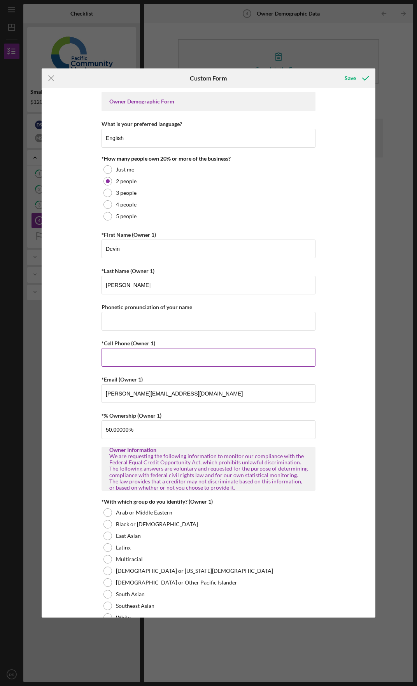
click at [149, 352] on input "*Cell Phone (Owner 1)" at bounding box center [209, 357] width 214 height 19
type input "(651) 208-3302"
type input "[EMAIL_ADDRESS][DOMAIN_NAME]"
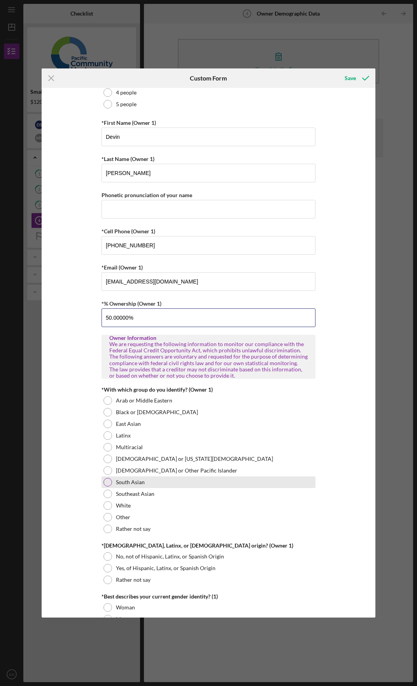
scroll to position [233, 0]
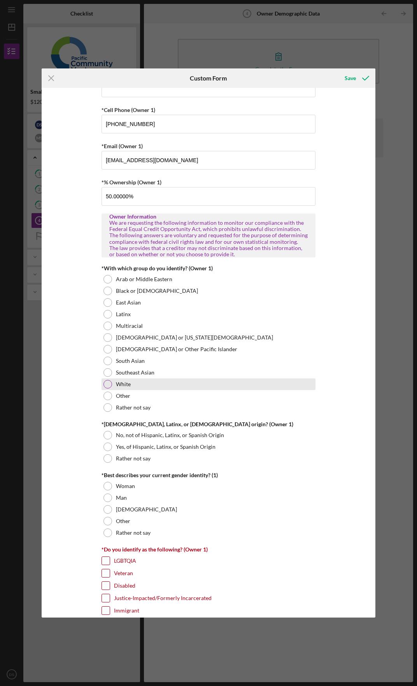
click at [133, 383] on div "White" at bounding box center [209, 385] width 214 height 12
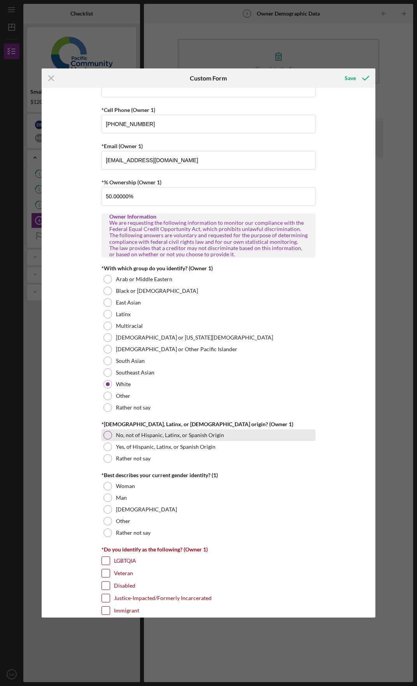
click at [143, 434] on label "No, not of Hispanic, Latinx, or Spanish Origin" at bounding box center [170, 435] width 108 height 6
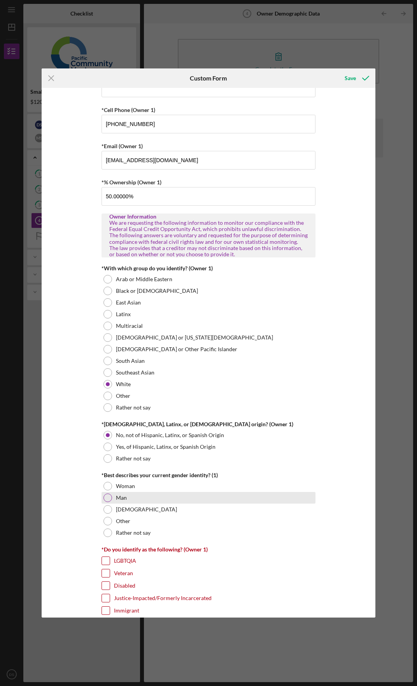
click at [140, 498] on div "Man" at bounding box center [209, 498] width 214 height 12
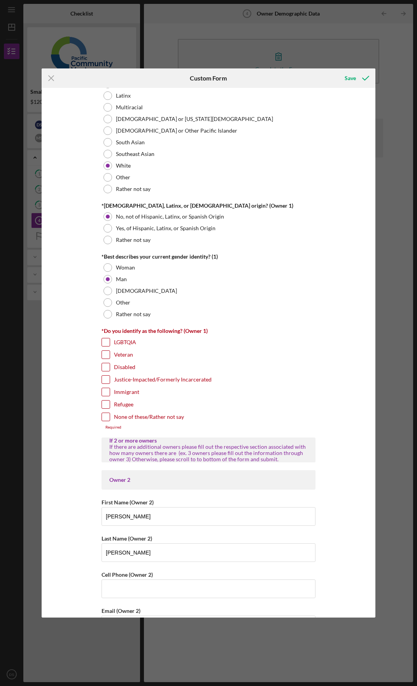
scroll to position [467, 0]
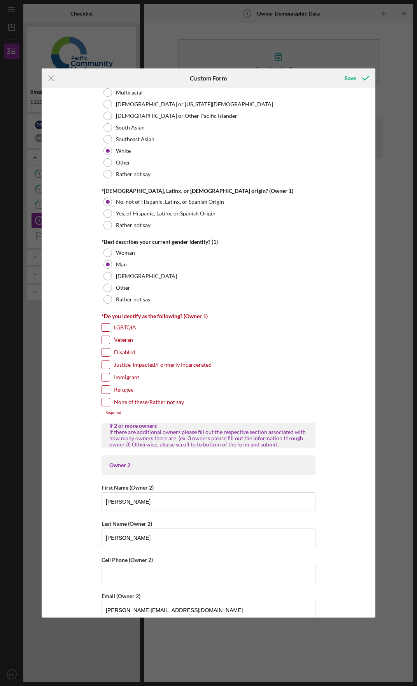
click at [106, 403] on input "None of these/Rather not say" at bounding box center [106, 402] width 8 height 8
checkbox input "true"
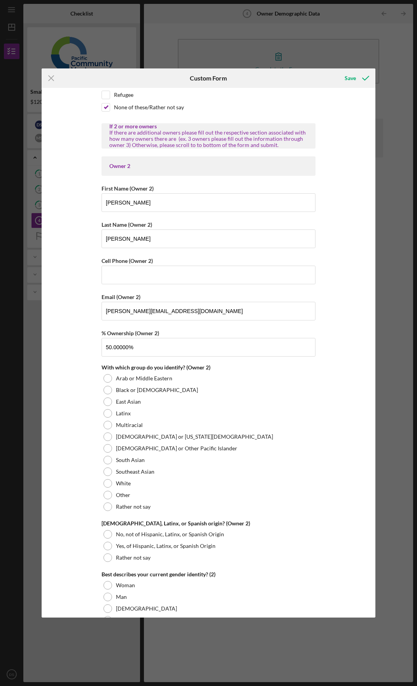
scroll to position [817, 0]
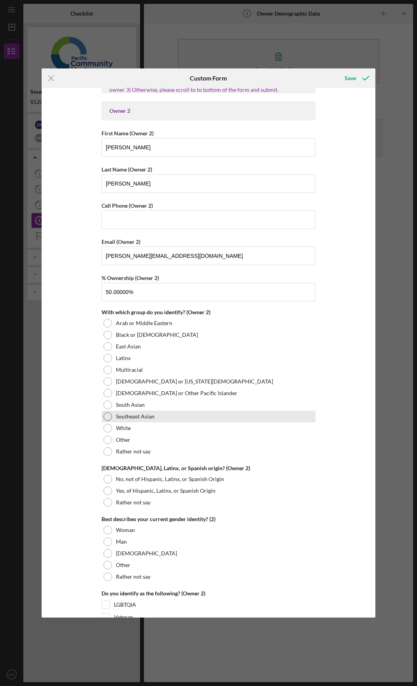
click at [168, 420] on div "Southeast Asian" at bounding box center [209, 417] width 214 height 12
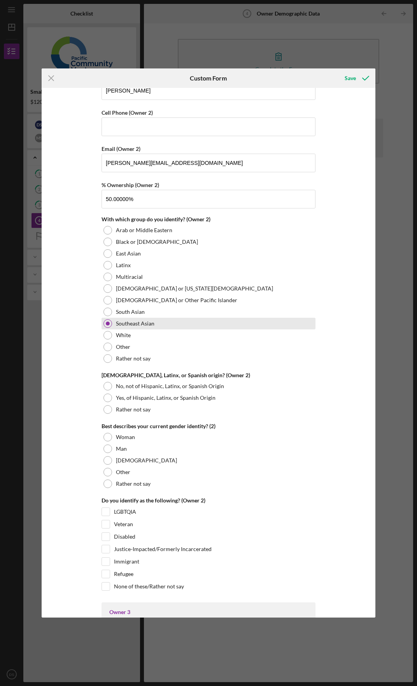
scroll to position [934, 0]
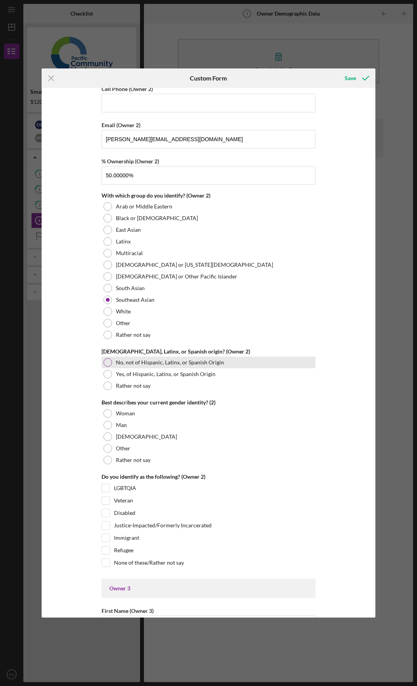
click at [130, 359] on label "No, not of Hispanic, Latinx, or Spanish Origin" at bounding box center [170, 362] width 108 height 6
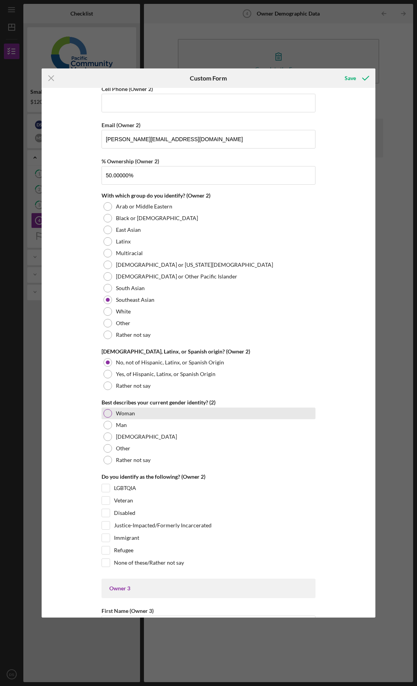
click at [137, 411] on div "Woman" at bounding box center [209, 414] width 214 height 12
click at [144, 536] on div "Immigrant" at bounding box center [209, 540] width 214 height 12
click at [109, 538] on div "Immigrant" at bounding box center [209, 540] width 214 height 12
click at [105, 538] on input "Immigrant" at bounding box center [106, 538] width 8 height 8
checkbox input "true"
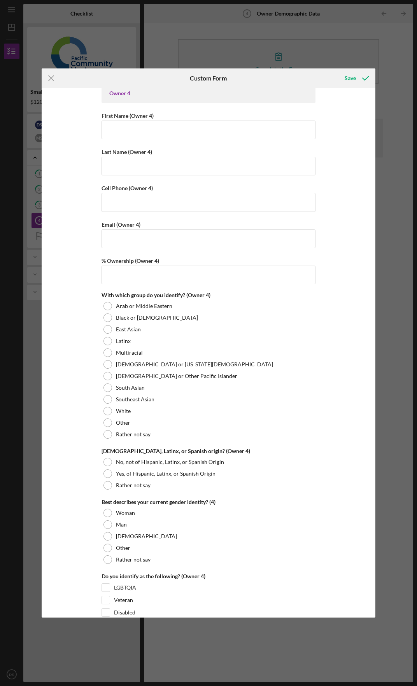
scroll to position [2683, 0]
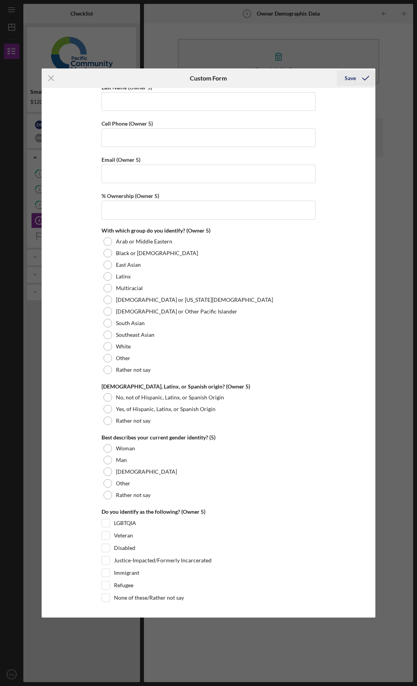
click at [353, 72] on div "Save" at bounding box center [350, 78] width 11 height 16
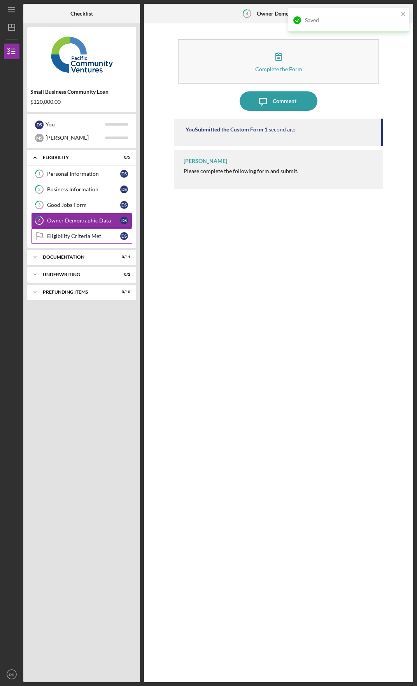
click at [83, 232] on link "Eligibility Criteria Met Eligibility Criteria Met D S" at bounding box center [81, 236] width 101 height 16
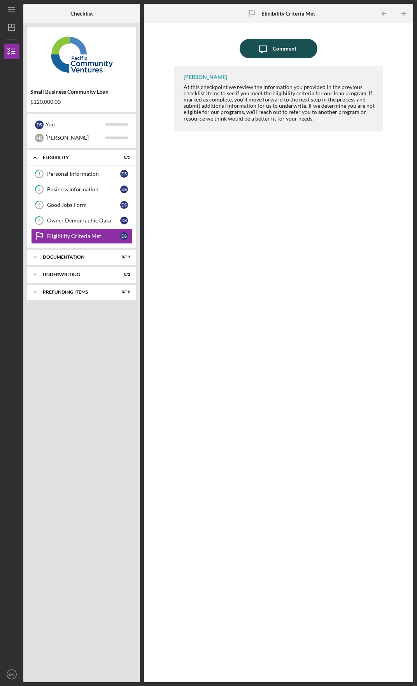
click at [267, 46] on icon "Icon/Message" at bounding box center [262, 48] width 19 height 19
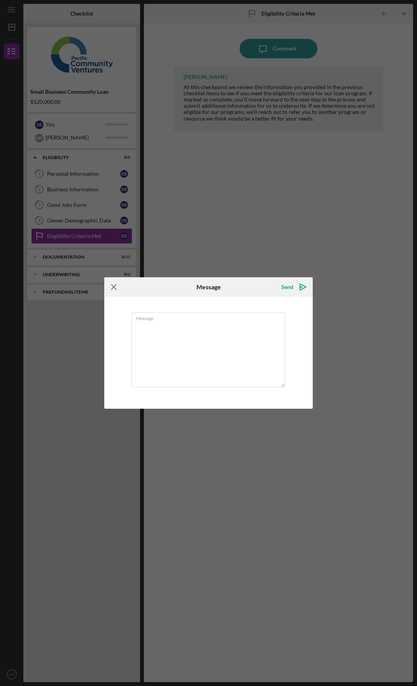
click at [116, 289] on icon "Icon/Menu Close" at bounding box center [113, 286] width 19 height 19
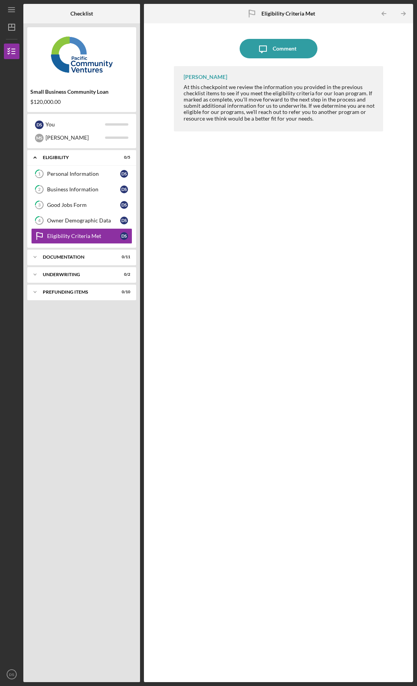
click at [216, 175] on div "Raymond Ko At this checkpoint we review the information you provided in the pre…" at bounding box center [278, 368] width 209 height 605
click at [63, 260] on div "Icon/Expander Documentation 0 / 11" at bounding box center [81, 257] width 109 height 16
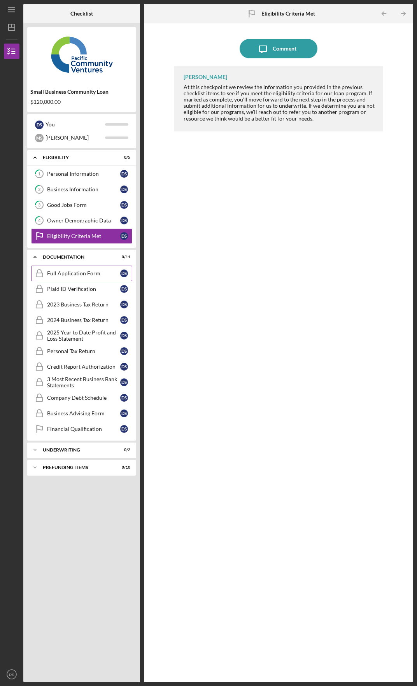
click at [65, 277] on link "Full Application Form Full Application Form D S" at bounding box center [81, 274] width 101 height 16
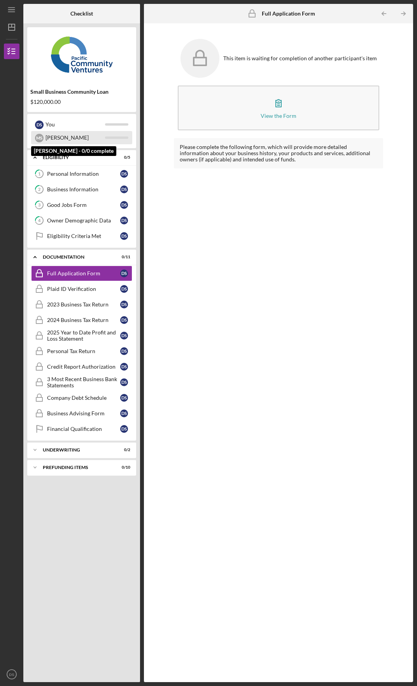
click at [43, 139] on div "M S" at bounding box center [39, 138] width 9 height 9
click at [14, 13] on icon "Icon/Menu" at bounding box center [12, 10] width 18 height 18
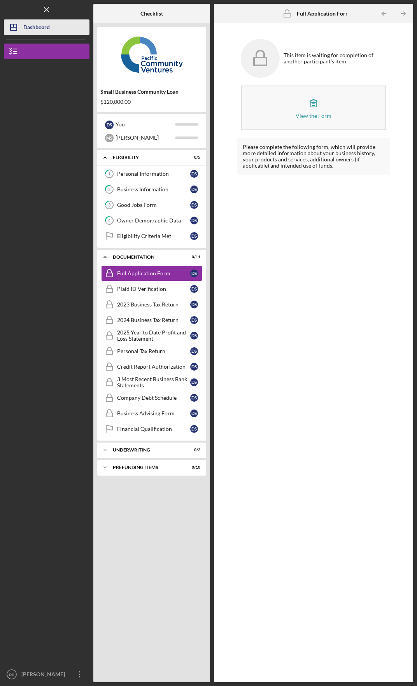
click at [47, 31] on div "Dashboard" at bounding box center [36, 28] width 26 height 18
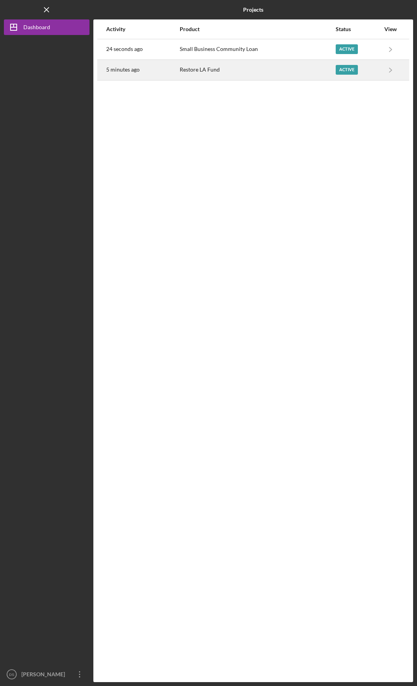
click at [267, 65] on div "Restore LA Fund" at bounding box center [257, 69] width 155 height 19
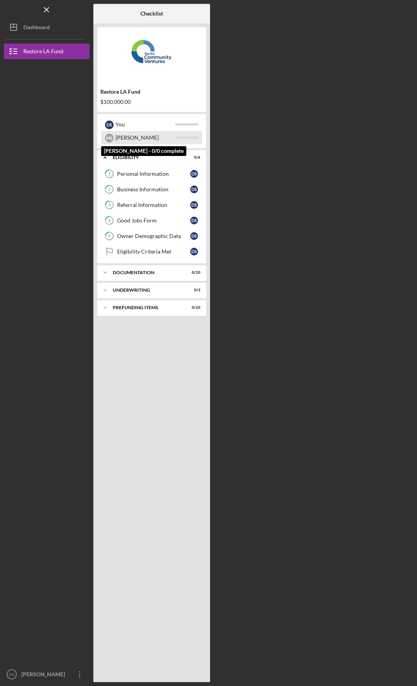
click at [130, 140] on div "Michelle" at bounding box center [146, 137] width 60 height 13
click at [126, 172] on div "Personal Information" at bounding box center [153, 174] width 73 height 6
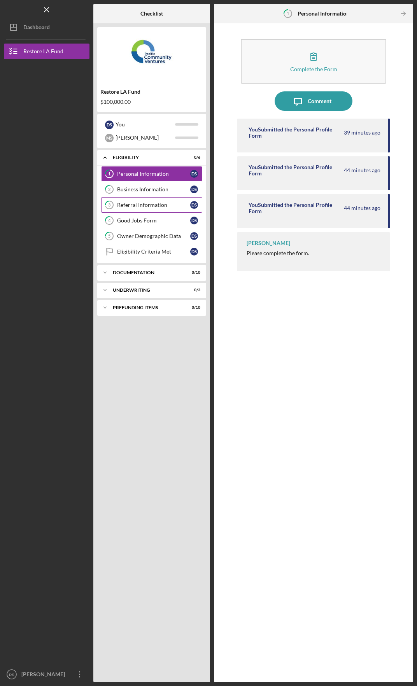
click at [161, 205] on div "Referral Information" at bounding box center [153, 205] width 73 height 6
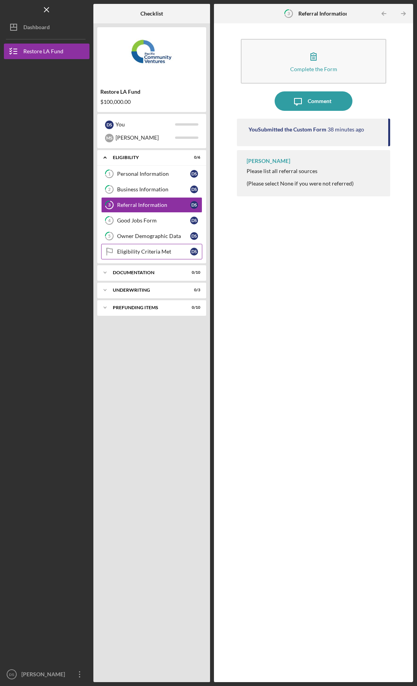
click at [155, 252] on div "Eligibility Criteria Met" at bounding box center [153, 252] width 73 height 6
